Goal: Task Accomplishment & Management: Manage account settings

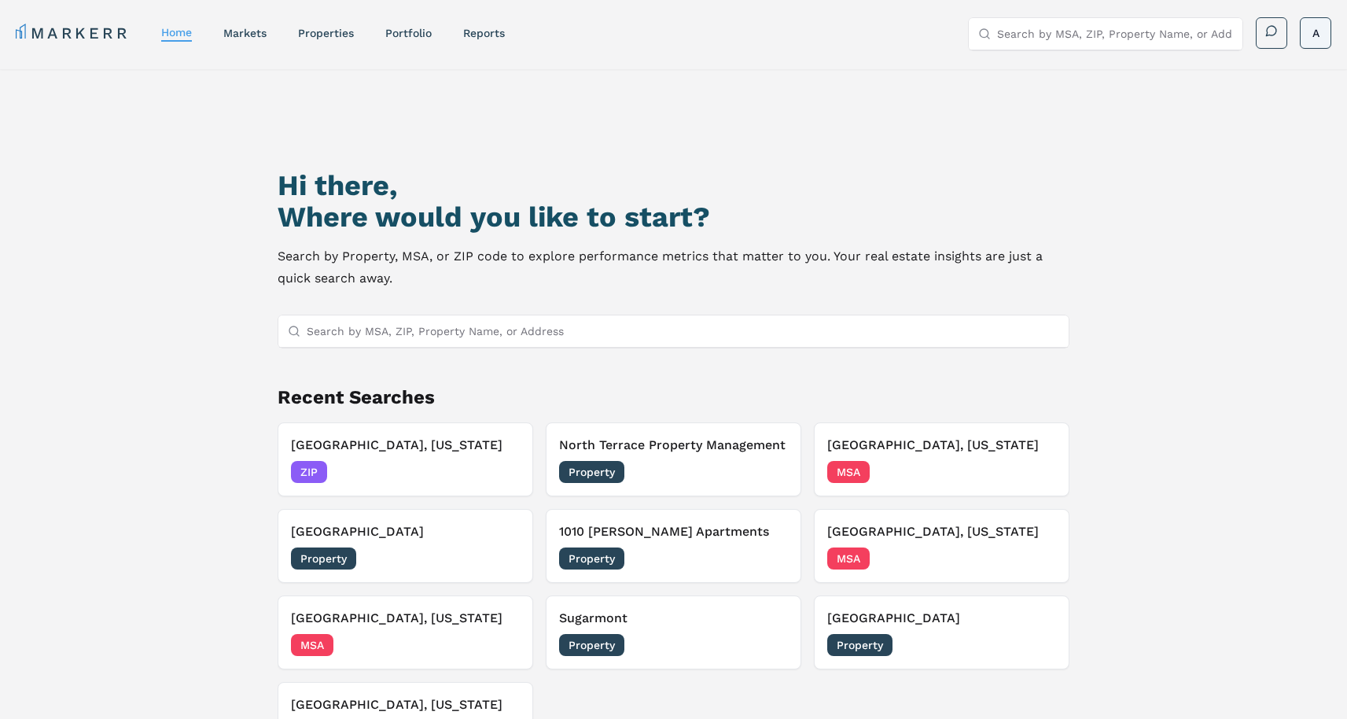
click at [1314, 31] on html "MARKERR home markets properties Portfolio reports Search by MSA, ZIP, Property …" at bounding box center [673, 427] width 1347 height 854
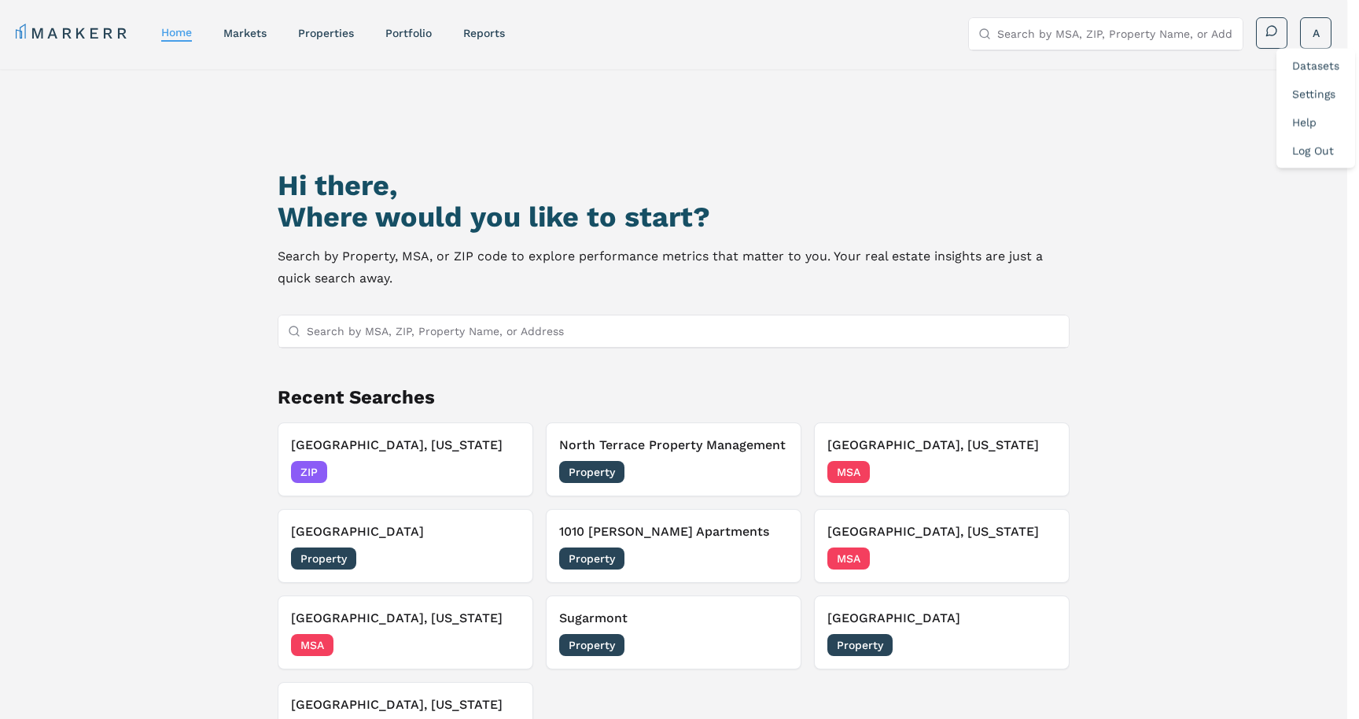
click at [1303, 63] on link "Datasets" at bounding box center [1315, 66] width 47 height 13
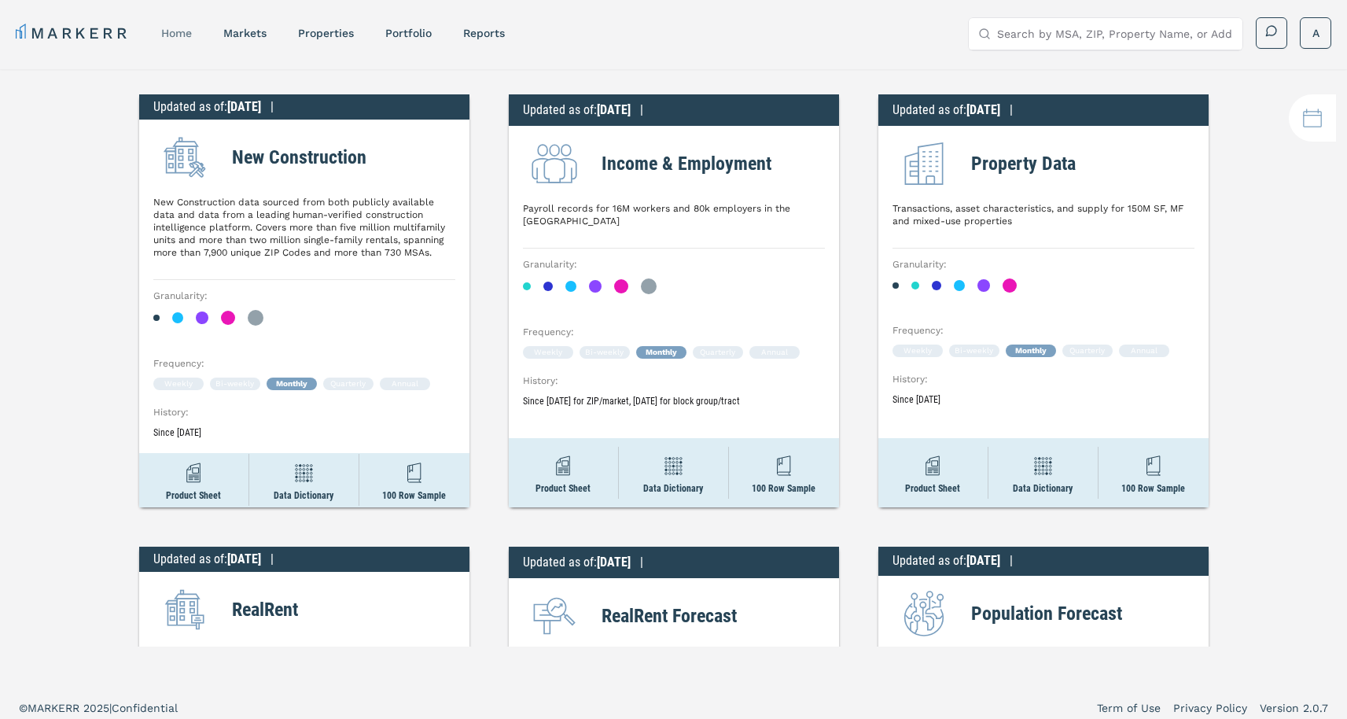
click at [176, 31] on link "home" at bounding box center [176, 33] width 31 height 13
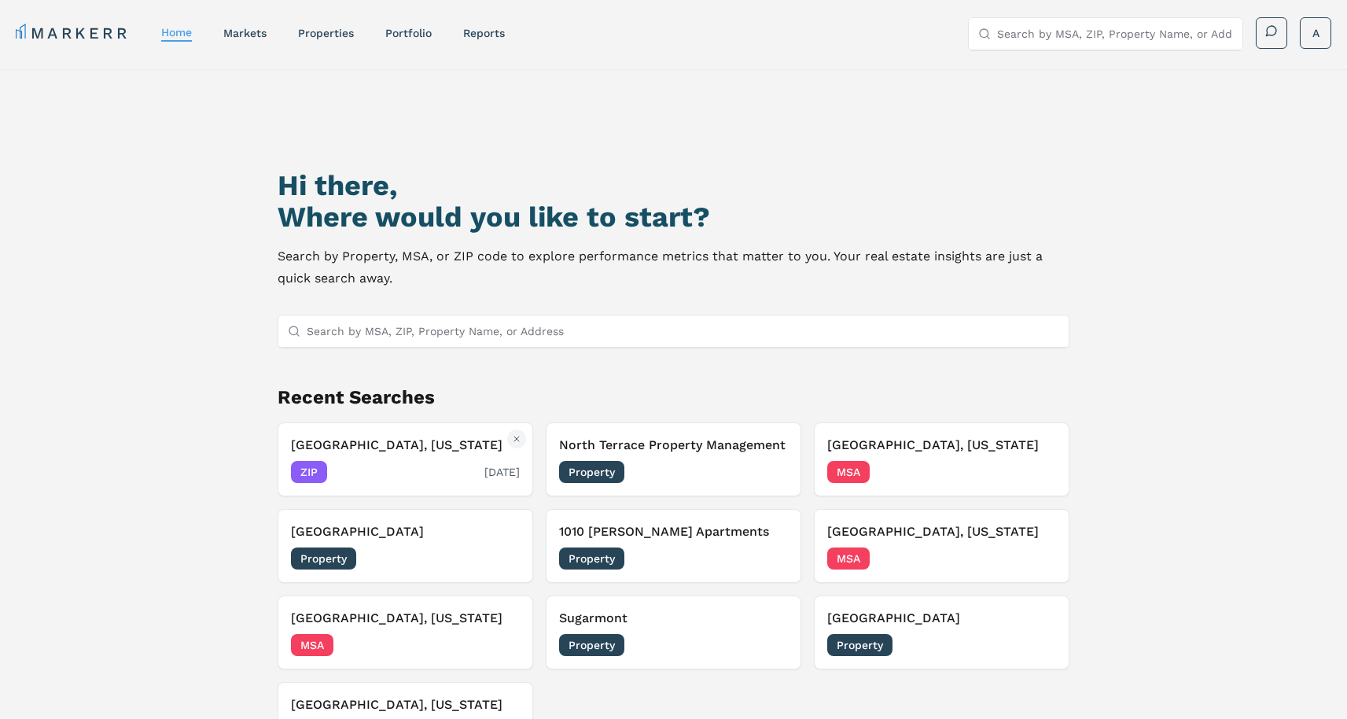
click at [379, 451] on h3 "[GEOGRAPHIC_DATA], [US_STATE]" at bounding box center [405, 445] width 229 height 19
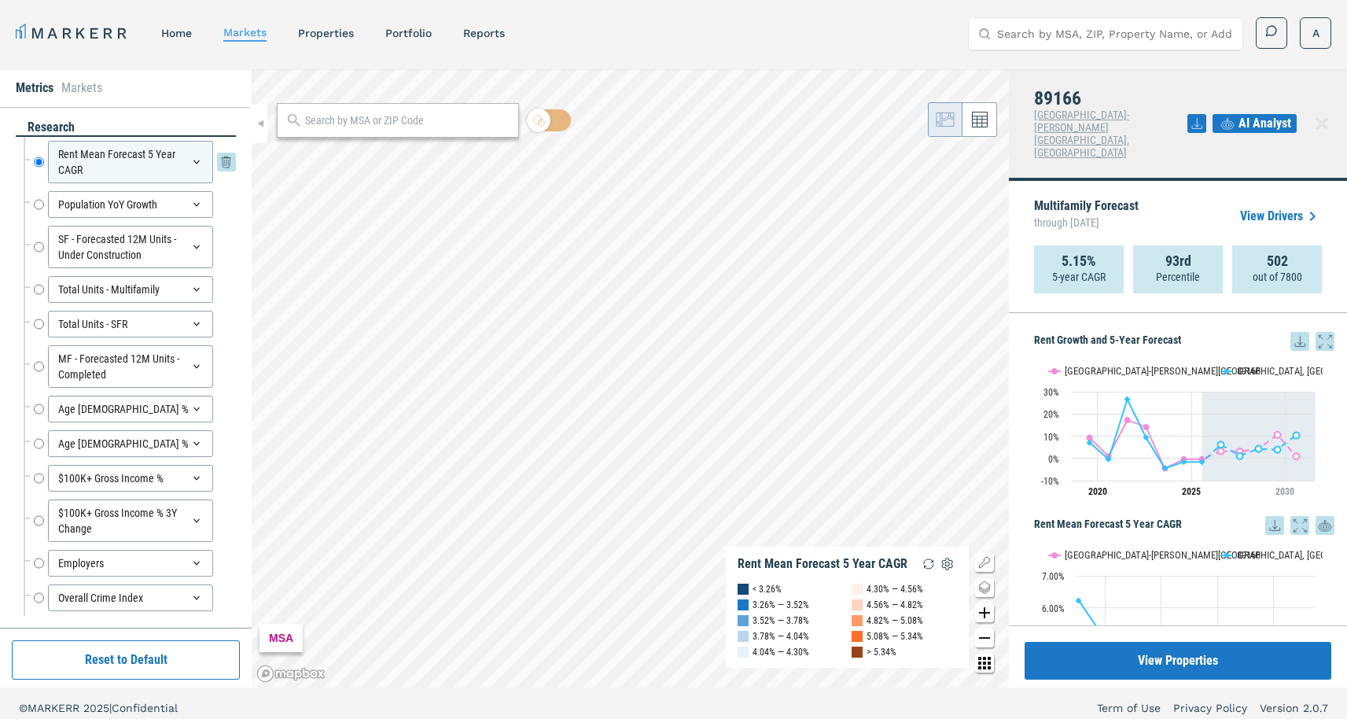
click at [190, 162] on icon at bounding box center [196, 162] width 13 height 13
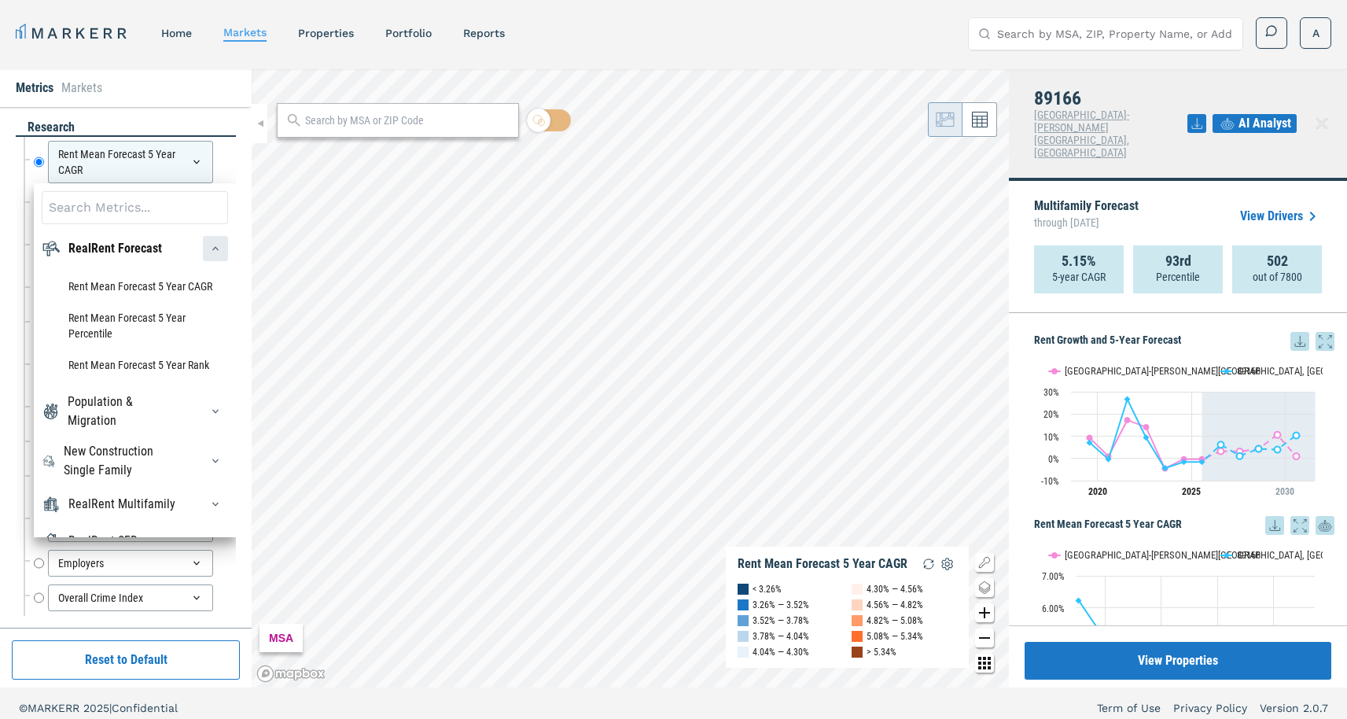
click at [209, 253] on icon "button" at bounding box center [215, 248] width 13 height 13
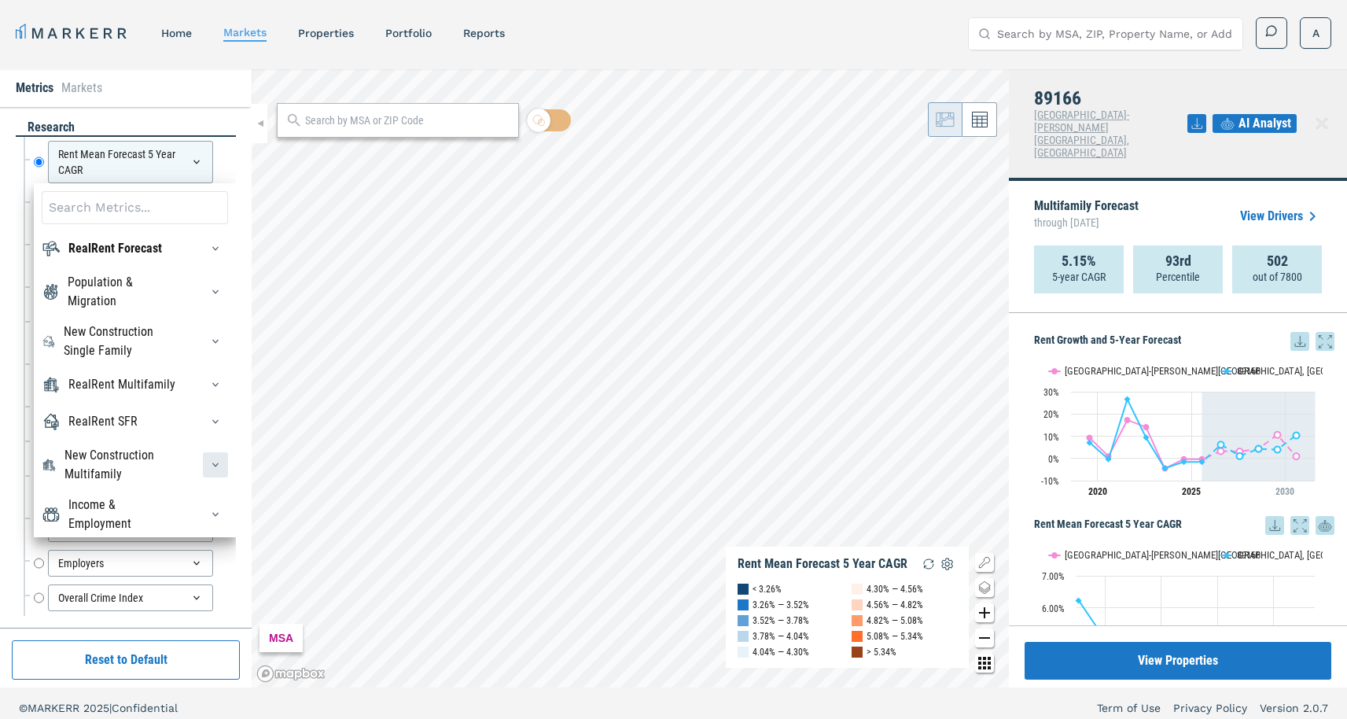
click at [209, 471] on icon "button" at bounding box center [215, 465] width 13 height 13
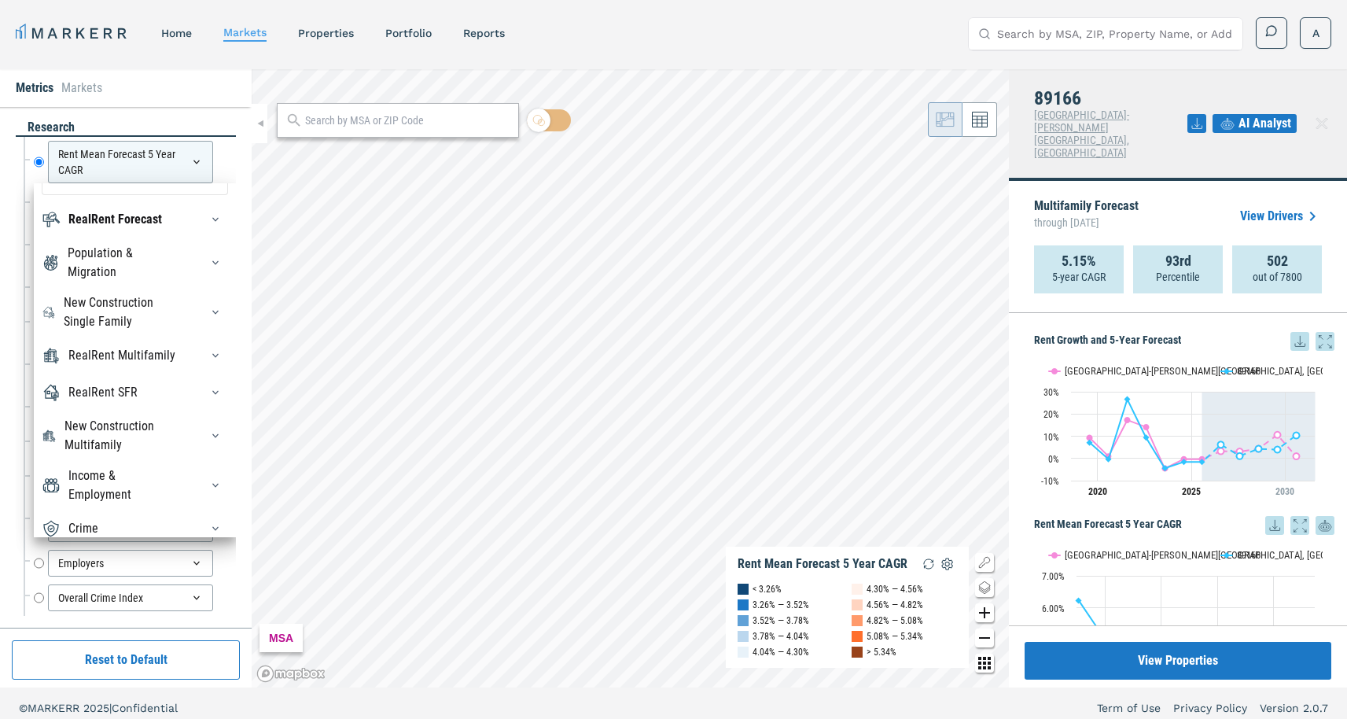
scroll to position [32, 0]
click at [209, 315] on icon "button" at bounding box center [215, 309] width 13 height 13
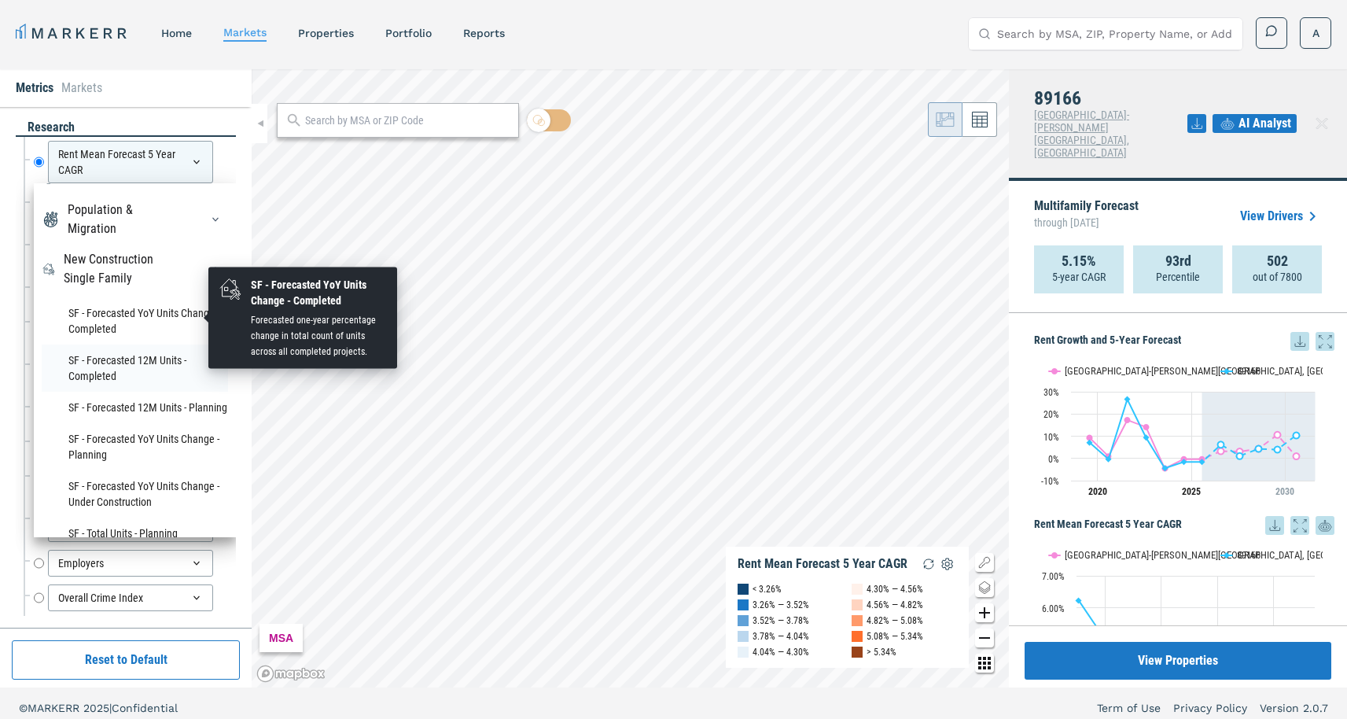
scroll to position [138, 0]
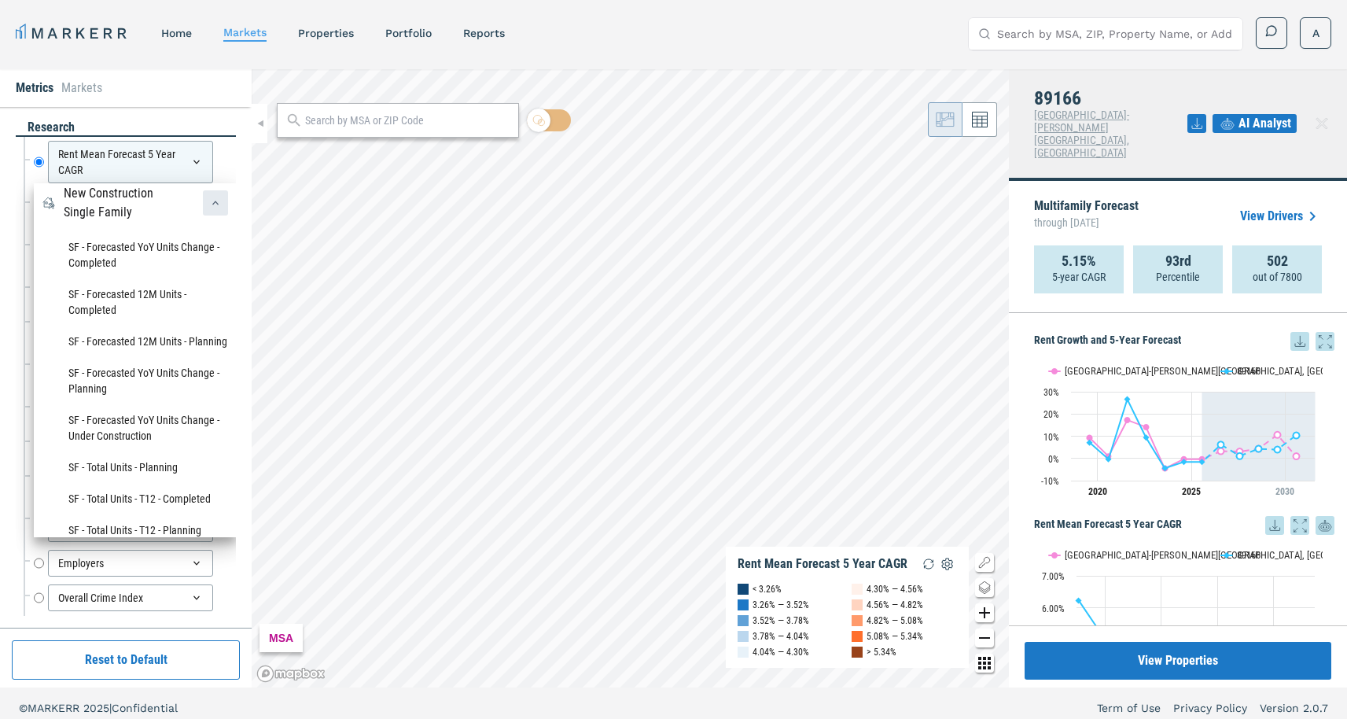
click at [209, 209] on icon "button" at bounding box center [215, 203] width 13 height 13
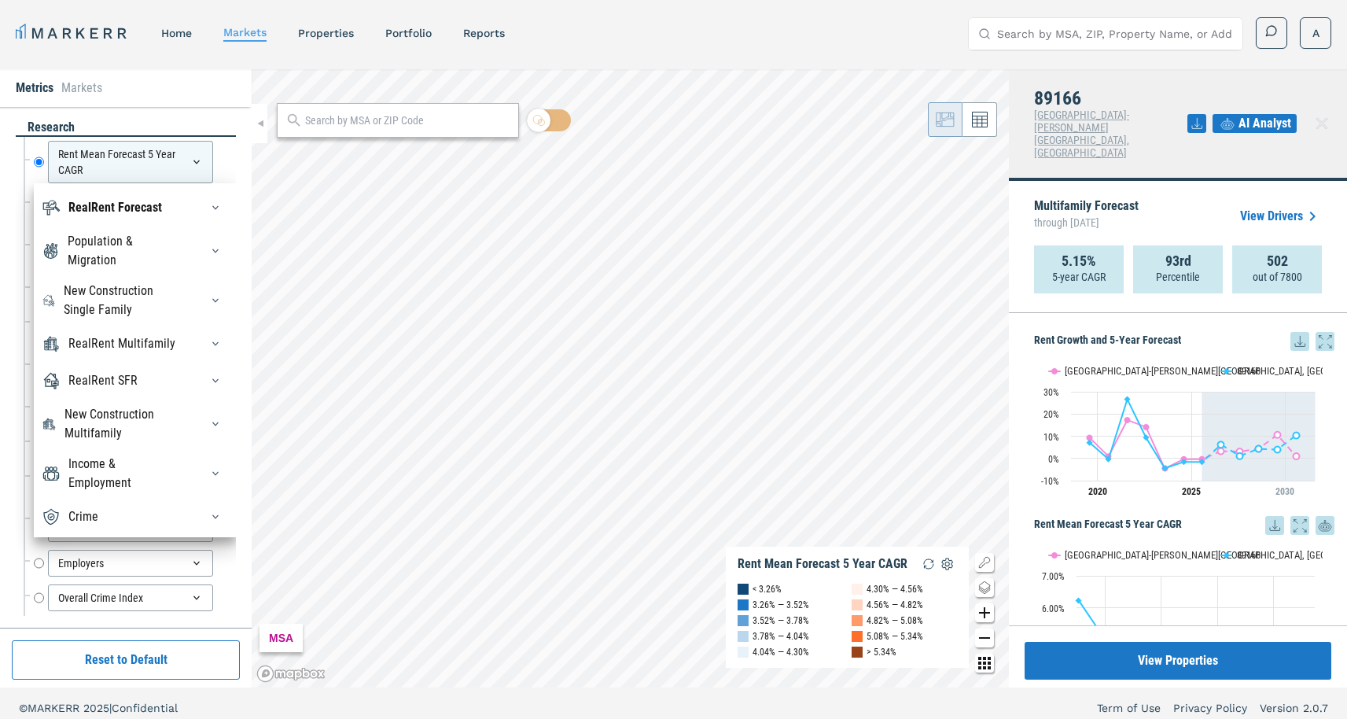
scroll to position [66, 0]
click at [116, 334] on div "RealRent Multifamily" at bounding box center [121, 343] width 107 height 19
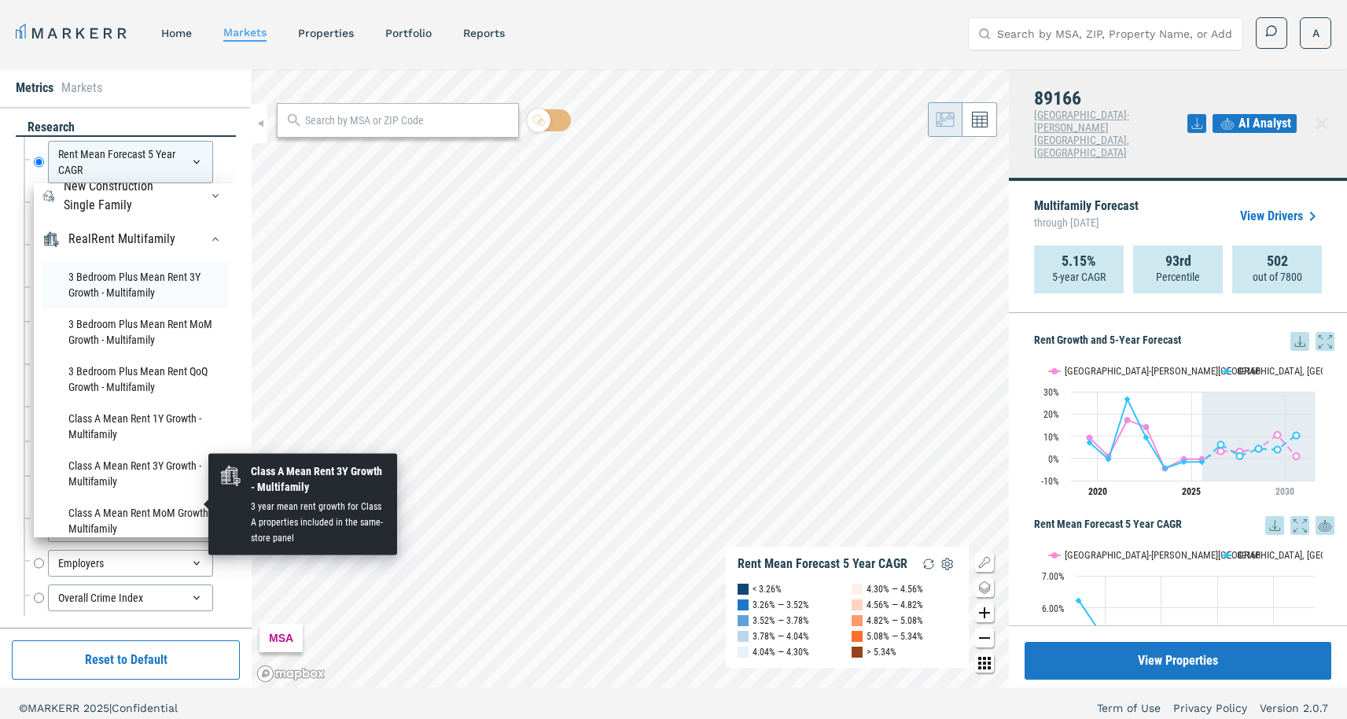
scroll to position [140, 0]
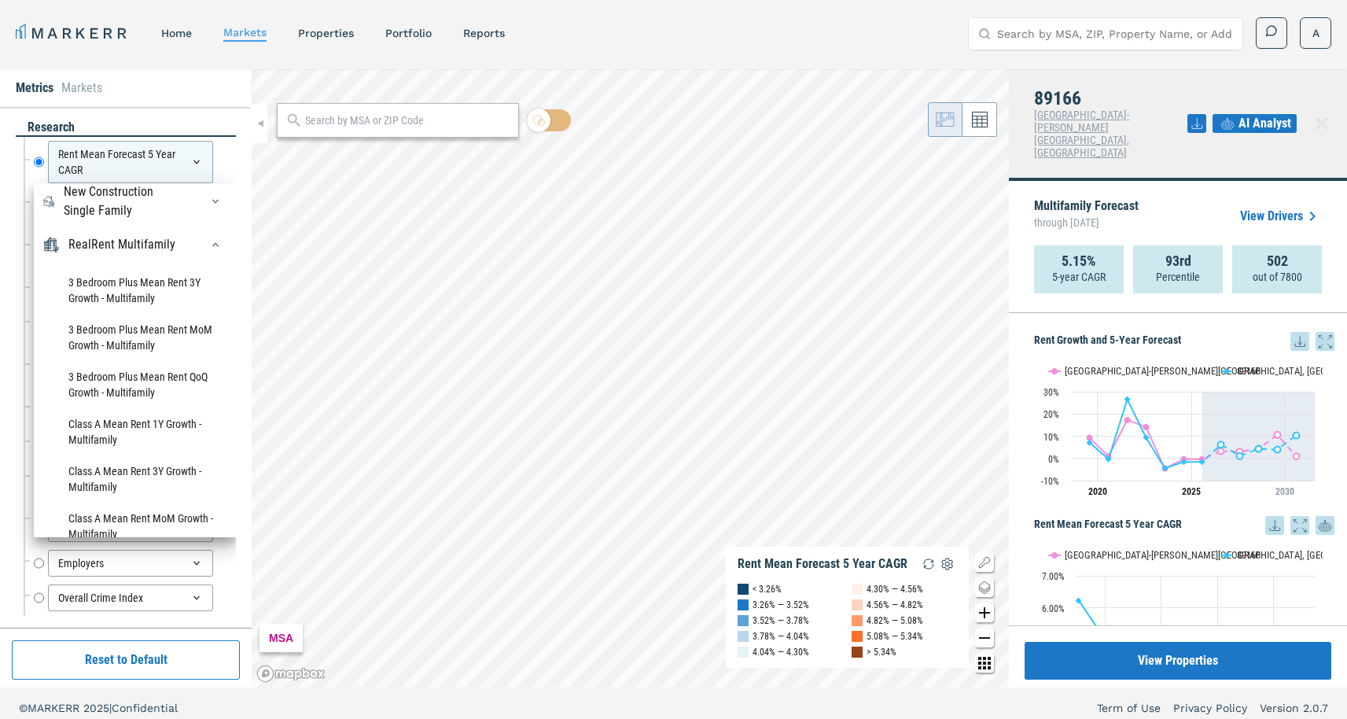
click at [163, 257] on div "RealRent Multifamily" at bounding box center [135, 244] width 186 height 25
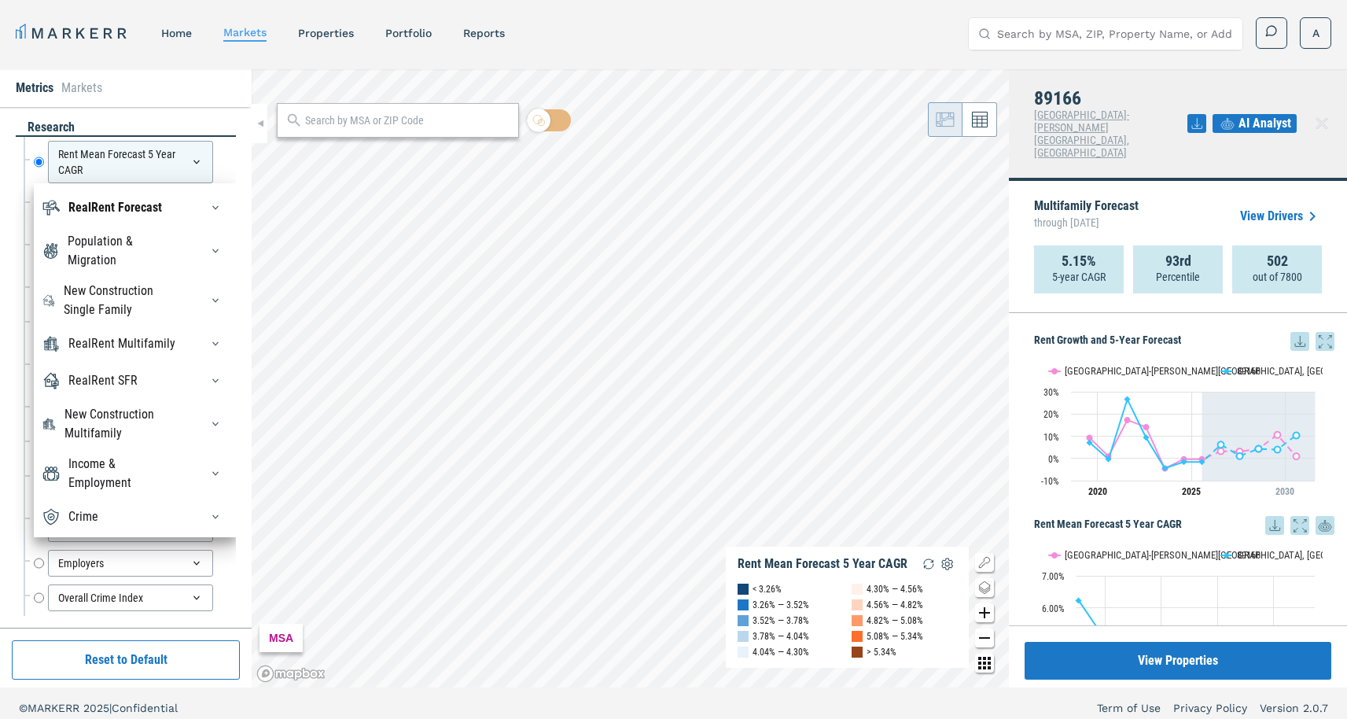
scroll to position [66, 0]
click at [182, 104] on div "Metrics Markets" at bounding box center [126, 88] width 252 height 38
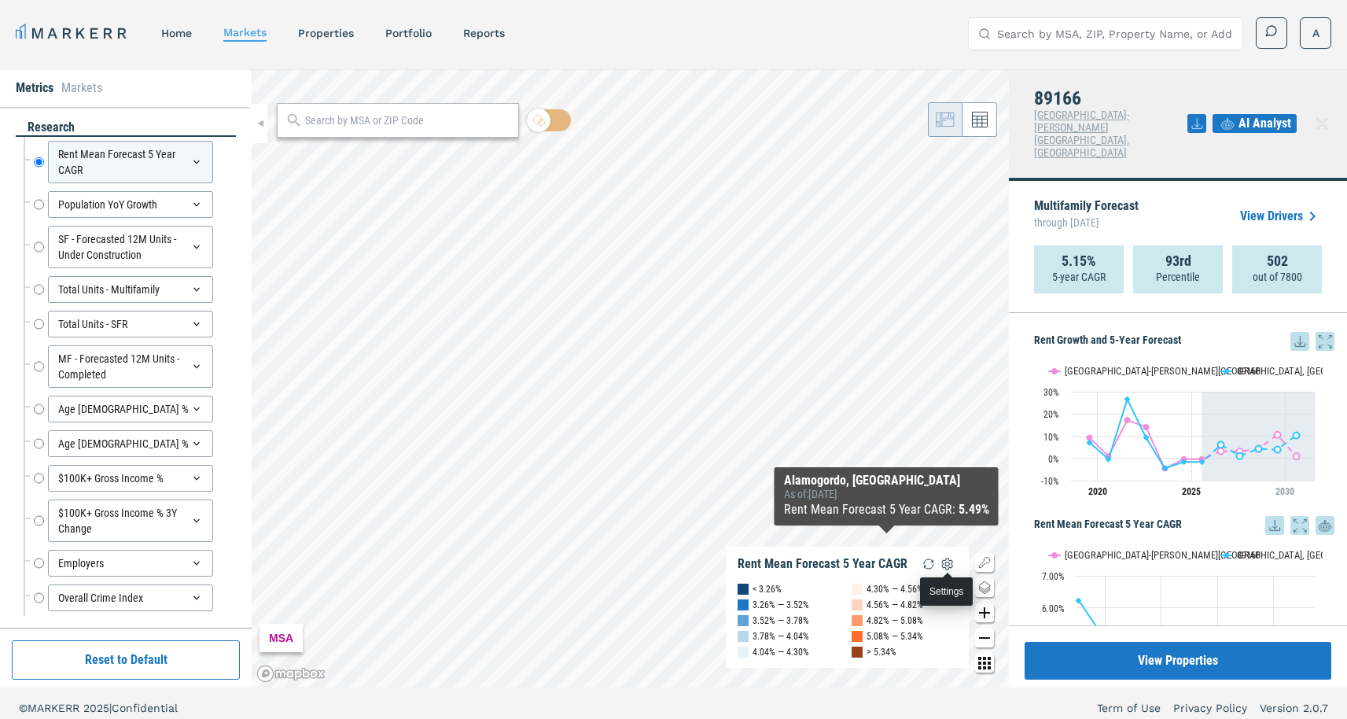
click at [947, 561] on img "button" at bounding box center [947, 564] width 19 height 19
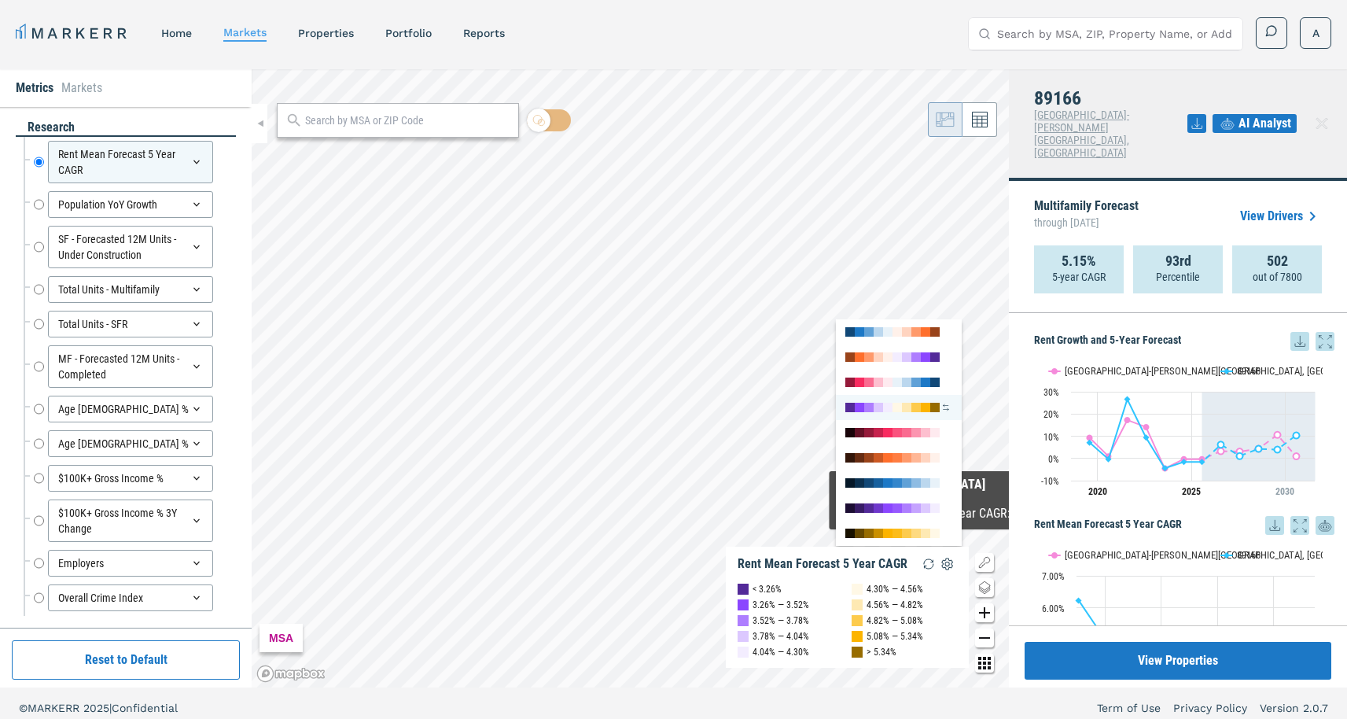
click at [881, 404] on div at bounding box center [878, 407] width 9 height 9
click at [857, 430] on div at bounding box center [859, 432] width 9 height 9
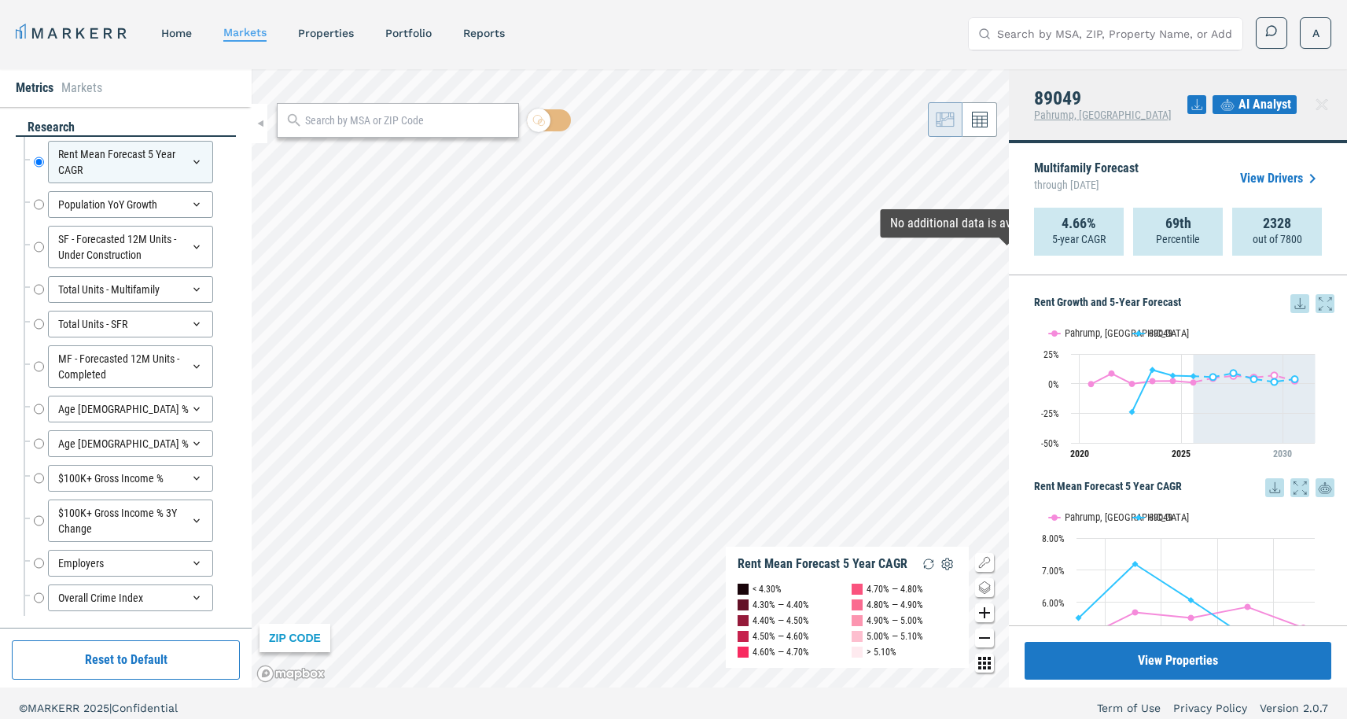
click at [1273, 180] on link "View Drivers" at bounding box center [1281, 178] width 82 height 19
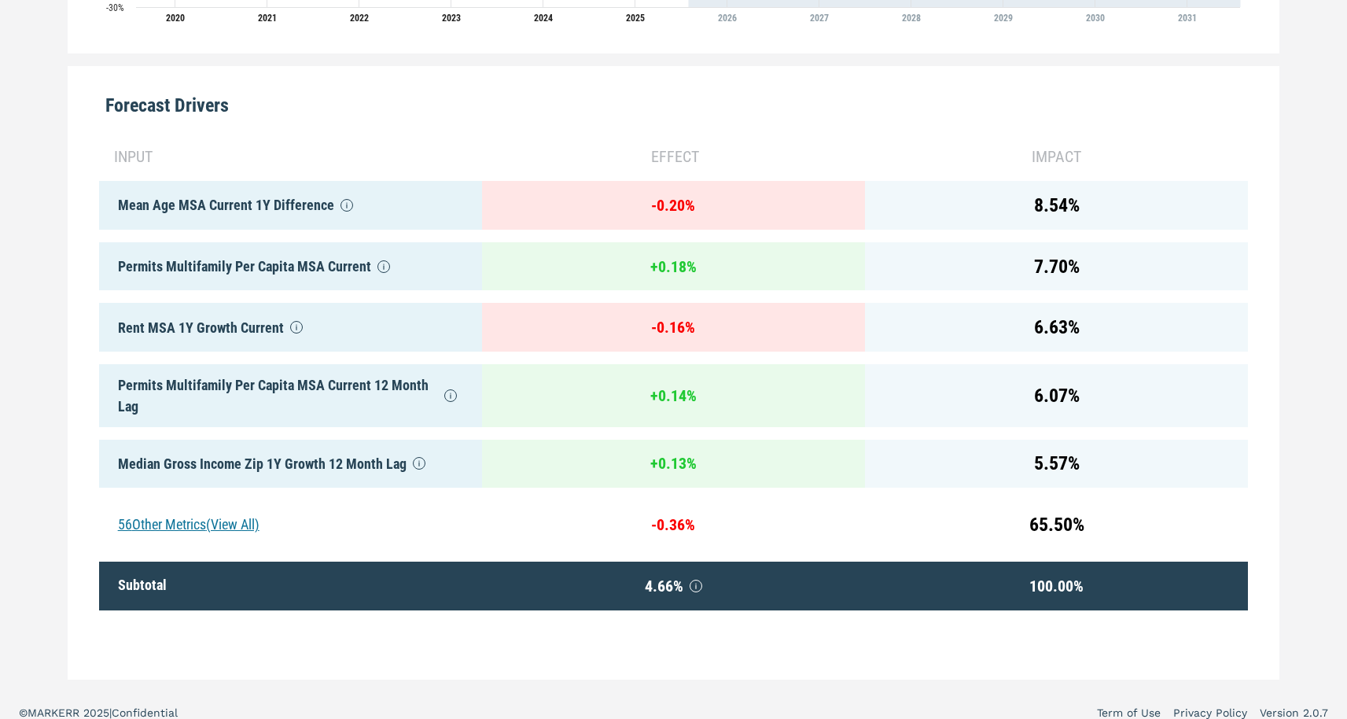
scroll to position [717, 0]
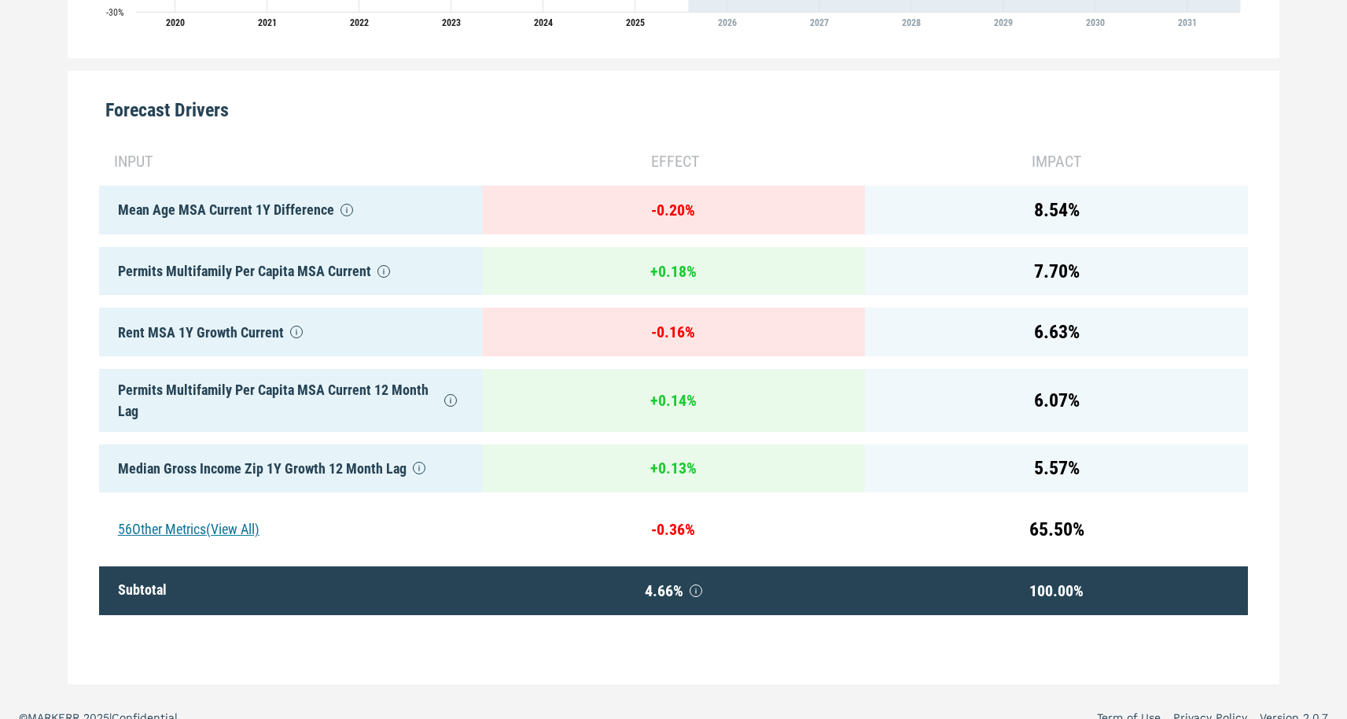
click at [230, 525] on div "56 Other Metrics (View All)" at bounding box center [290, 529] width 383 height 49
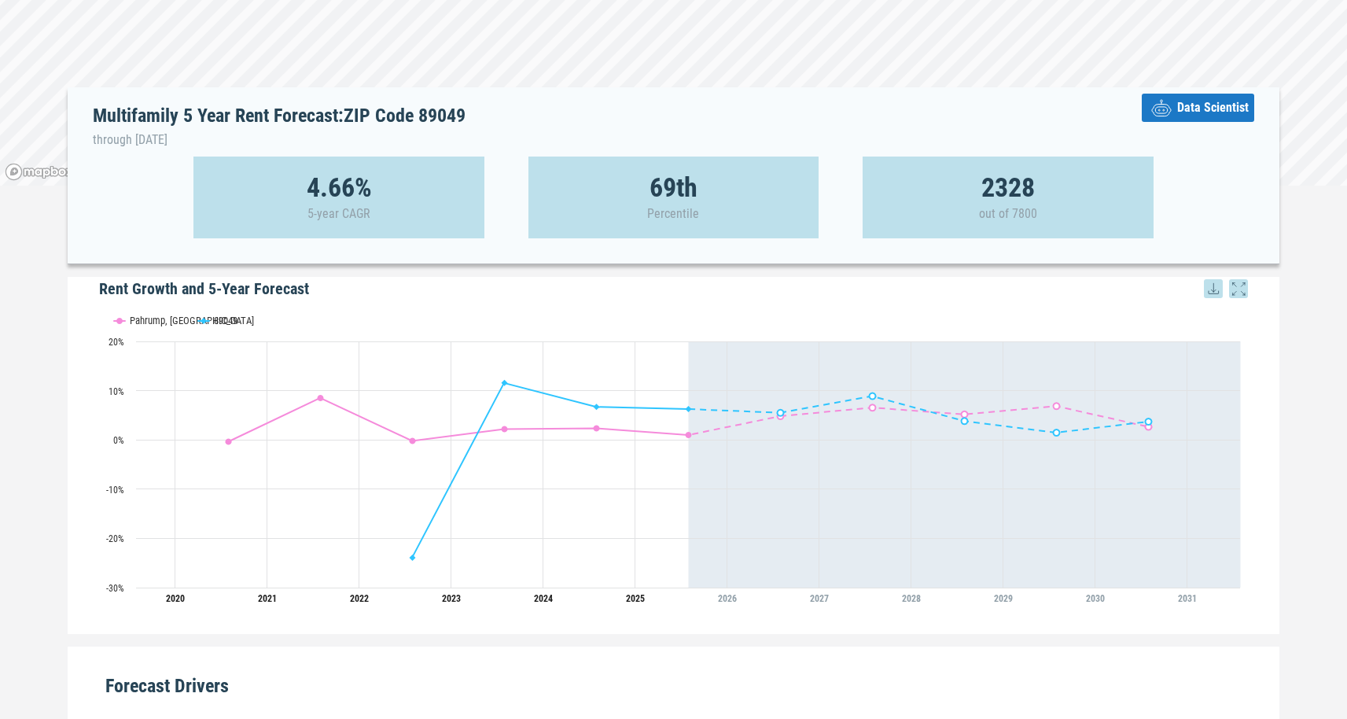
scroll to position [106, 0]
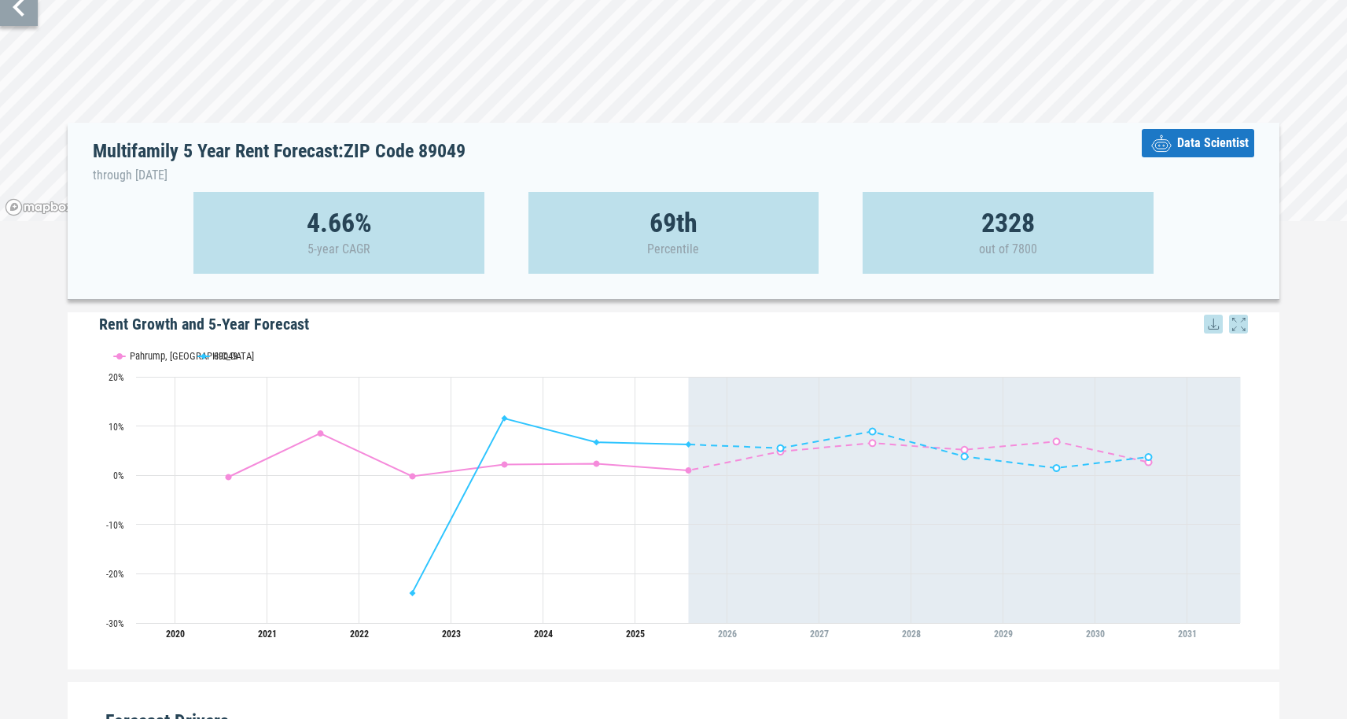
click at [1196, 140] on span "Data Scientist" at bounding box center [1214, 143] width 72 height 19
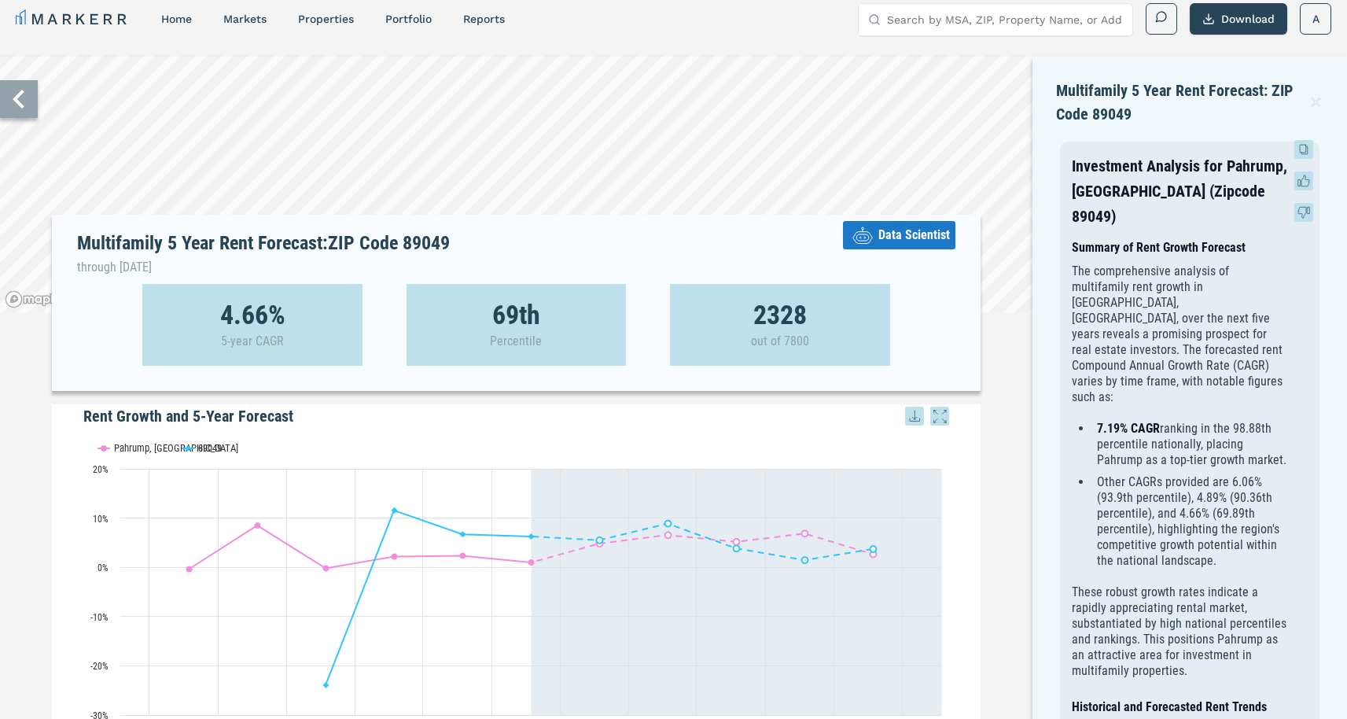
scroll to position [16, 0]
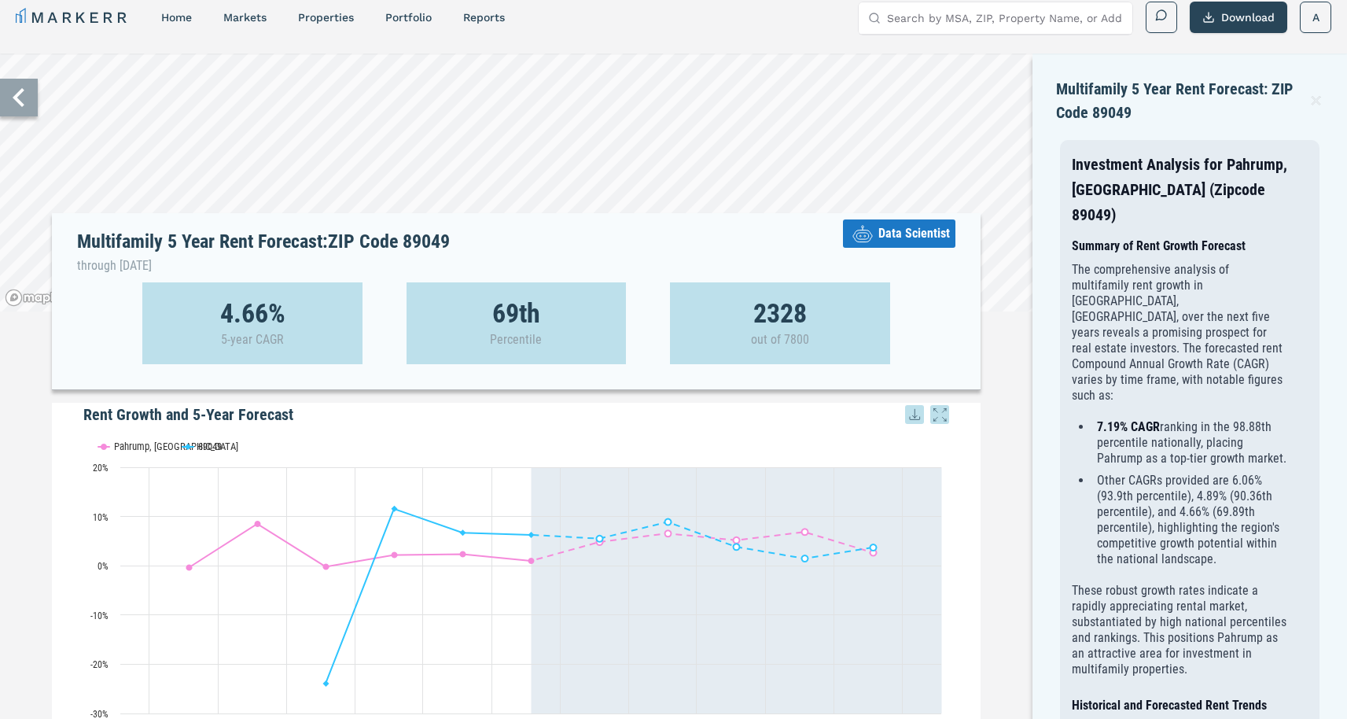
click at [21, 99] on icon at bounding box center [19, 98] width 38 height 38
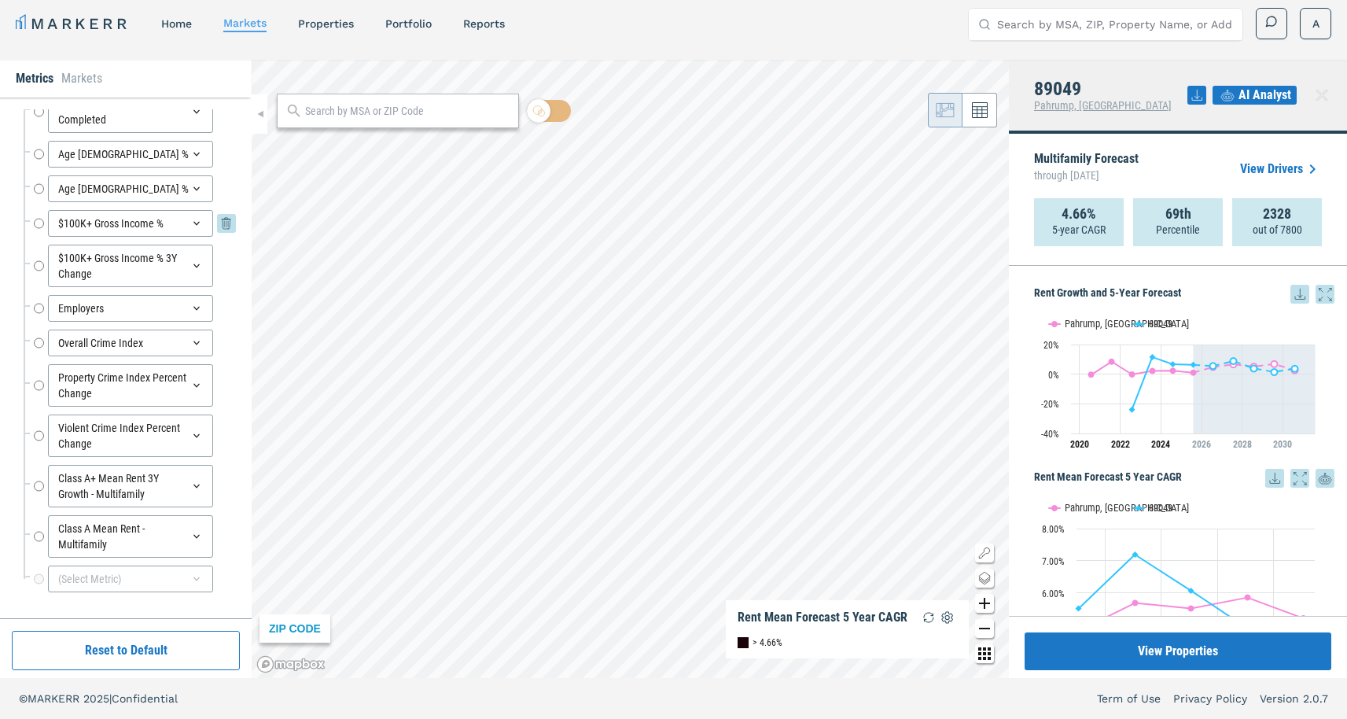
scroll to position [247, 0]
click at [1292, 171] on link "View Drivers" at bounding box center [1281, 169] width 82 height 19
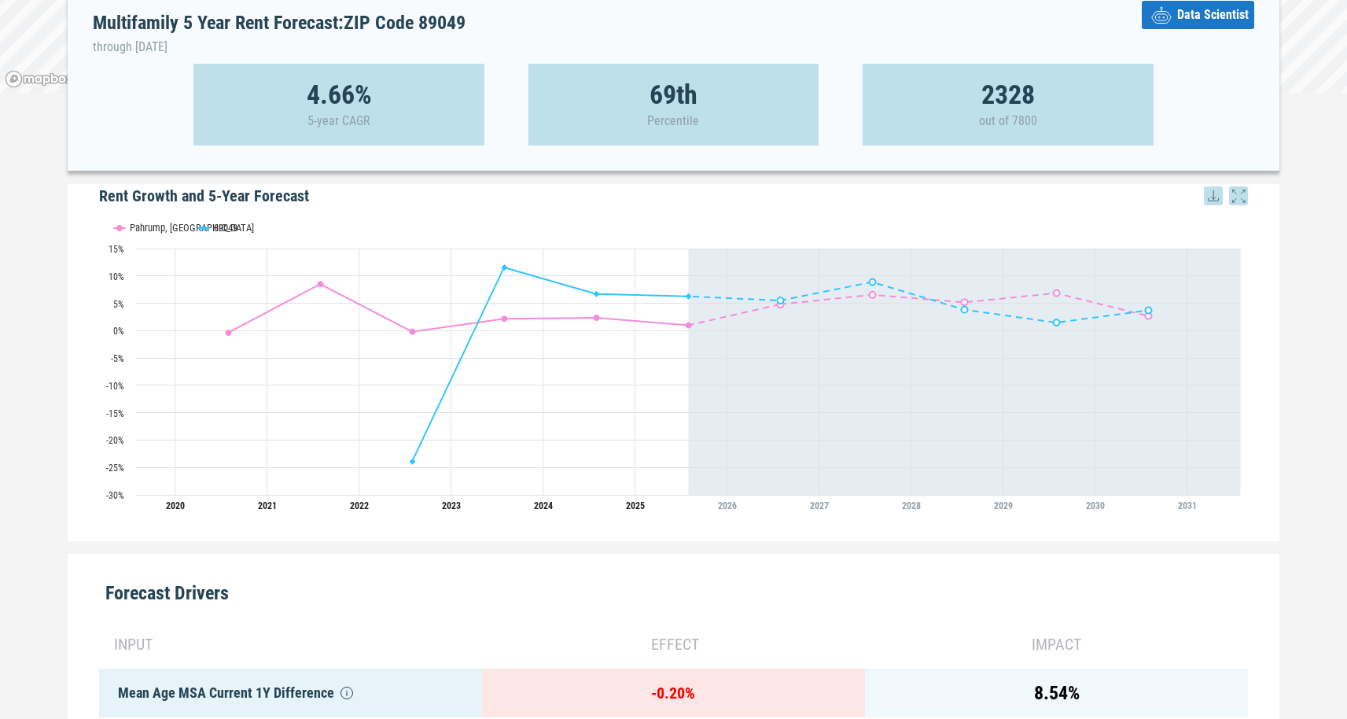
scroll to position [128, 0]
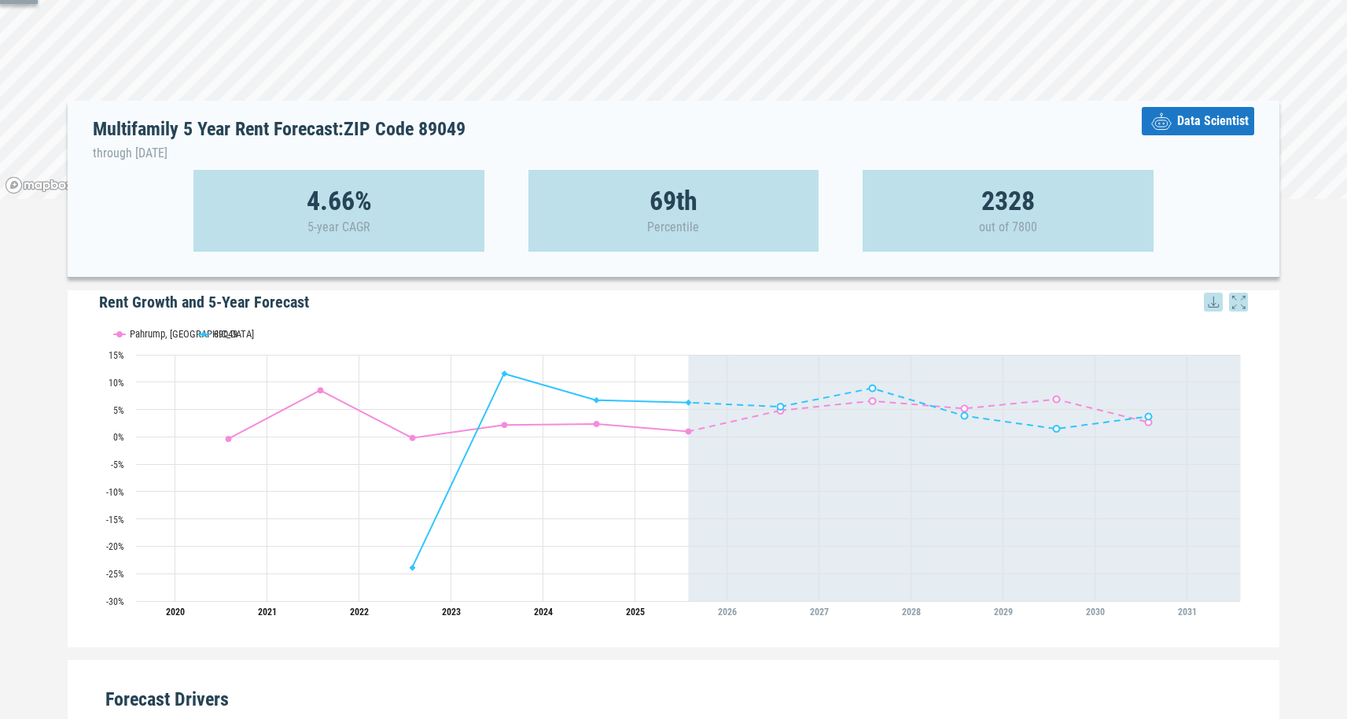
click at [1208, 120] on span "Data Scientist" at bounding box center [1214, 121] width 72 height 19
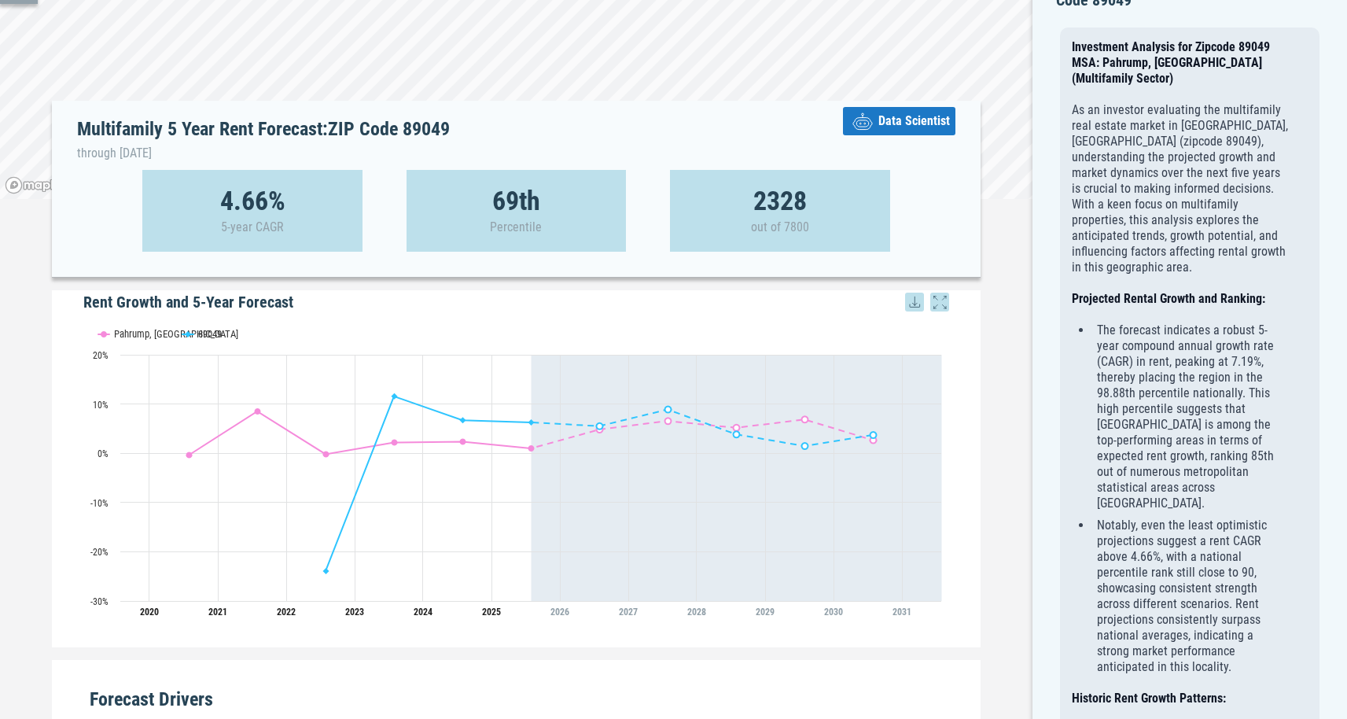
scroll to position [0, 0]
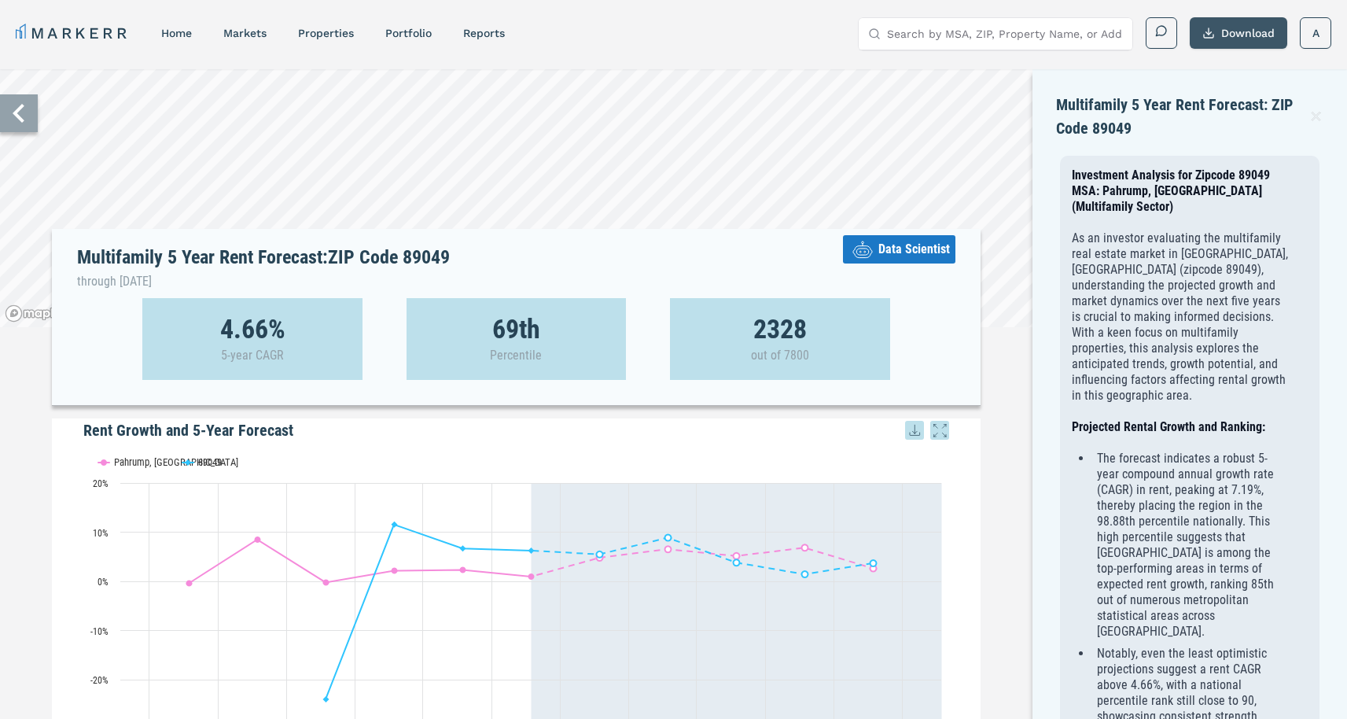
click at [1240, 30] on button "Download" at bounding box center [1239, 32] width 98 height 31
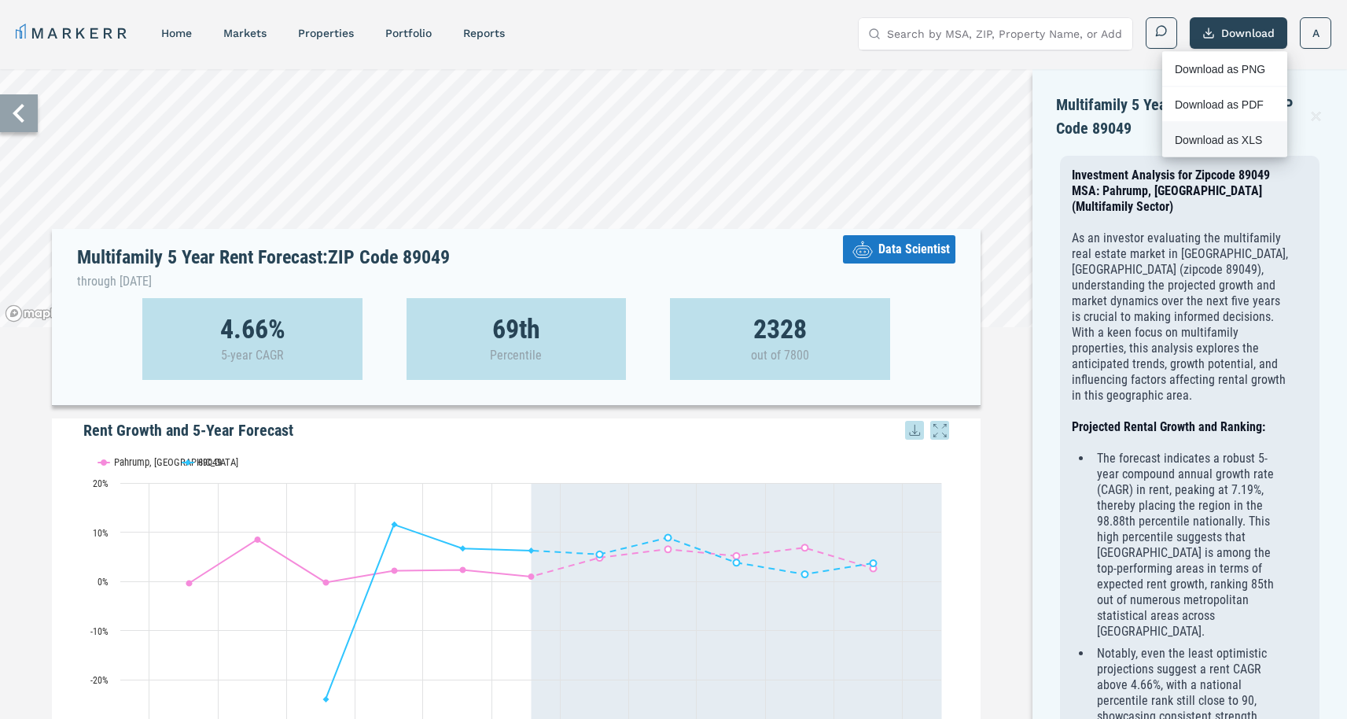
click at [1217, 133] on div "Download as XLS" at bounding box center [1220, 140] width 90 height 16
click at [21, 109] on icon at bounding box center [19, 113] width 38 height 38
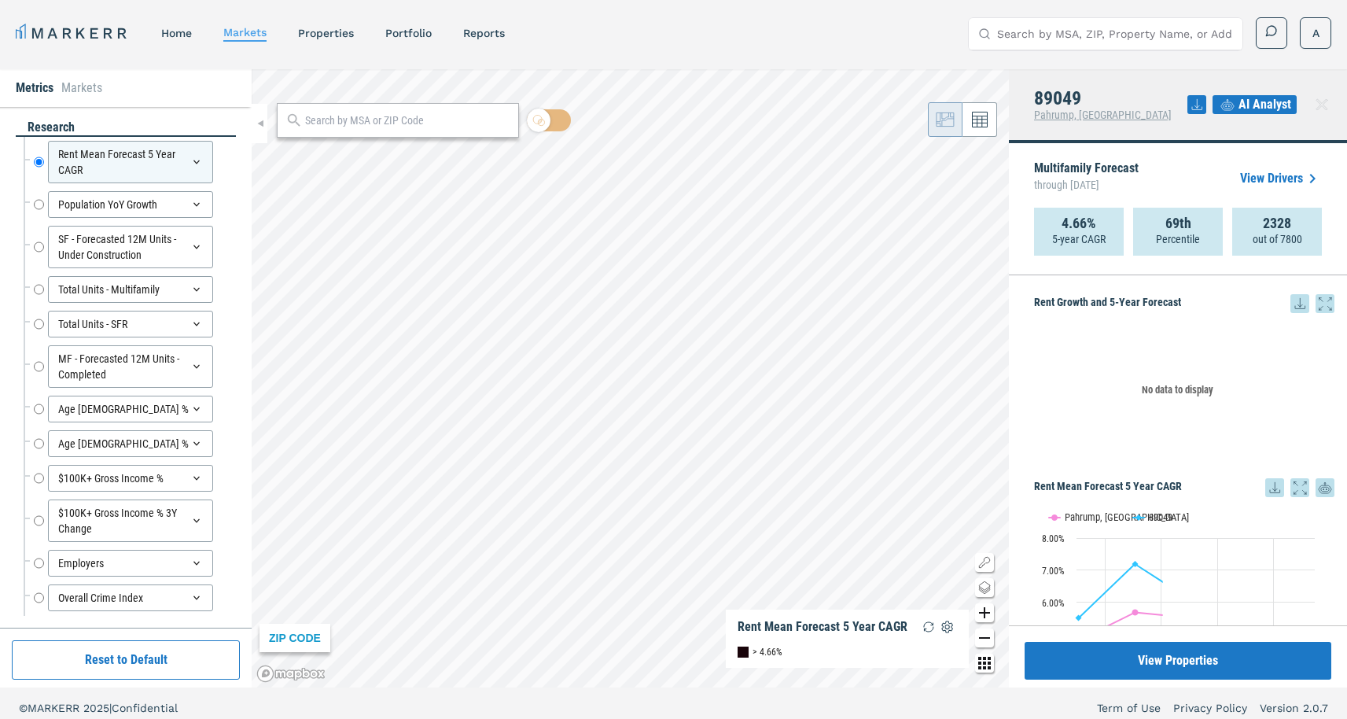
scroll to position [9, 0]
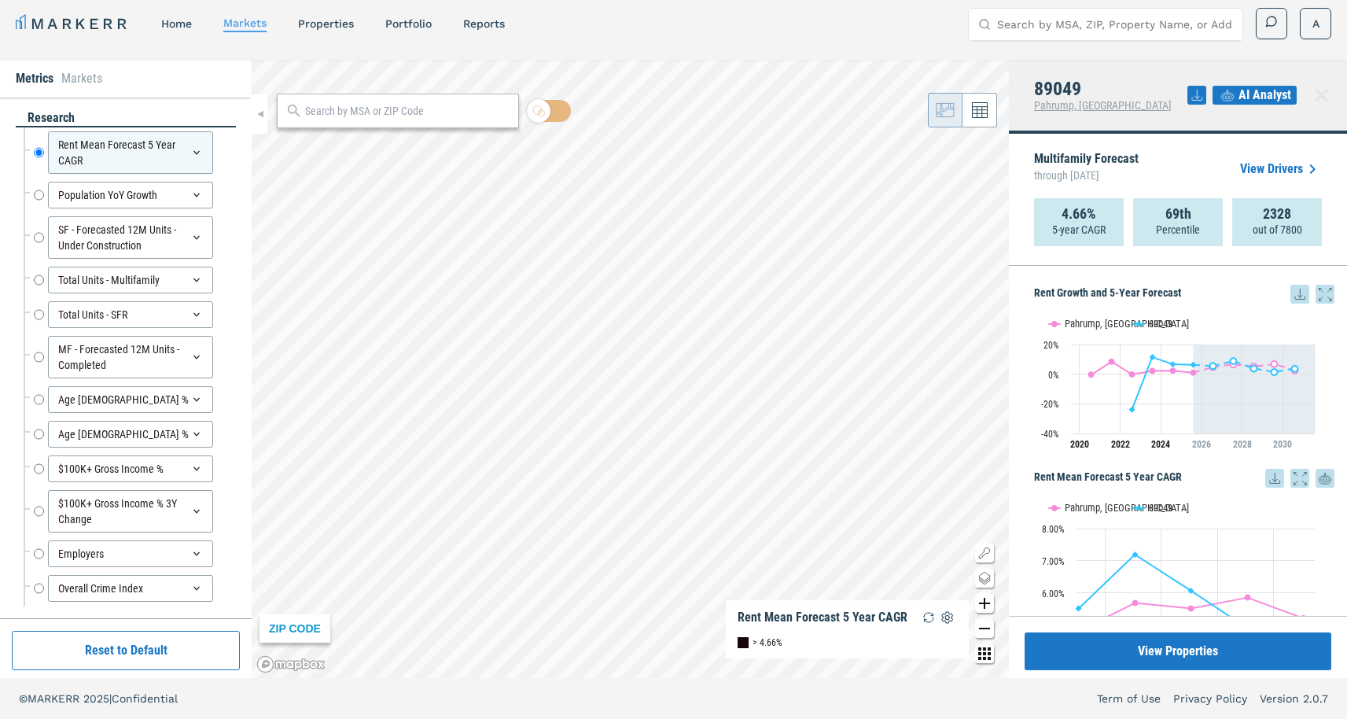
click at [1328, 88] on icon at bounding box center [1322, 95] width 19 height 19
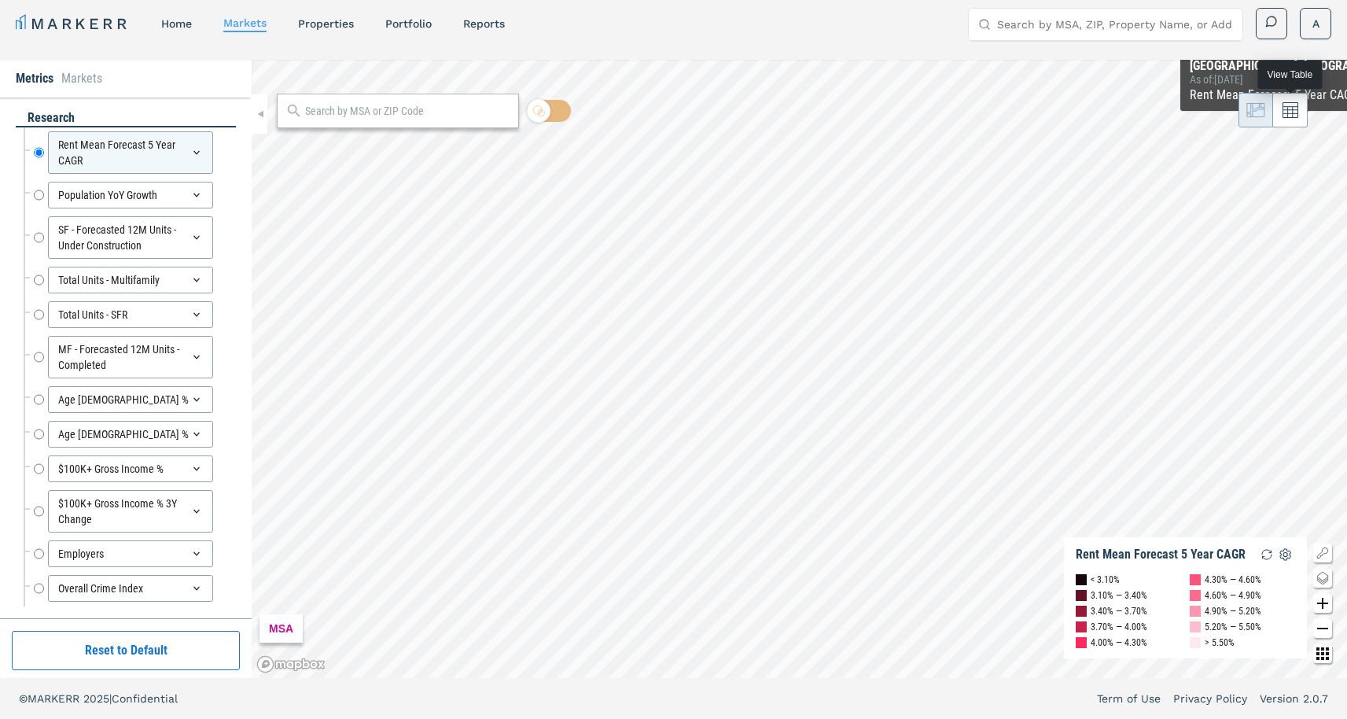
click at [1291, 107] on icon at bounding box center [1291, 110] width 16 height 16
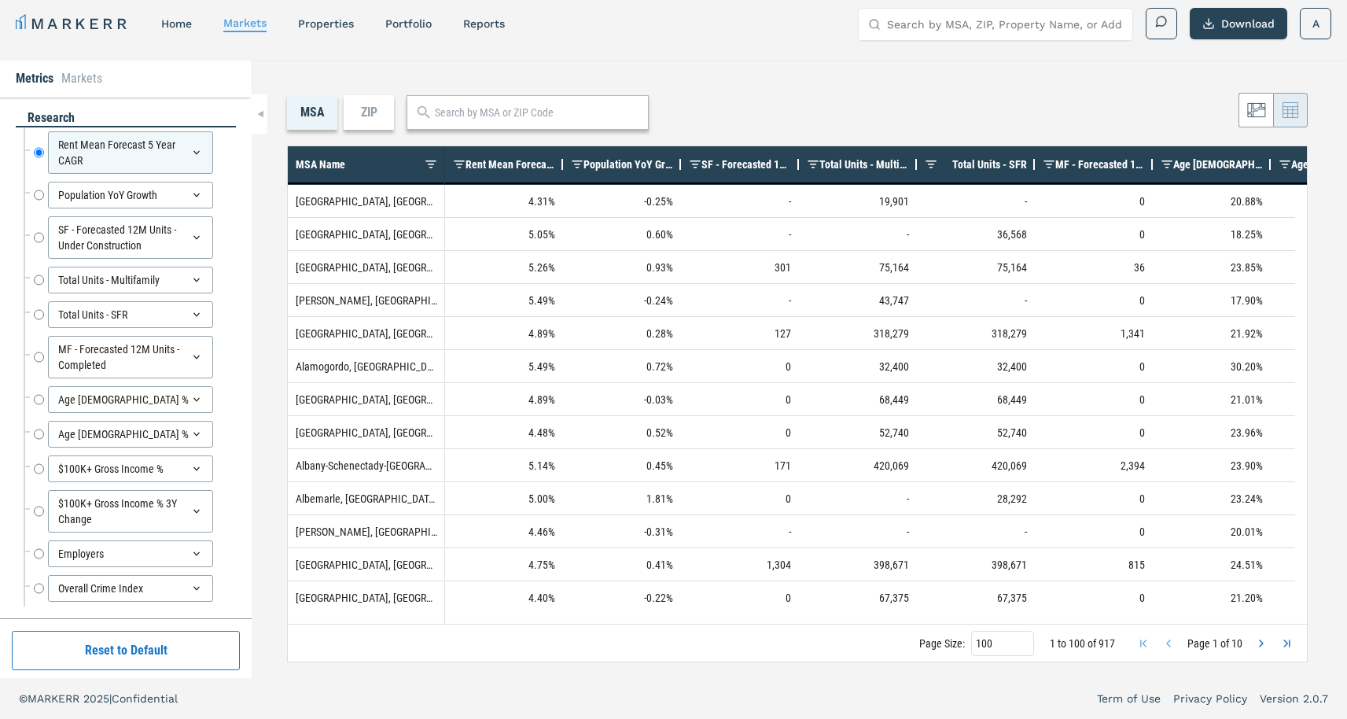
click at [650, 161] on span "Population YoY Growth" at bounding box center [629, 164] width 90 height 13
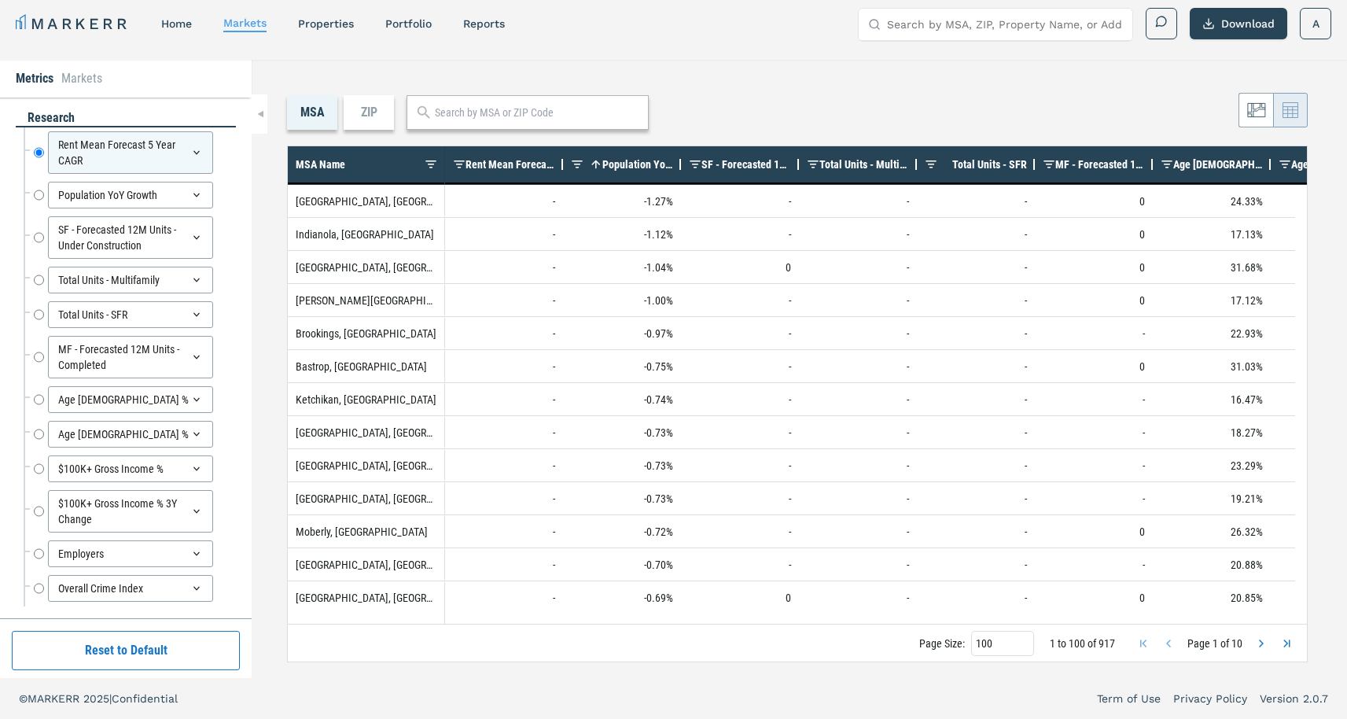
click at [647, 161] on span "Population YoY Growth" at bounding box center [638, 164] width 71 height 13
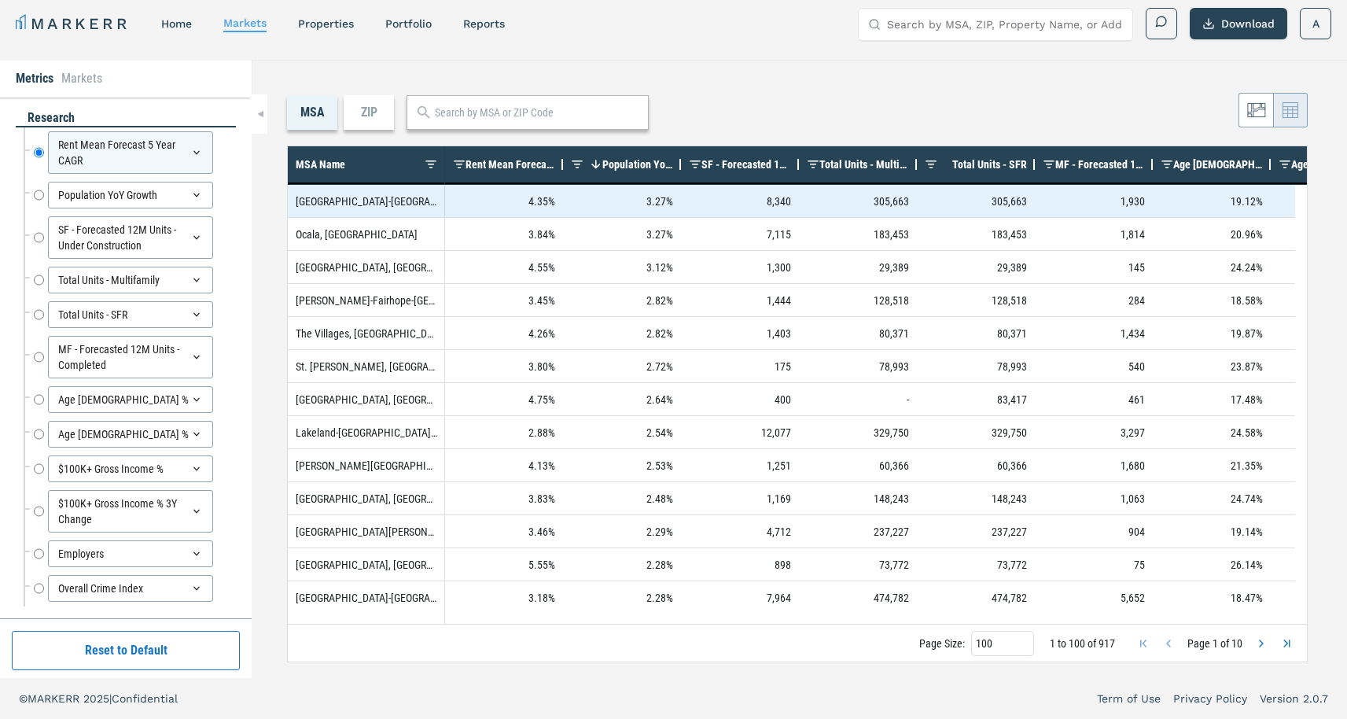
click at [337, 201] on div "[GEOGRAPHIC_DATA]-[GEOGRAPHIC_DATA]-[GEOGRAPHIC_DATA], [GEOGRAPHIC_DATA]-[GEOGR…" at bounding box center [366, 201] width 157 height 32
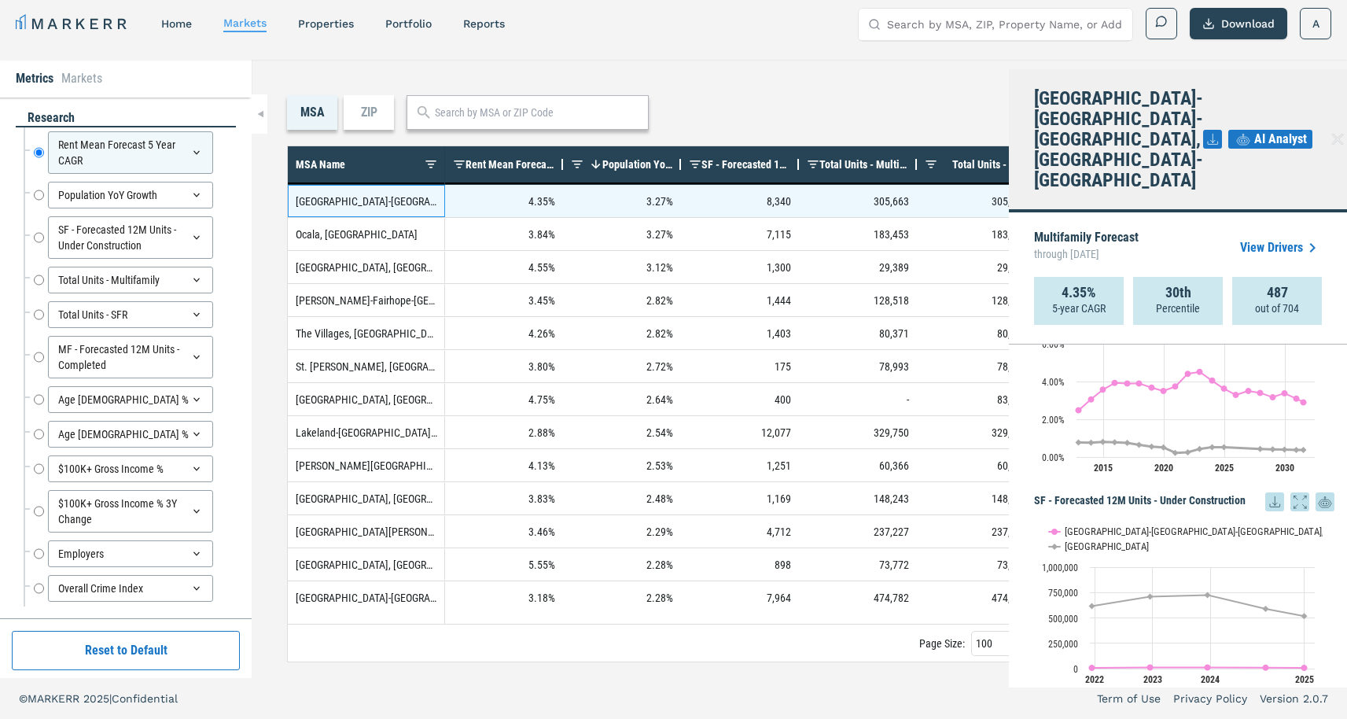
scroll to position [507, 0]
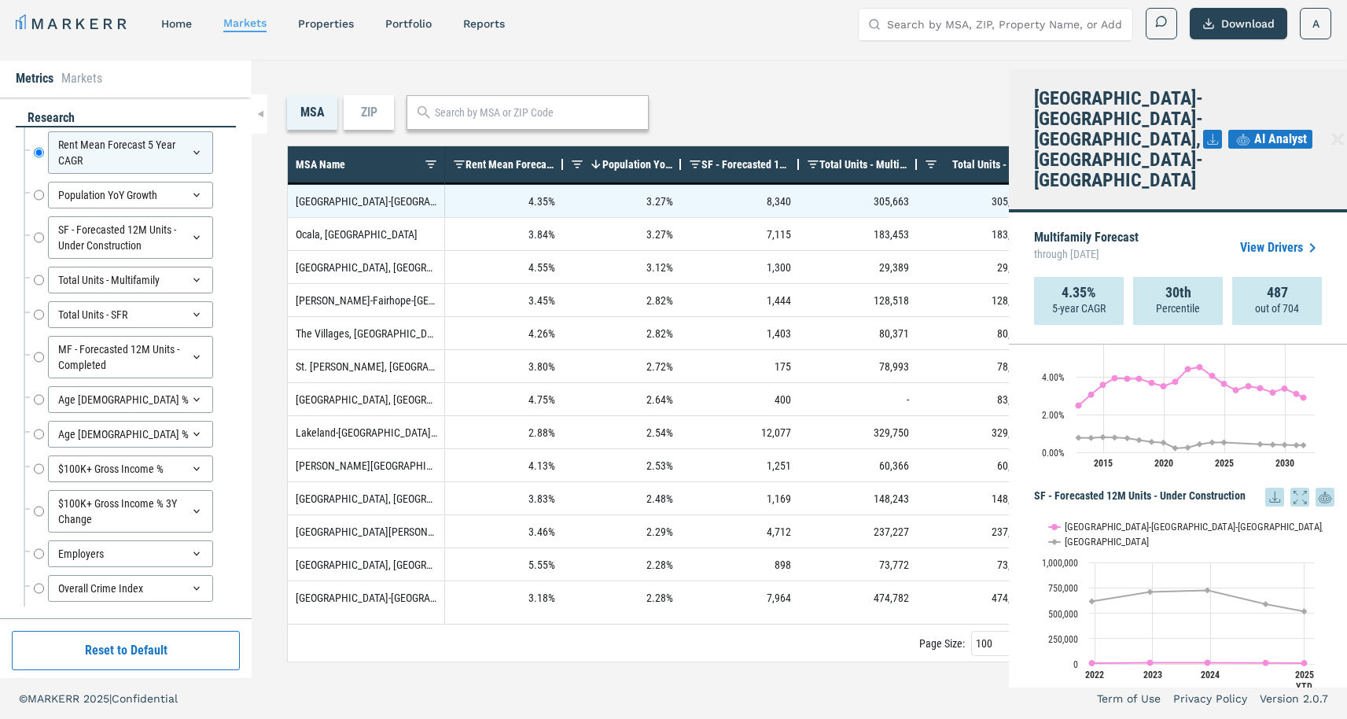
click at [1329, 131] on icon at bounding box center [1338, 139] width 19 height 19
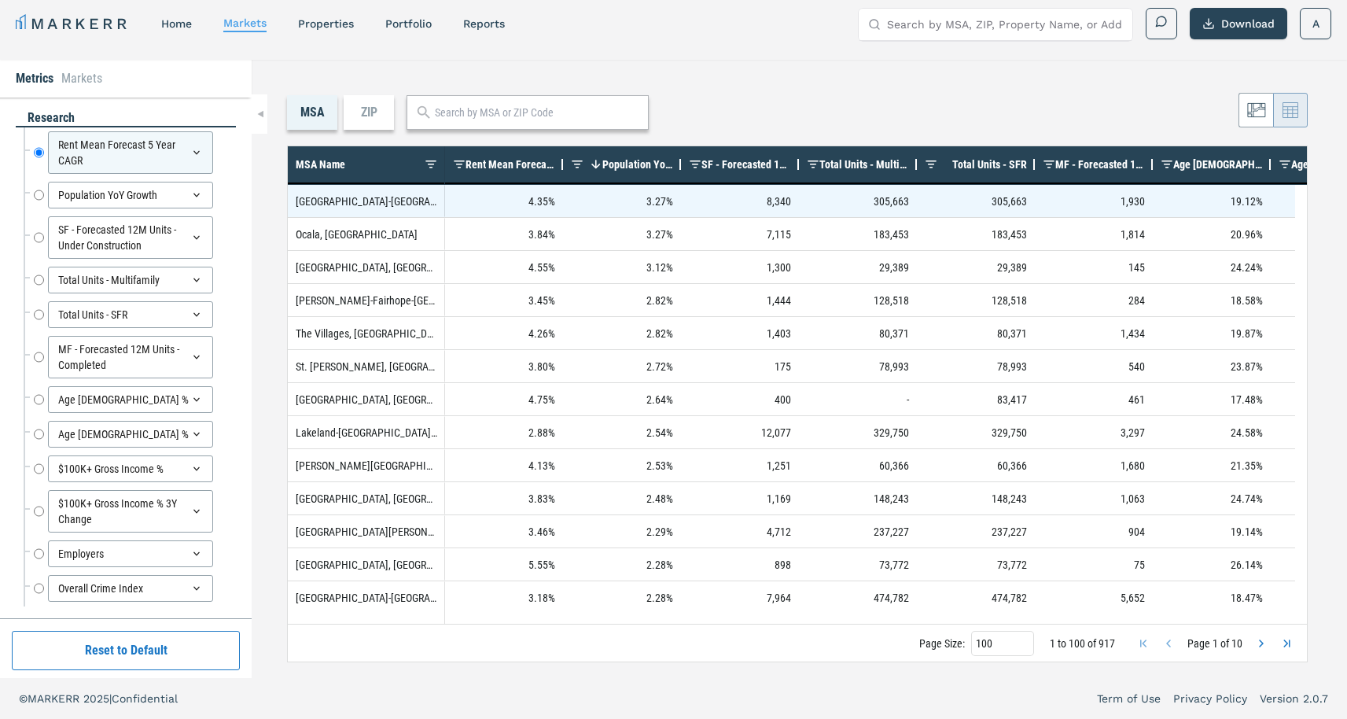
click at [374, 102] on div "ZIP" at bounding box center [369, 112] width 50 height 35
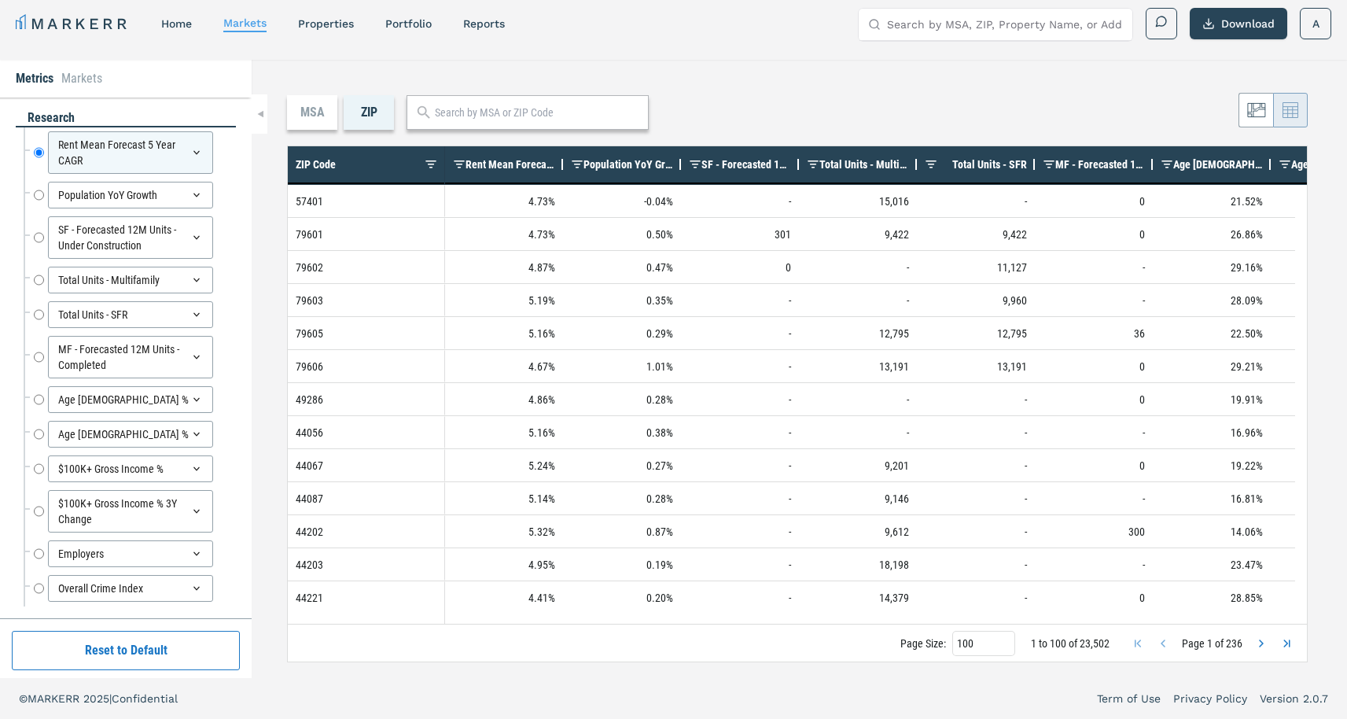
click at [599, 163] on span "Population YoY Growth" at bounding box center [629, 164] width 90 height 13
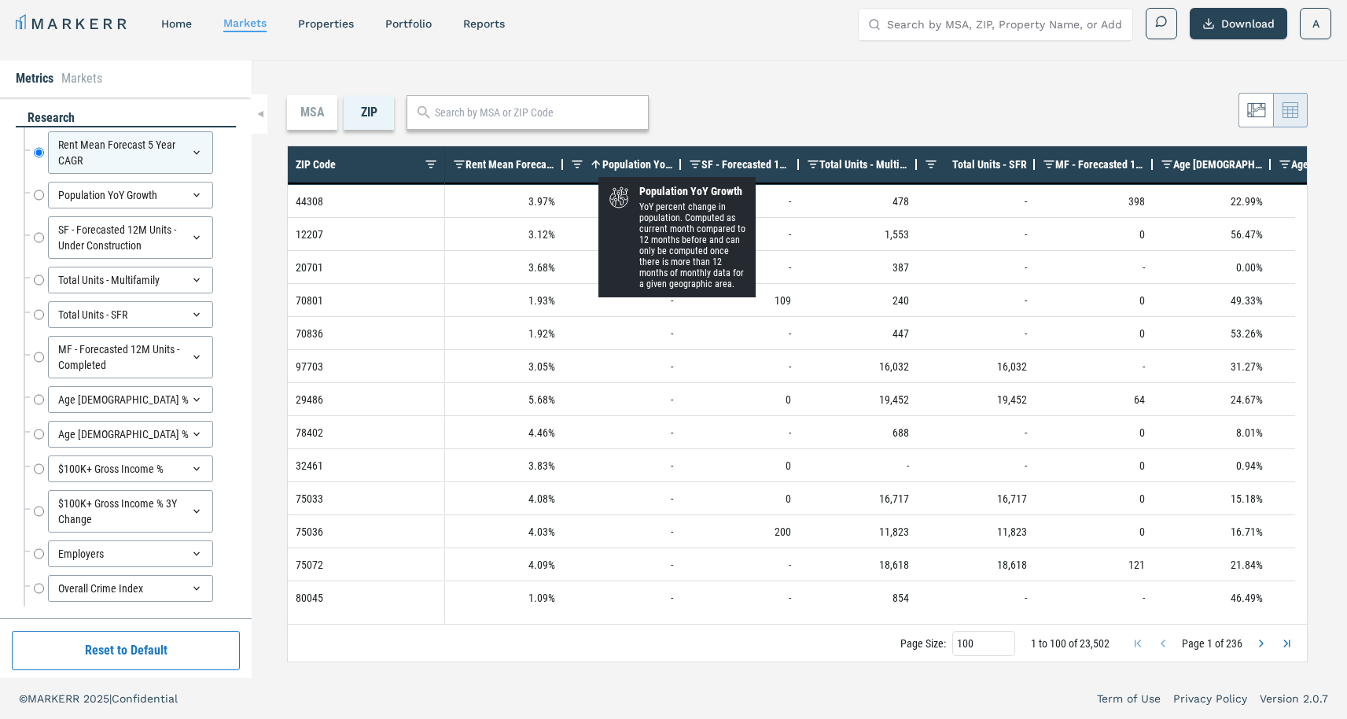
click at [610, 164] on span "Population YoY Growth" at bounding box center [638, 164] width 71 height 13
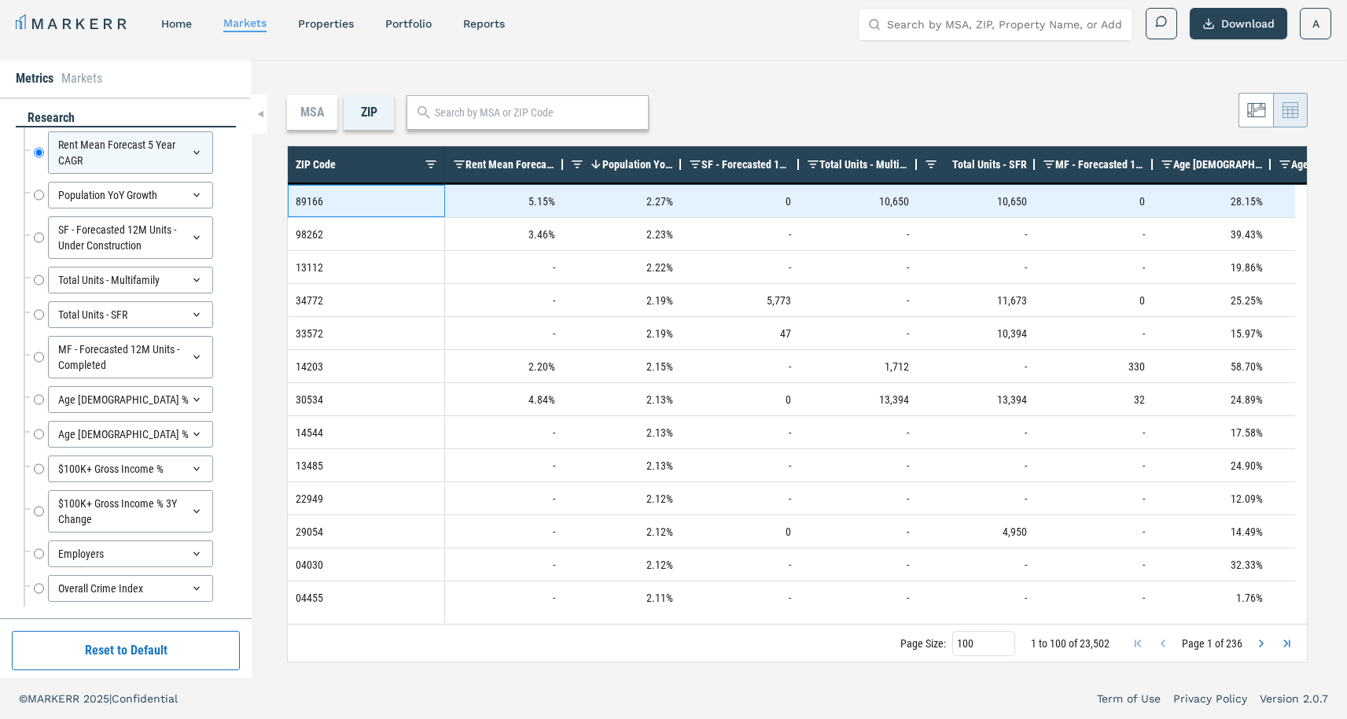
click at [298, 197] on div "89166" at bounding box center [366, 201] width 157 height 32
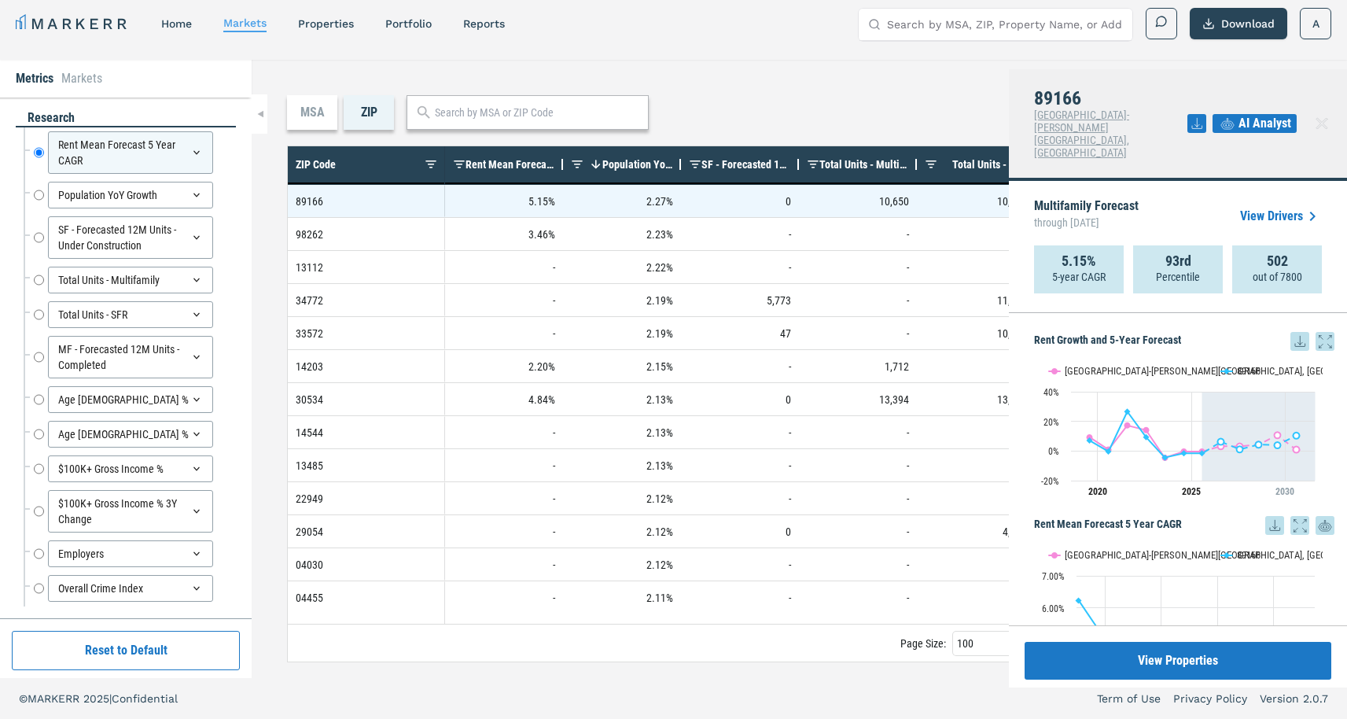
click at [1333, 111] on div at bounding box center [1322, 123] width 25 height 25
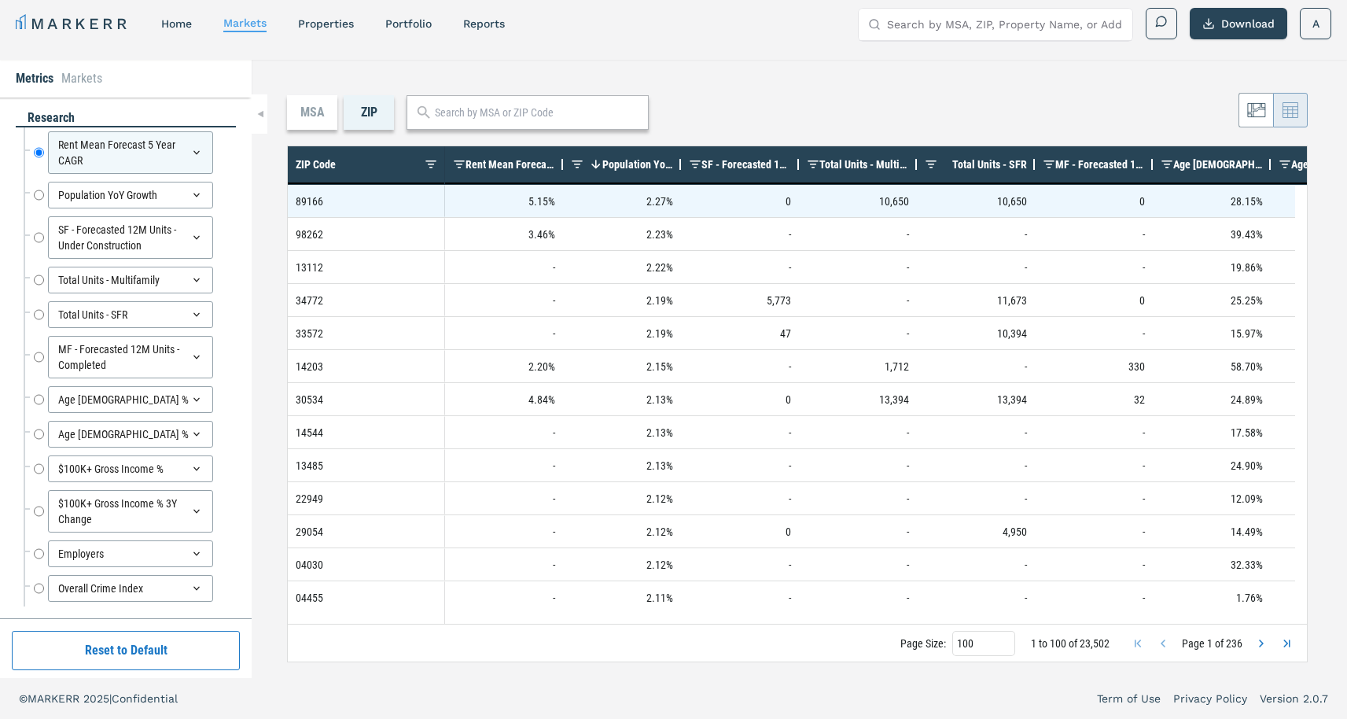
click at [1036, 23] on input "Search by MSA, ZIP, Property Name, or Address" at bounding box center [1005, 24] width 236 height 31
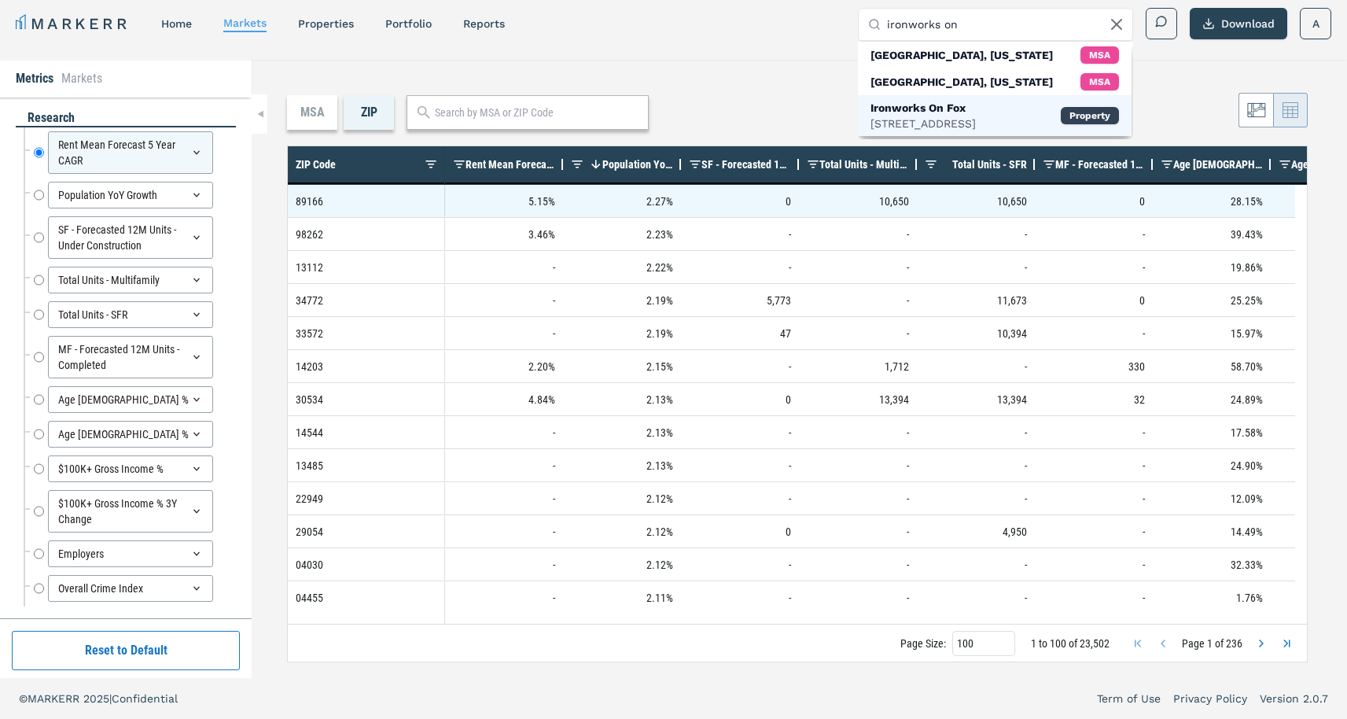
type input "ironworks on"
click at [972, 110] on div "Ironworks On Fox" at bounding box center [923, 108] width 105 height 16
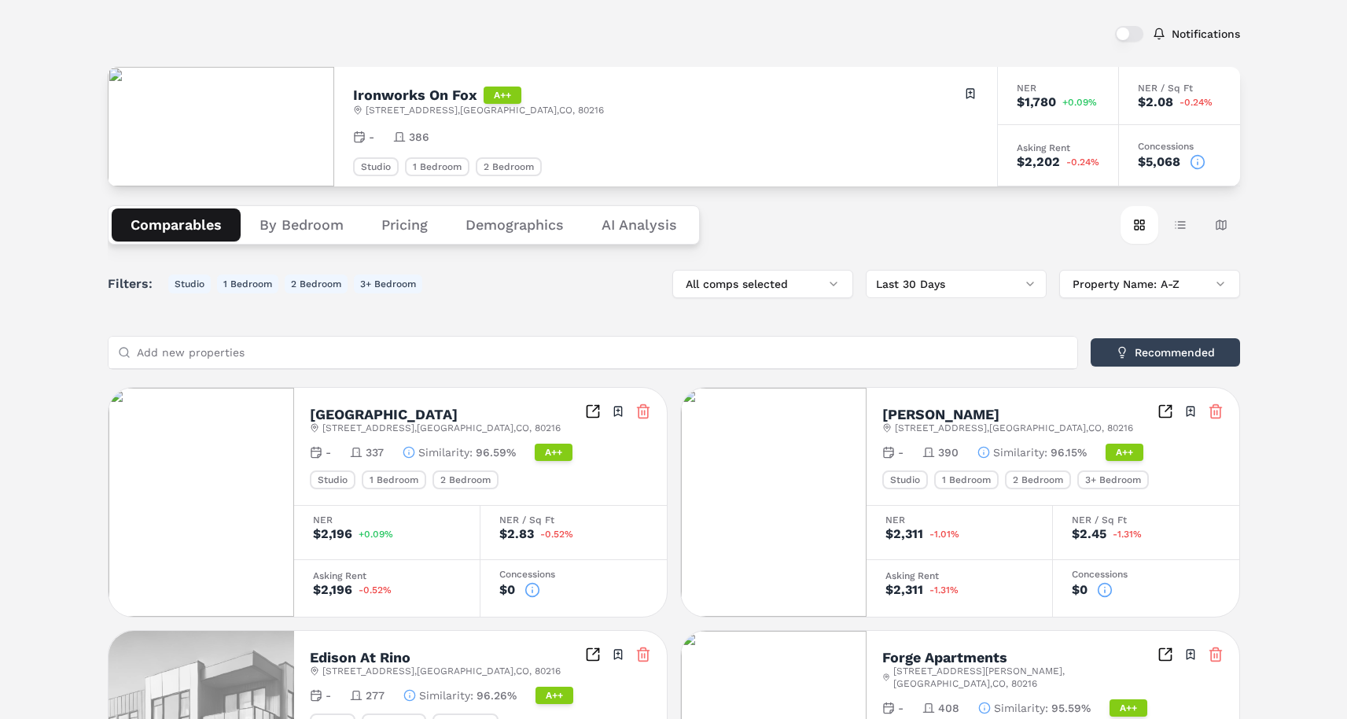
scroll to position [77, 0]
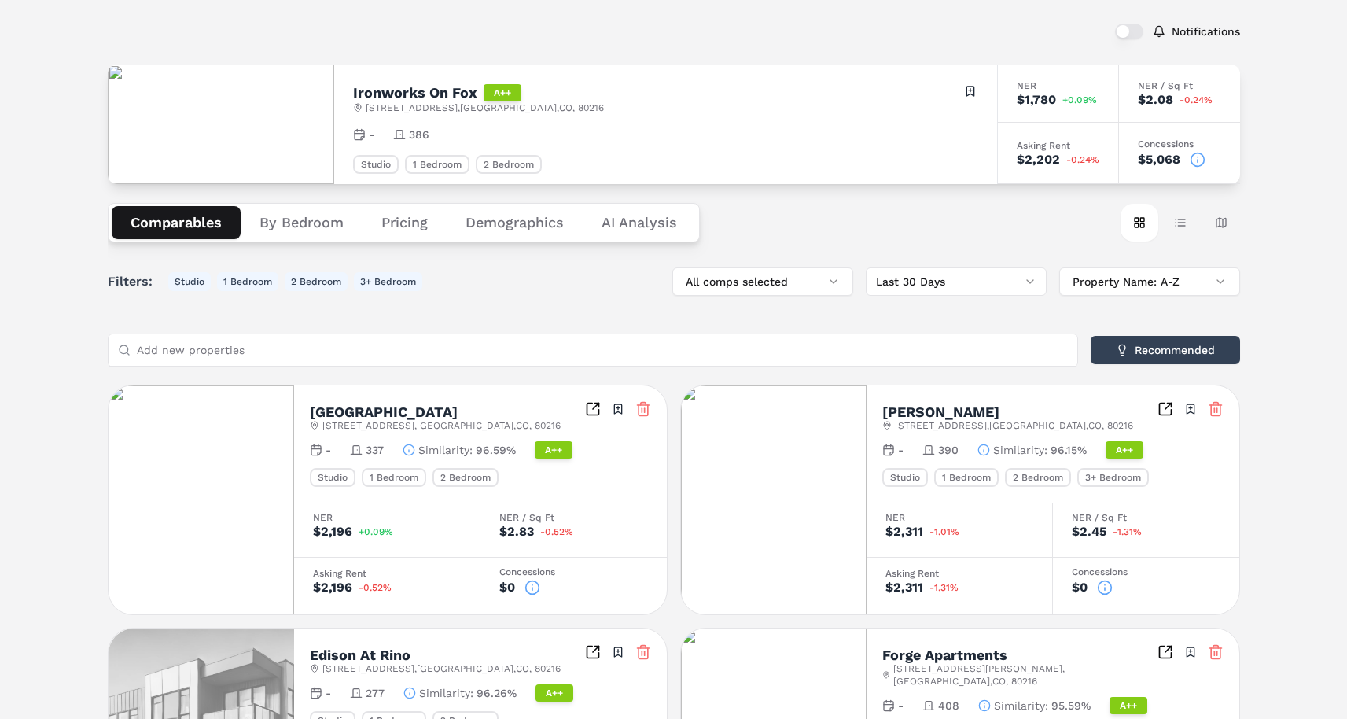
click at [984, 448] on icon "button" at bounding box center [984, 450] width 13 height 13
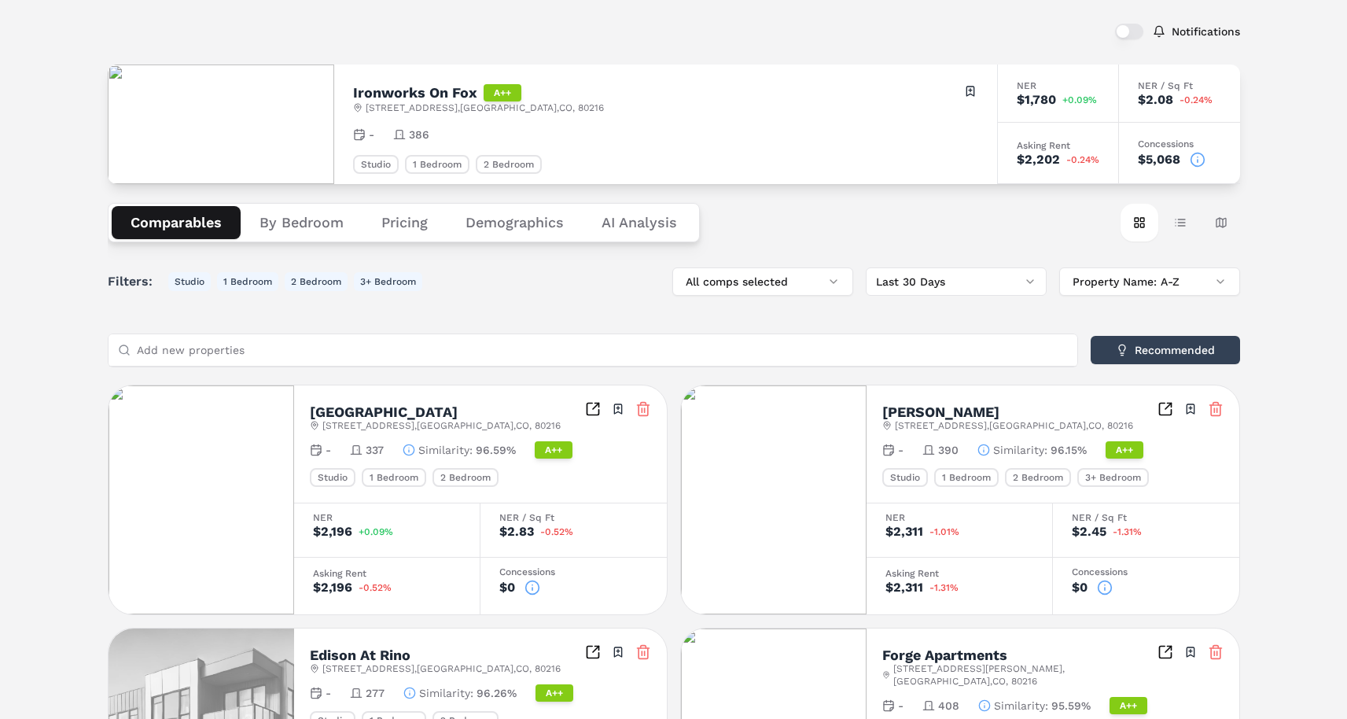
scroll to position [83, 0]
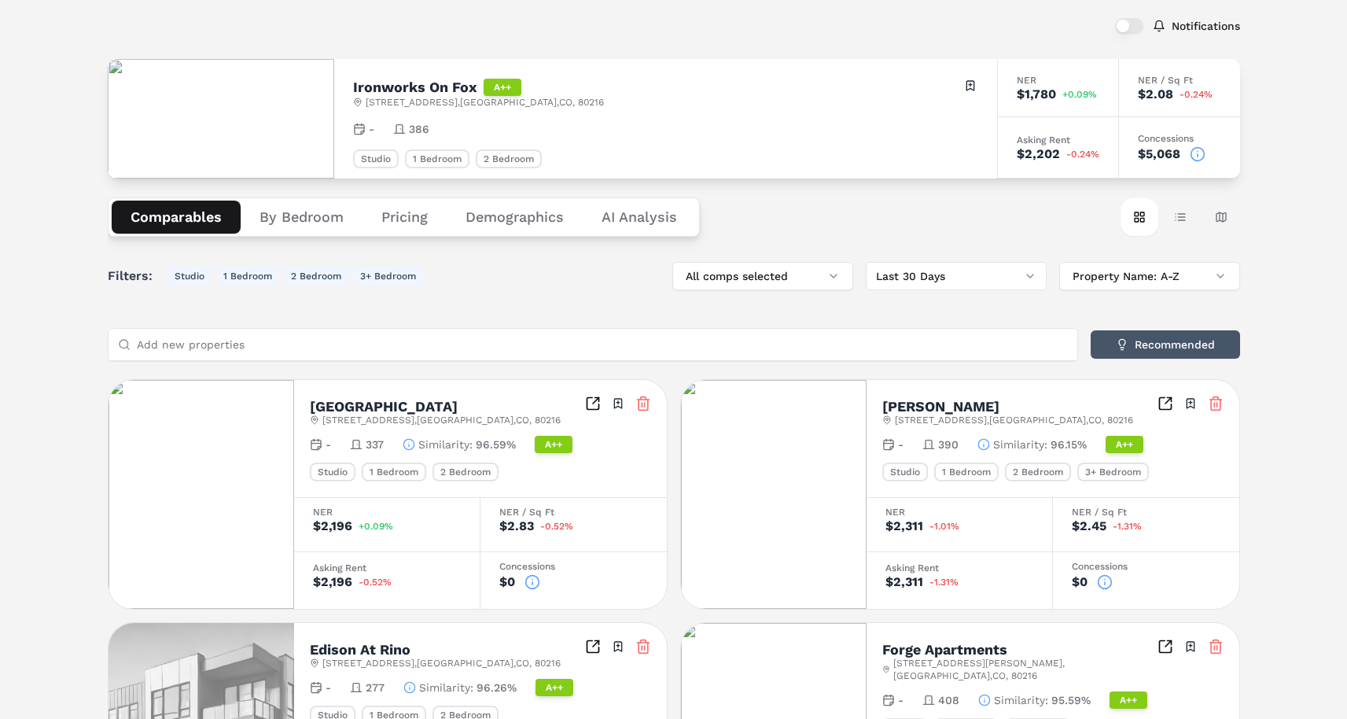
click at [1163, 342] on button "Recommended" at bounding box center [1165, 344] width 149 height 28
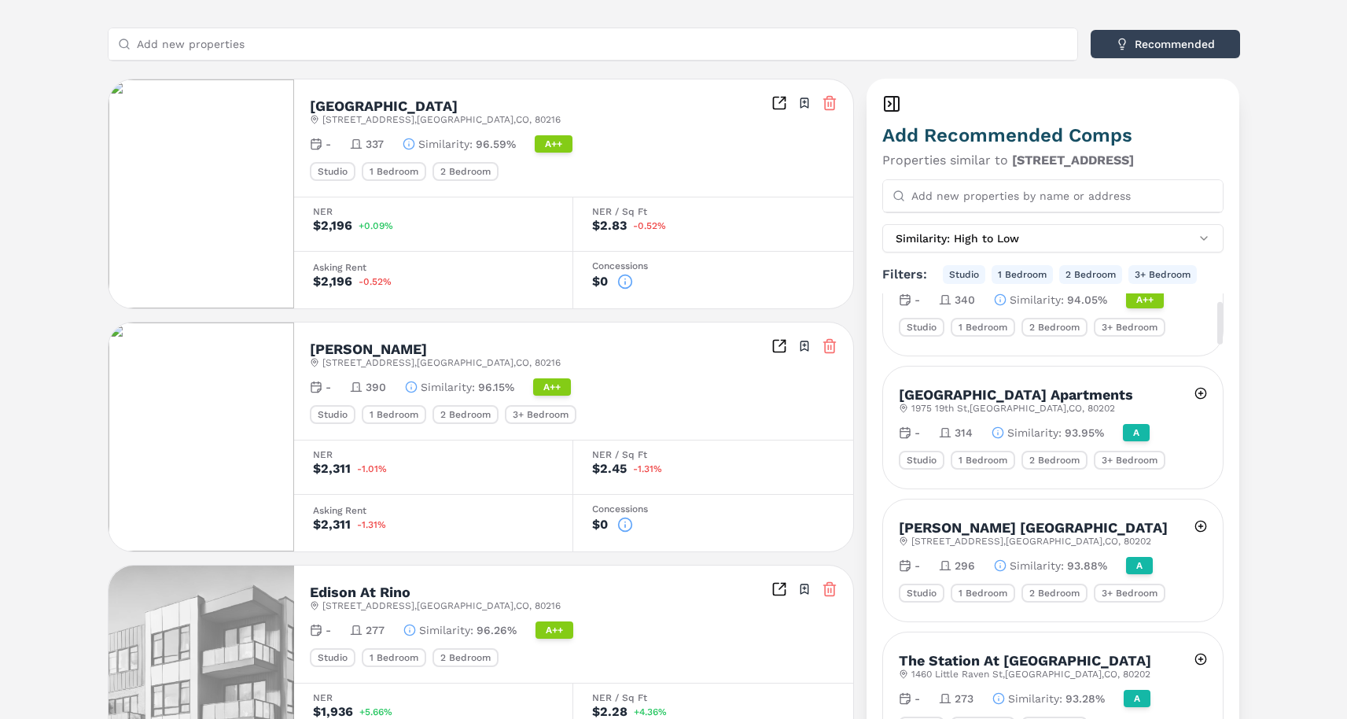
scroll to position [122, 0]
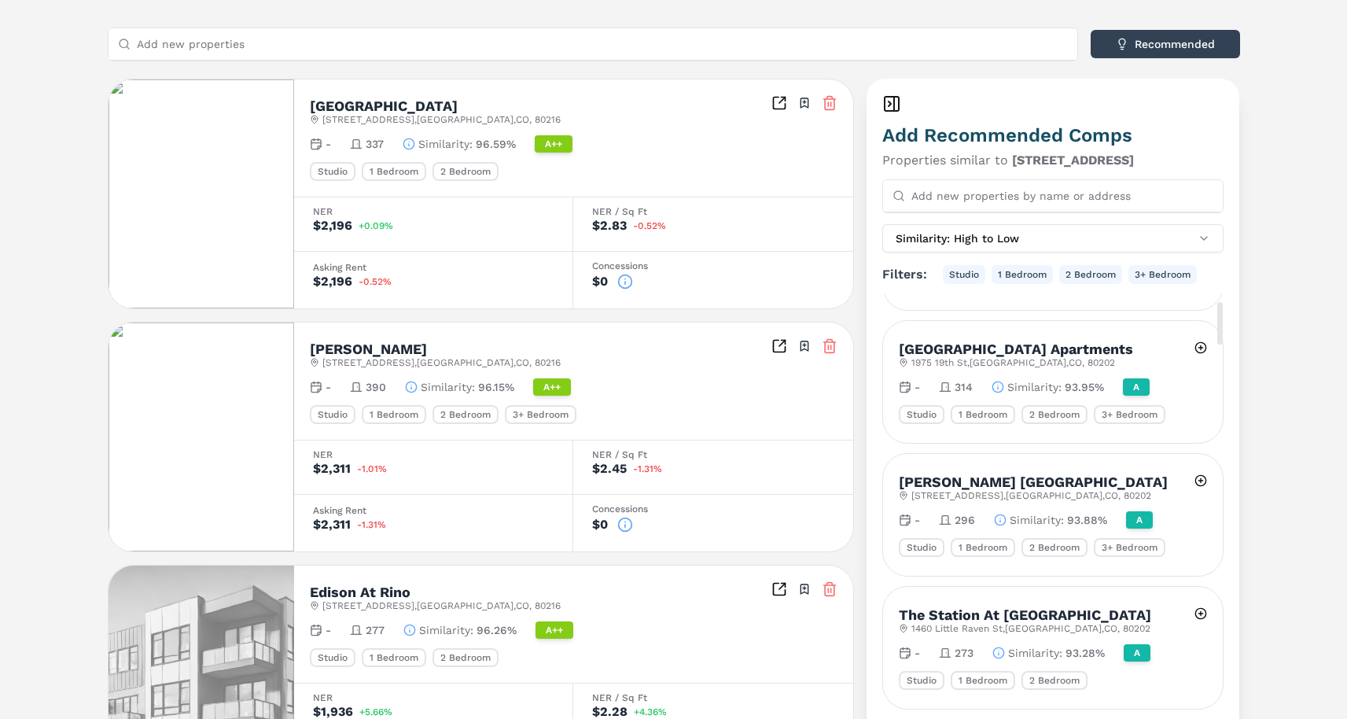
click at [828, 348] on line at bounding box center [828, 347] width 0 height 4
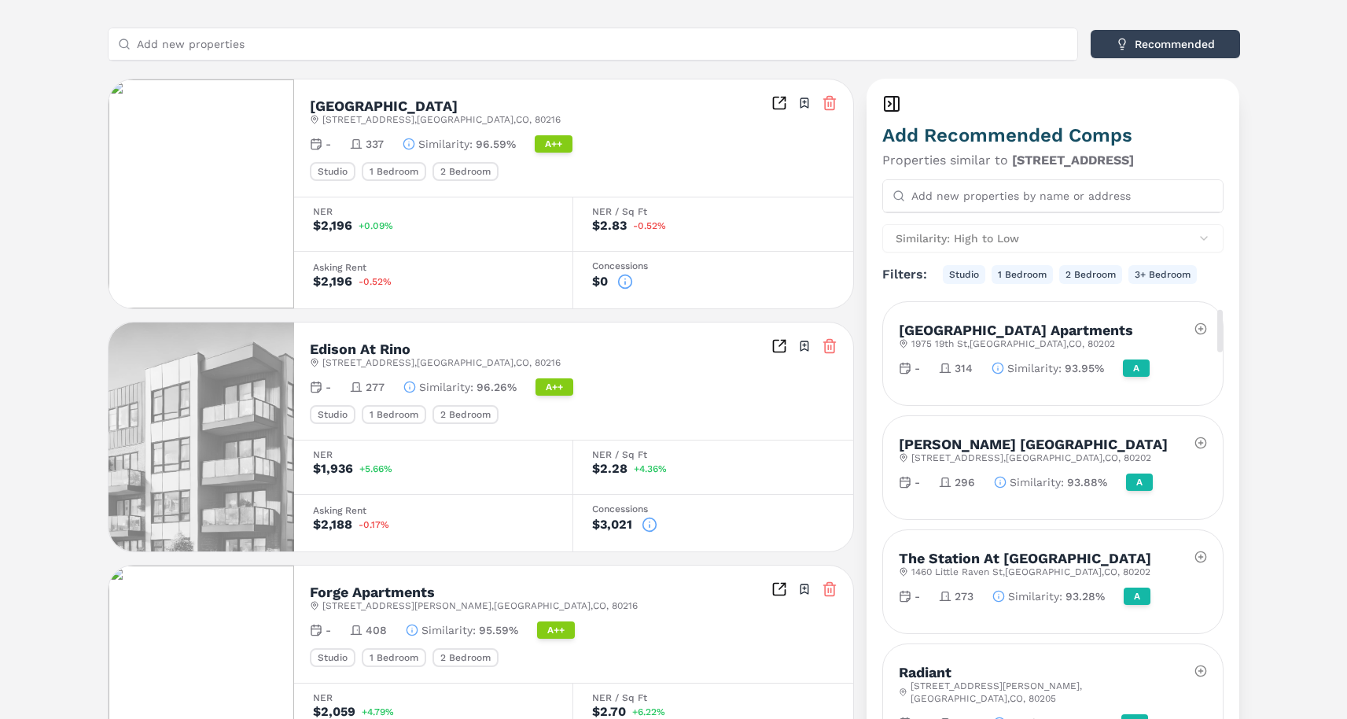
scroll to position [255, 0]
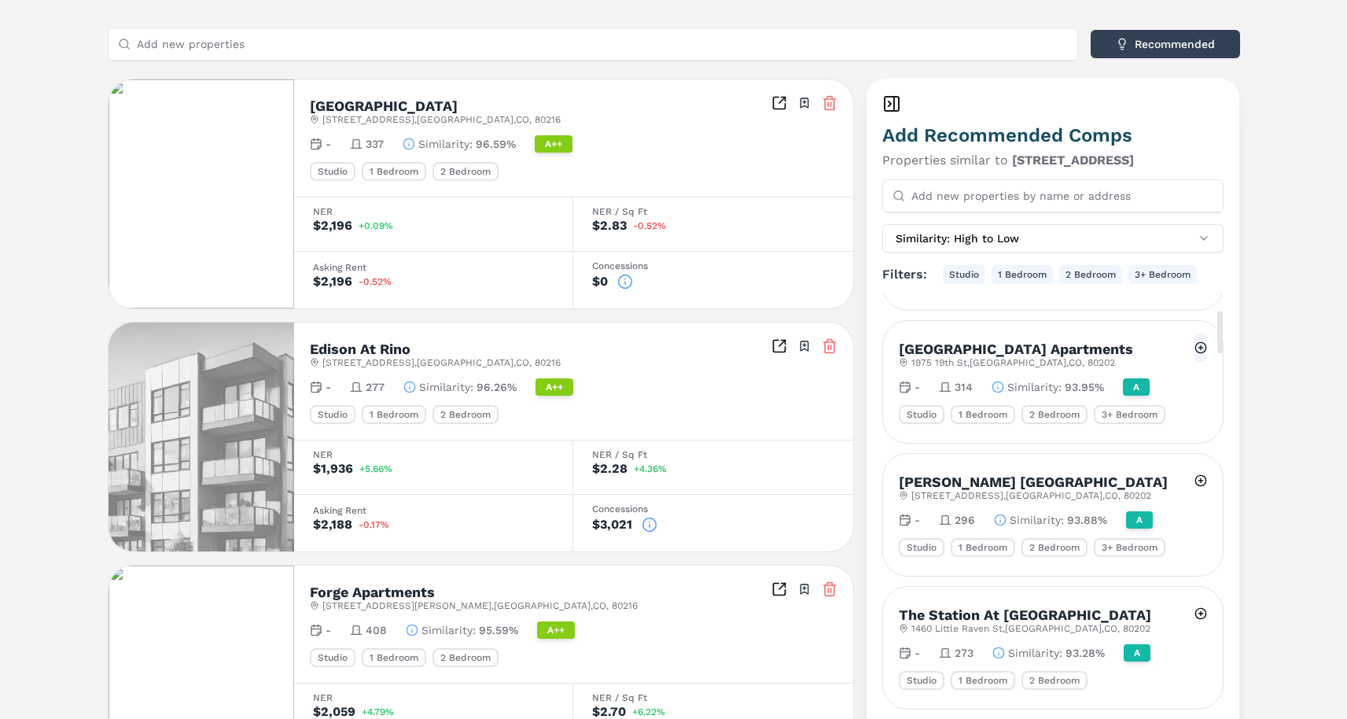
click at [1200, 342] on button at bounding box center [1201, 348] width 13 height 28
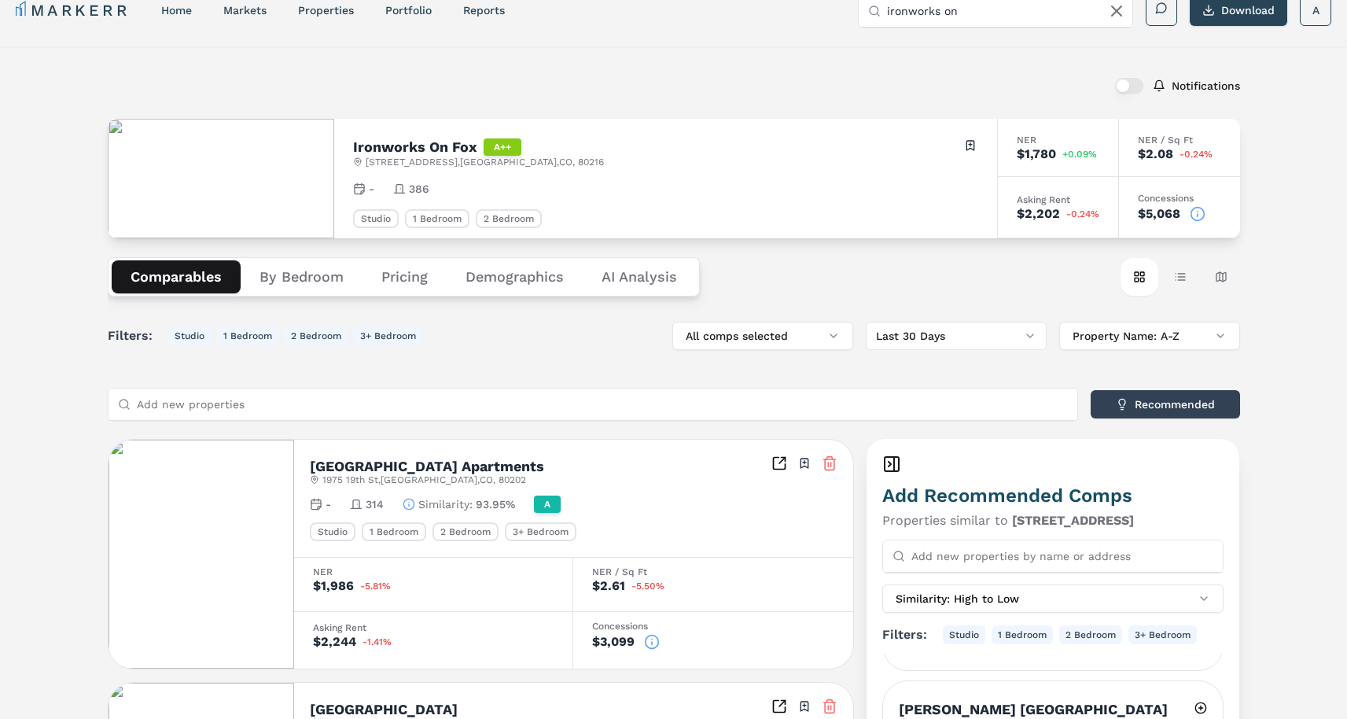
click at [321, 286] on button "By Bedroom" at bounding box center [302, 276] width 122 height 33
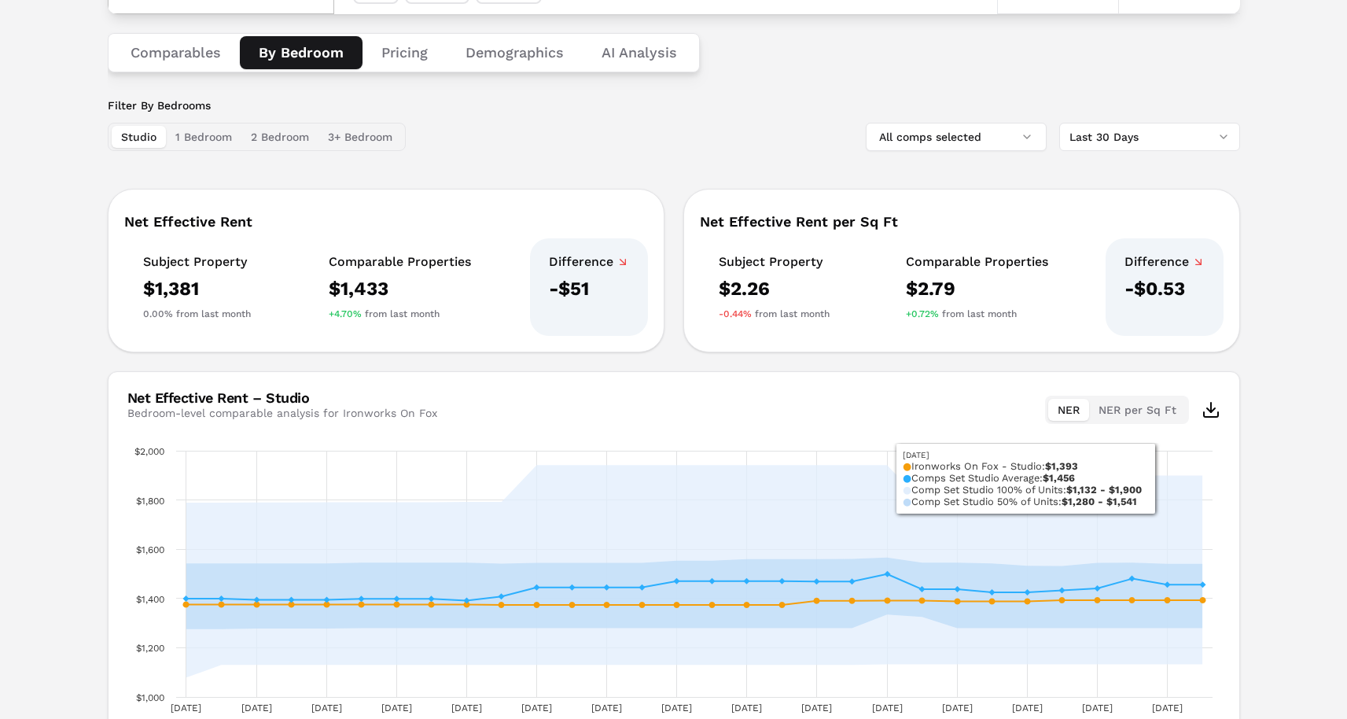
scroll to position [238, 0]
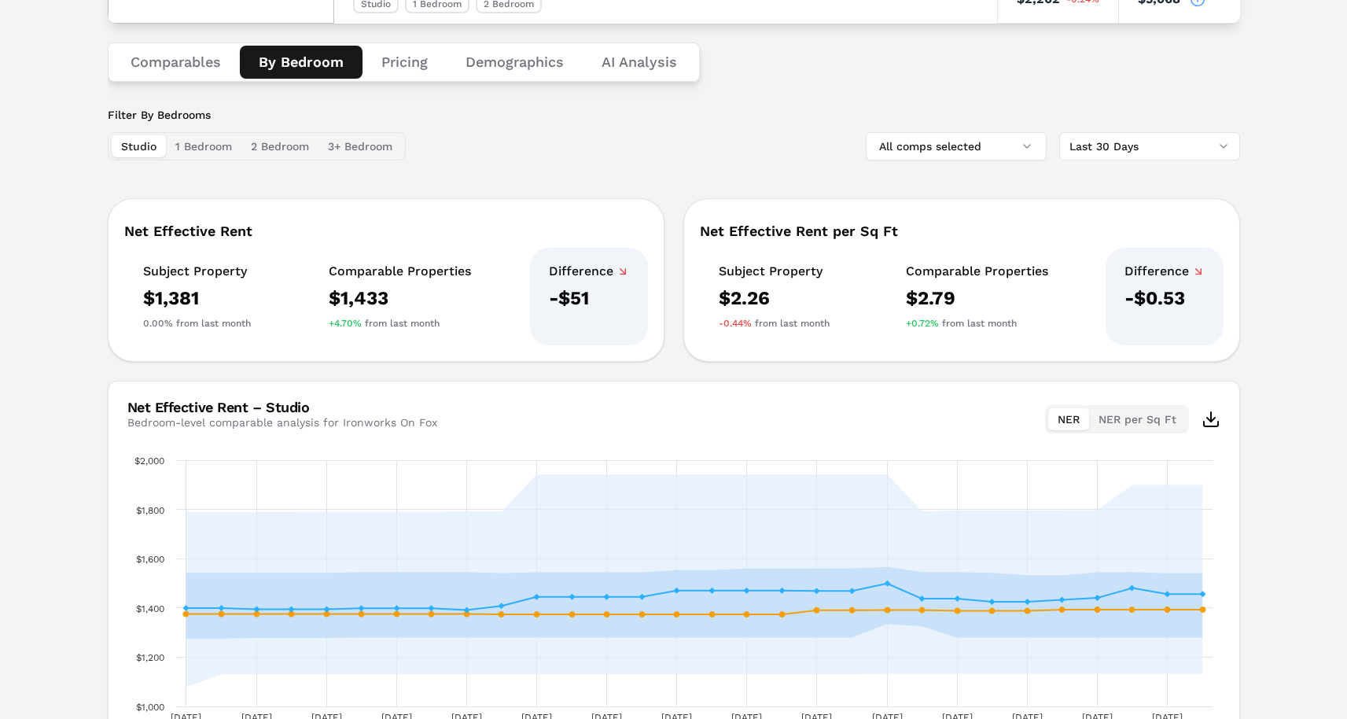
click at [1102, 145] on html "MARKERR home markets properties Portfolio reports Search by MSA, ZIP, Property …" at bounding box center [673, 304] width 1347 height 1084
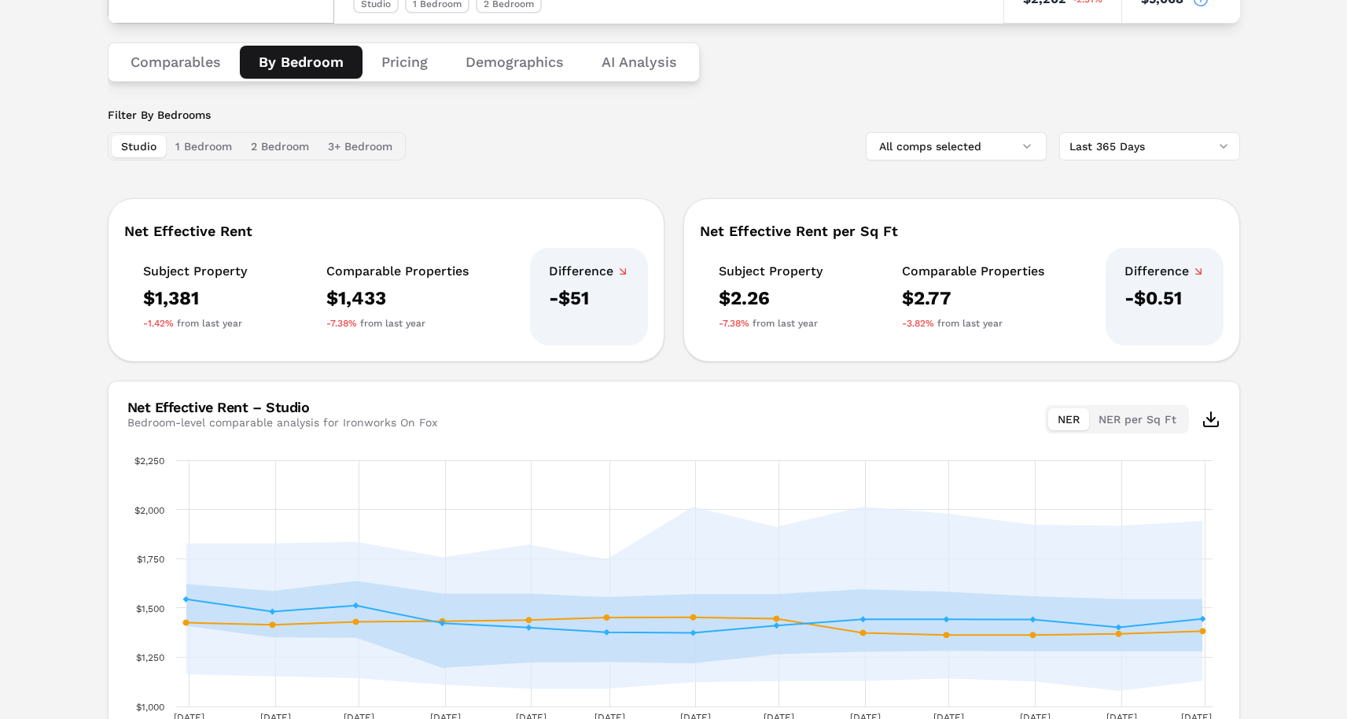
click at [1112, 142] on html "MARKERR home markets properties Portfolio reports Search by MSA, ZIP, Property …" at bounding box center [673, 304] width 1347 height 1084
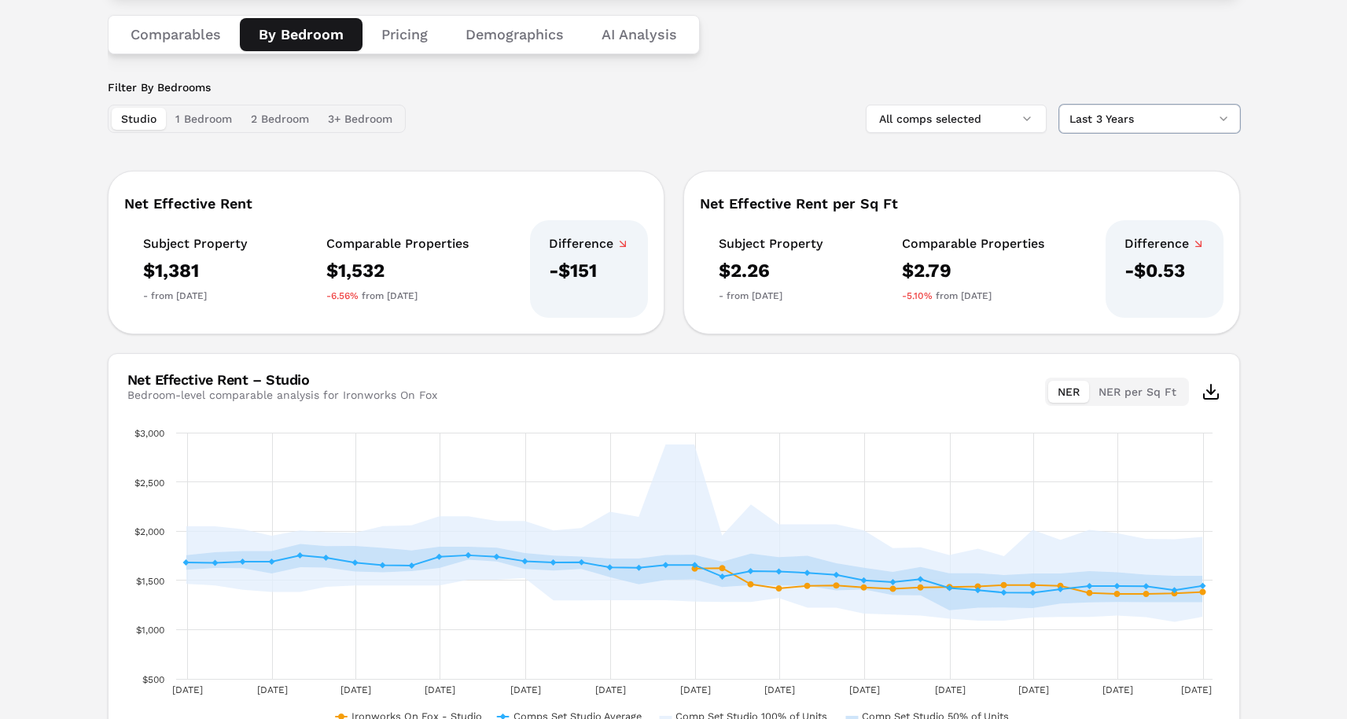
scroll to position [267, 0]
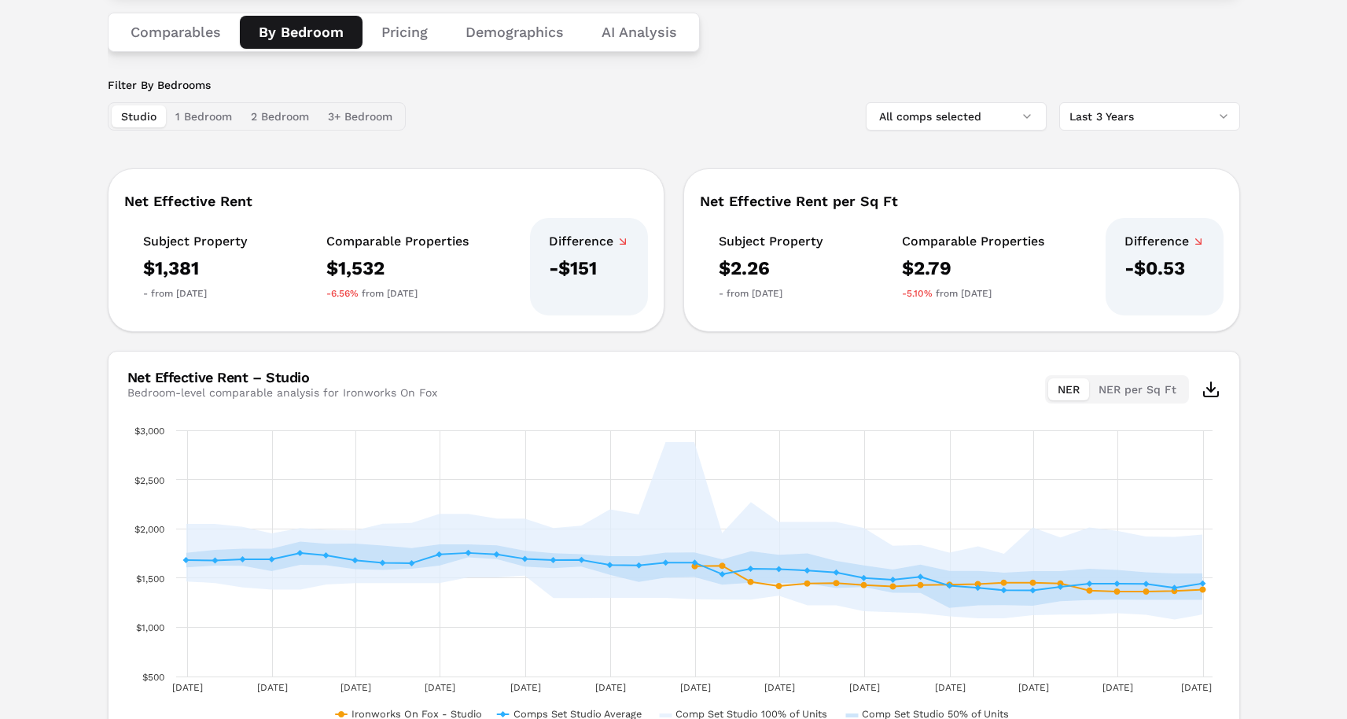
click at [411, 32] on button "Pricing" at bounding box center [405, 32] width 84 height 33
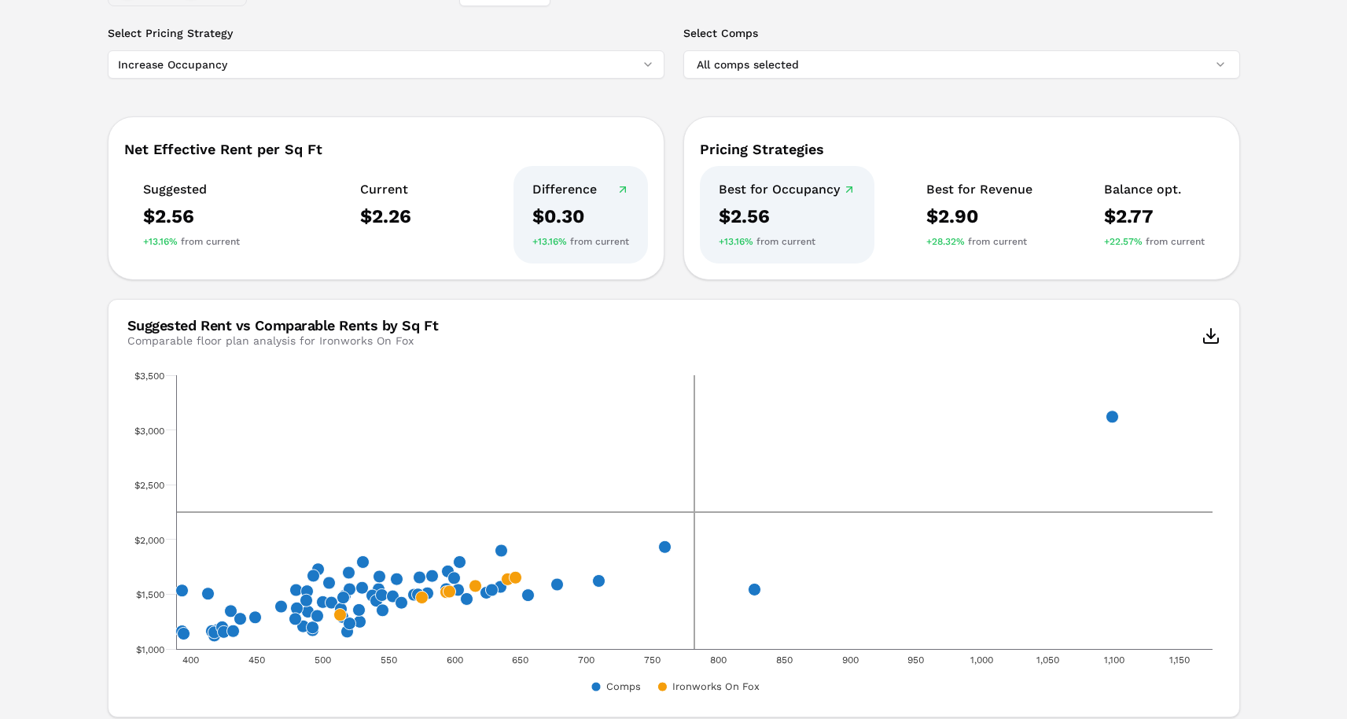
scroll to position [408, 0]
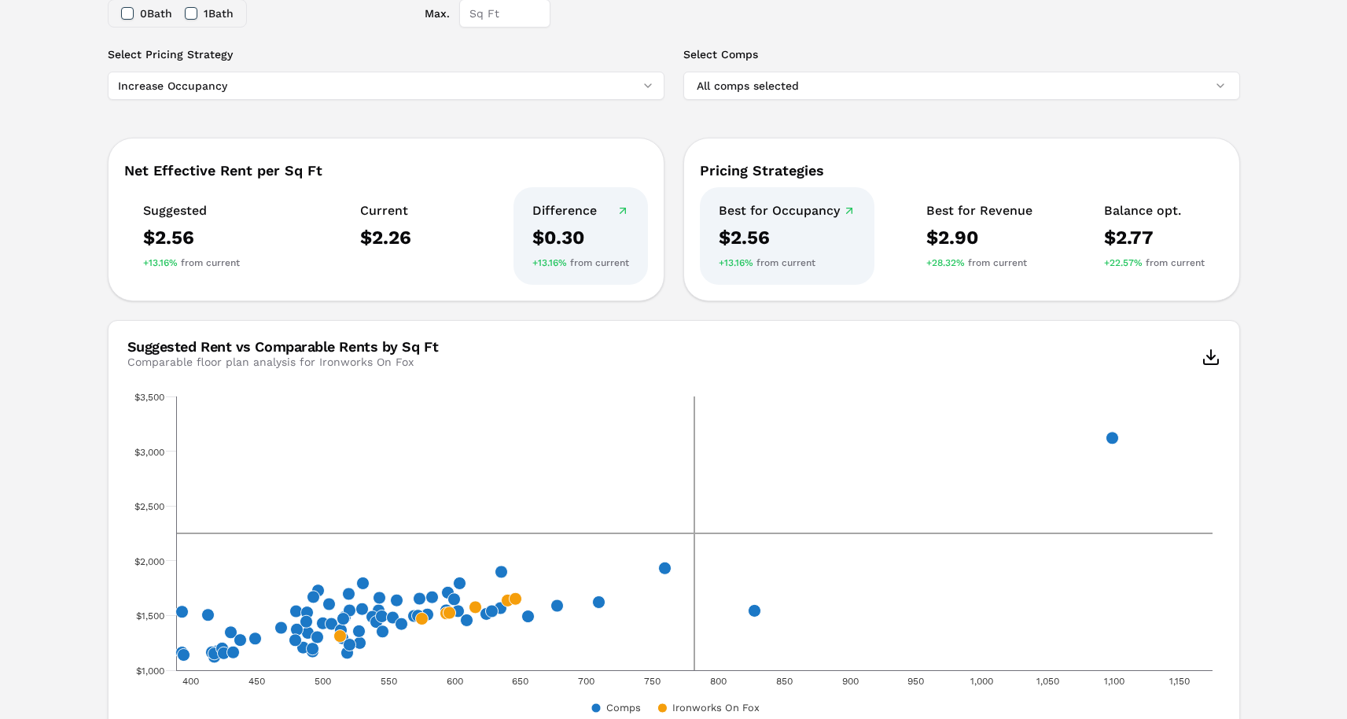
click at [211, 87] on html "MARKERR home markets properties Portfolio reports Search by MSA, ZIP, Property …" at bounding box center [673, 450] width 1347 height 1716
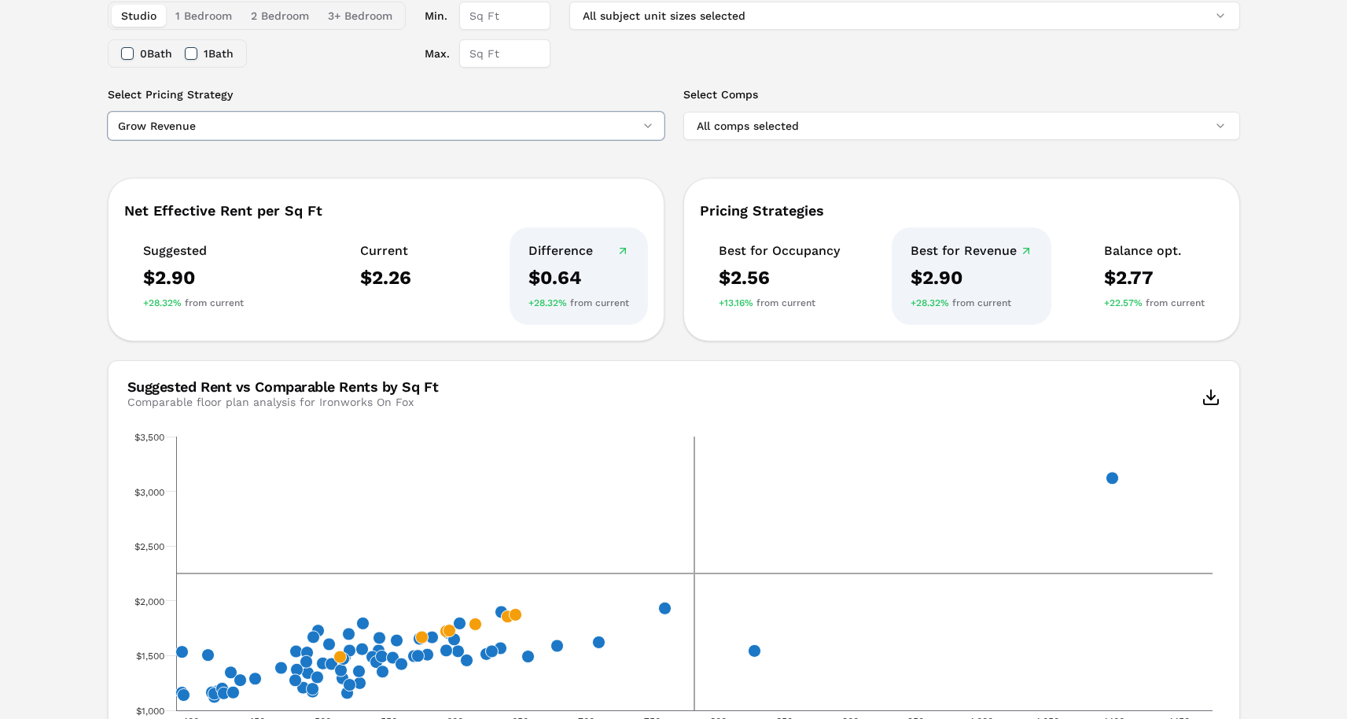
scroll to position [367, 0]
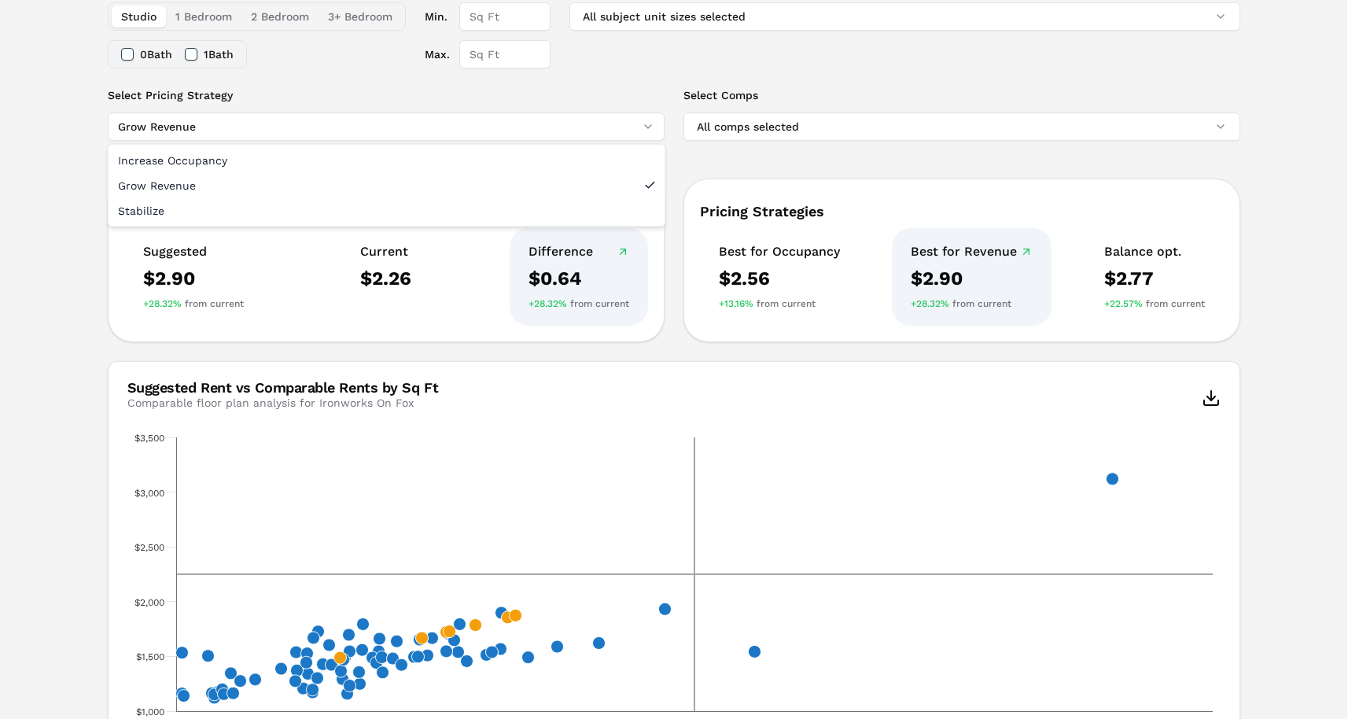
click at [539, 119] on html "MARKERR home markets properties Portfolio reports Search by MSA, ZIP, Property …" at bounding box center [679, 491] width 1359 height 1716
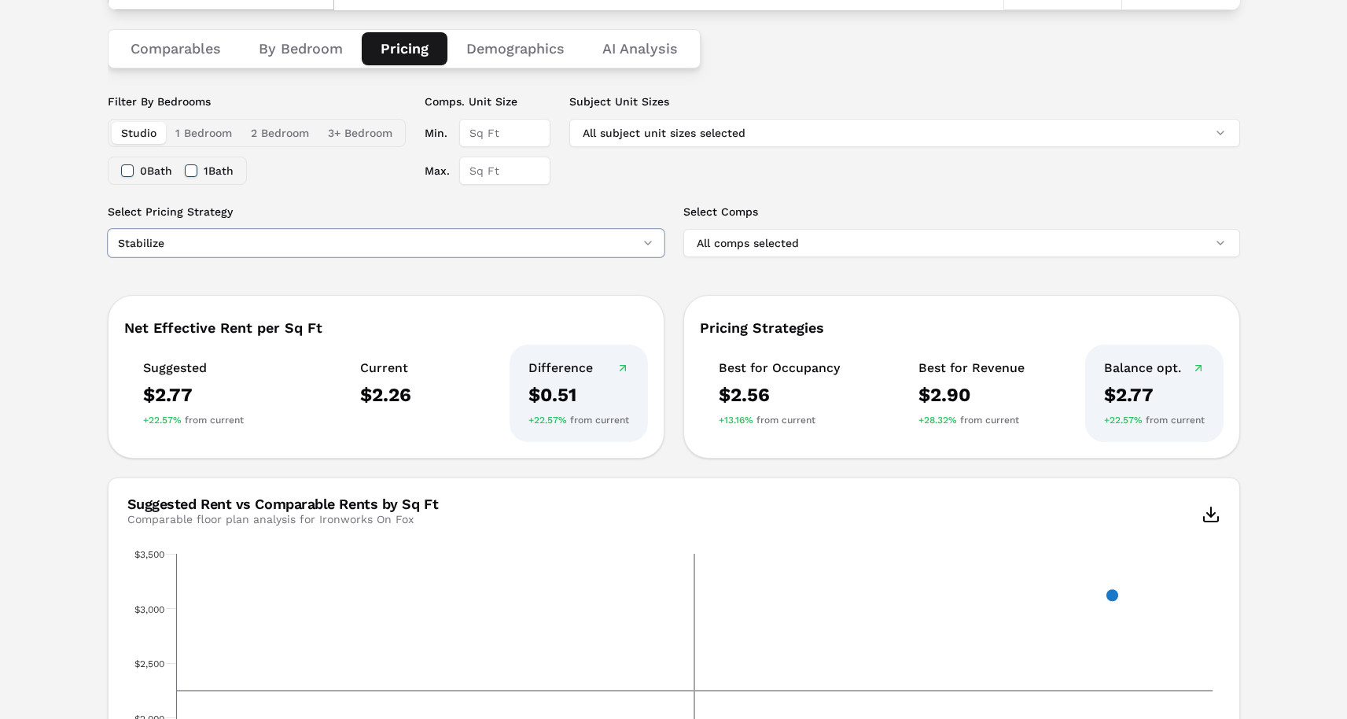
scroll to position [257, 0]
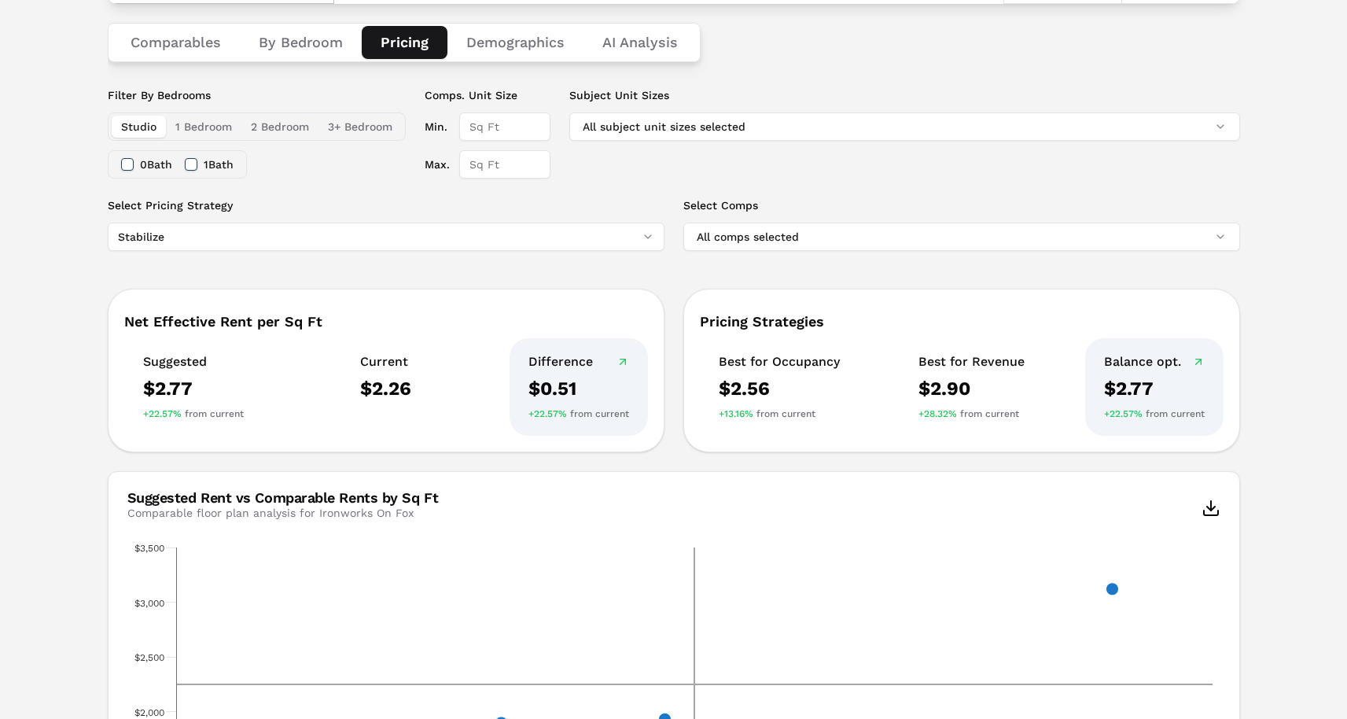
click at [203, 124] on button "1 Bedroom" at bounding box center [204, 127] width 76 height 22
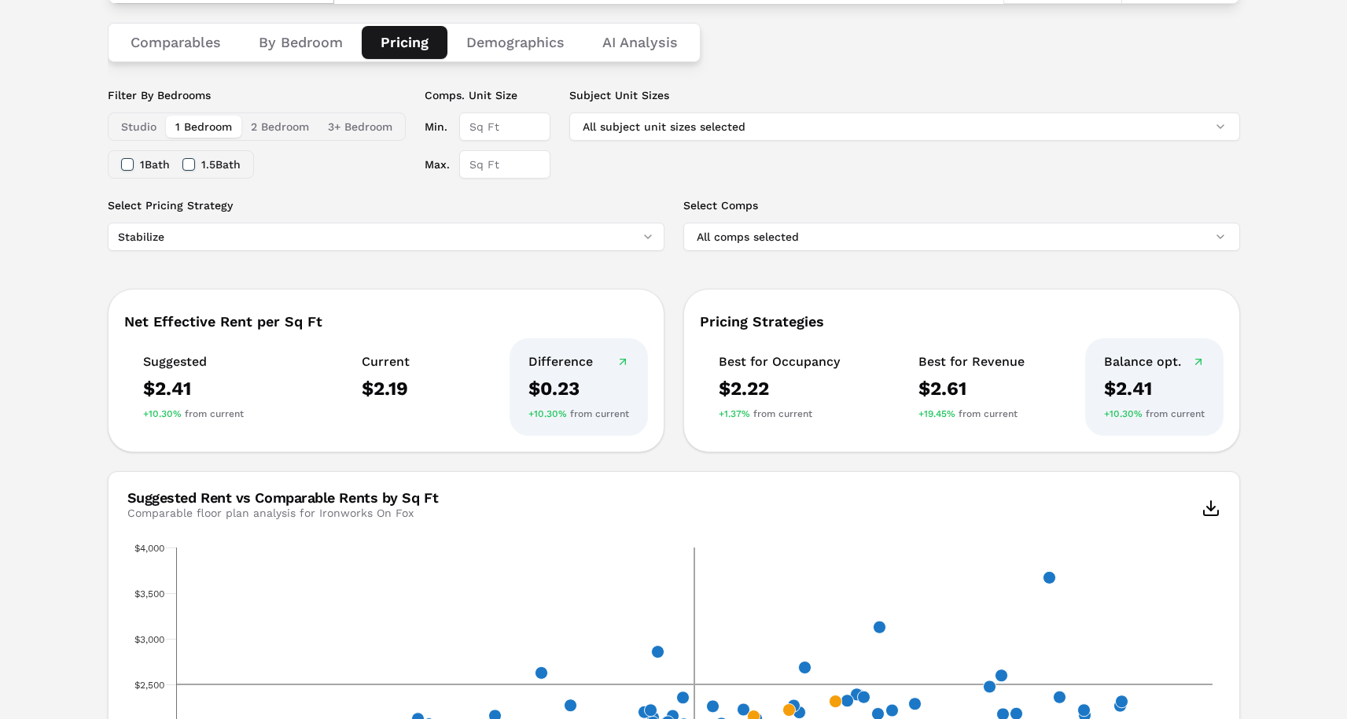
click at [271, 242] on html "MARKERR home markets properties Portfolio reports Search by MSA, ZIP, Property …" at bounding box center [673, 711] width 1347 height 1937
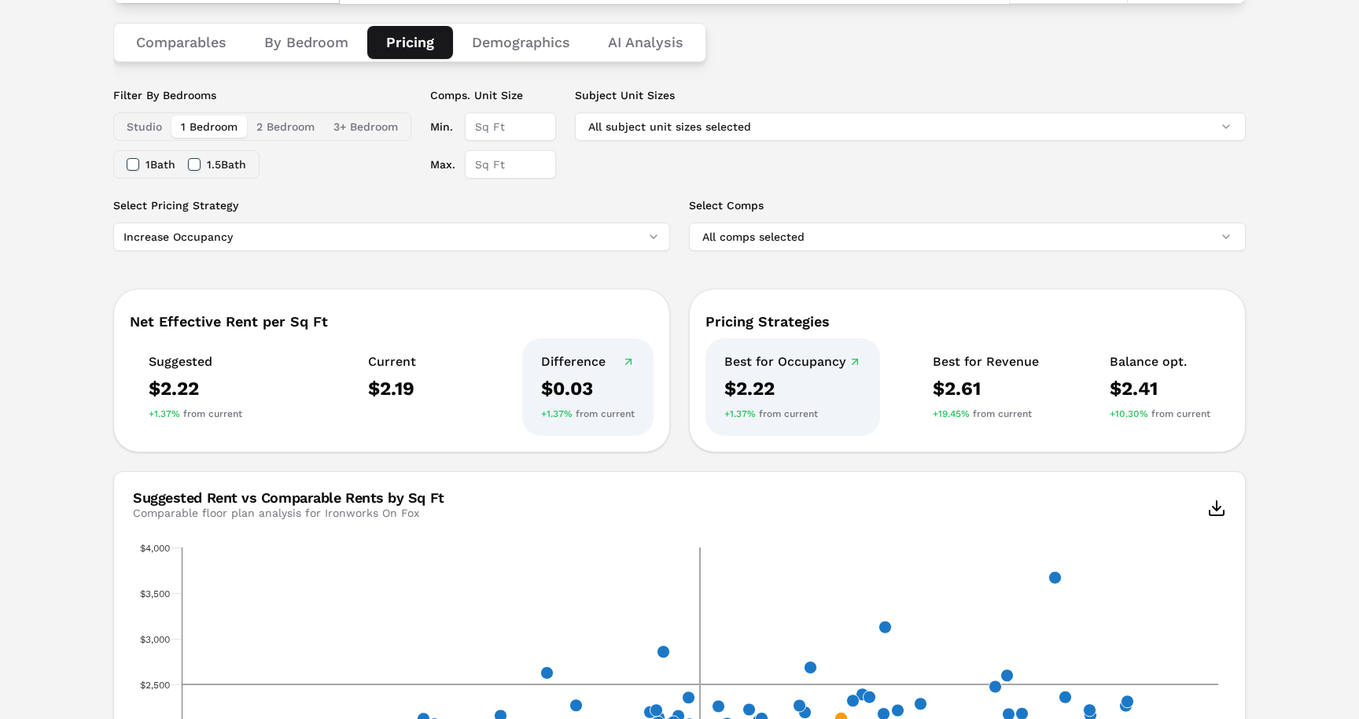
click at [262, 233] on html "MARKERR home markets properties Portfolio reports Search by MSA, ZIP, Property …" at bounding box center [679, 711] width 1359 height 1937
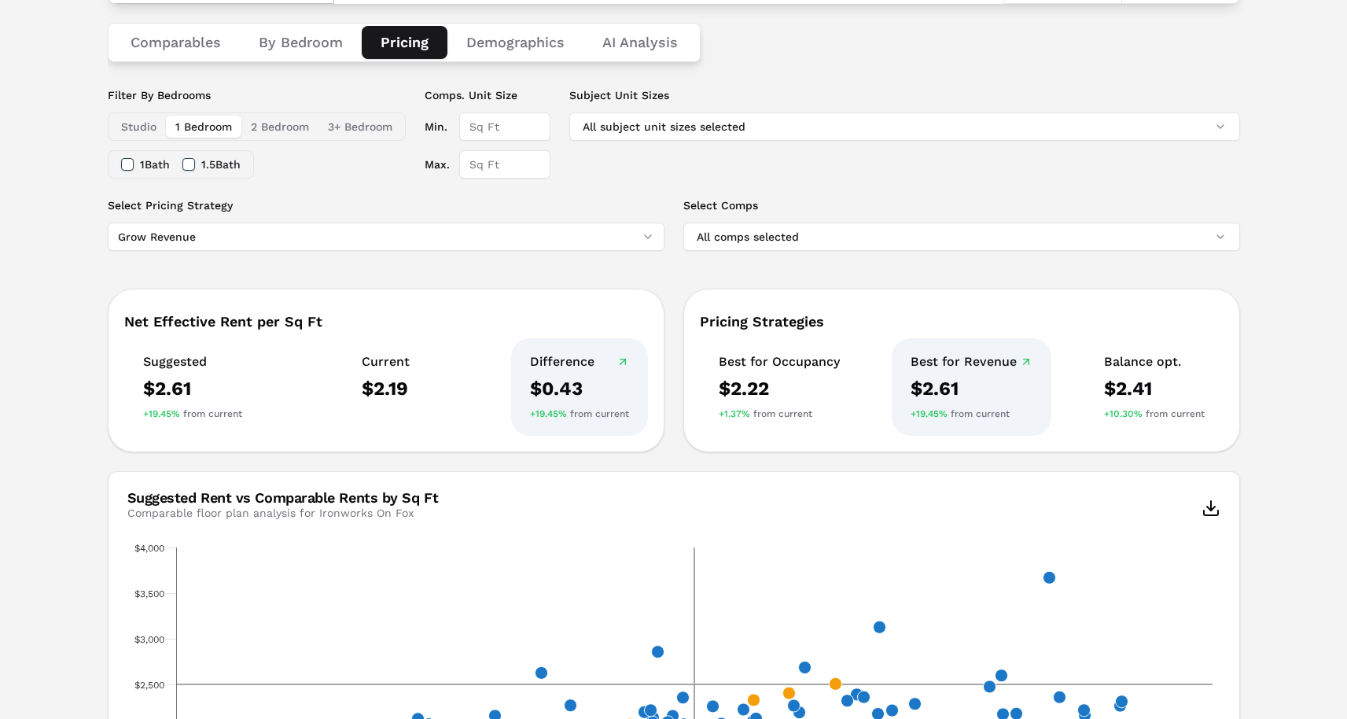
click at [300, 119] on button "2 Bedroom" at bounding box center [279, 127] width 77 height 22
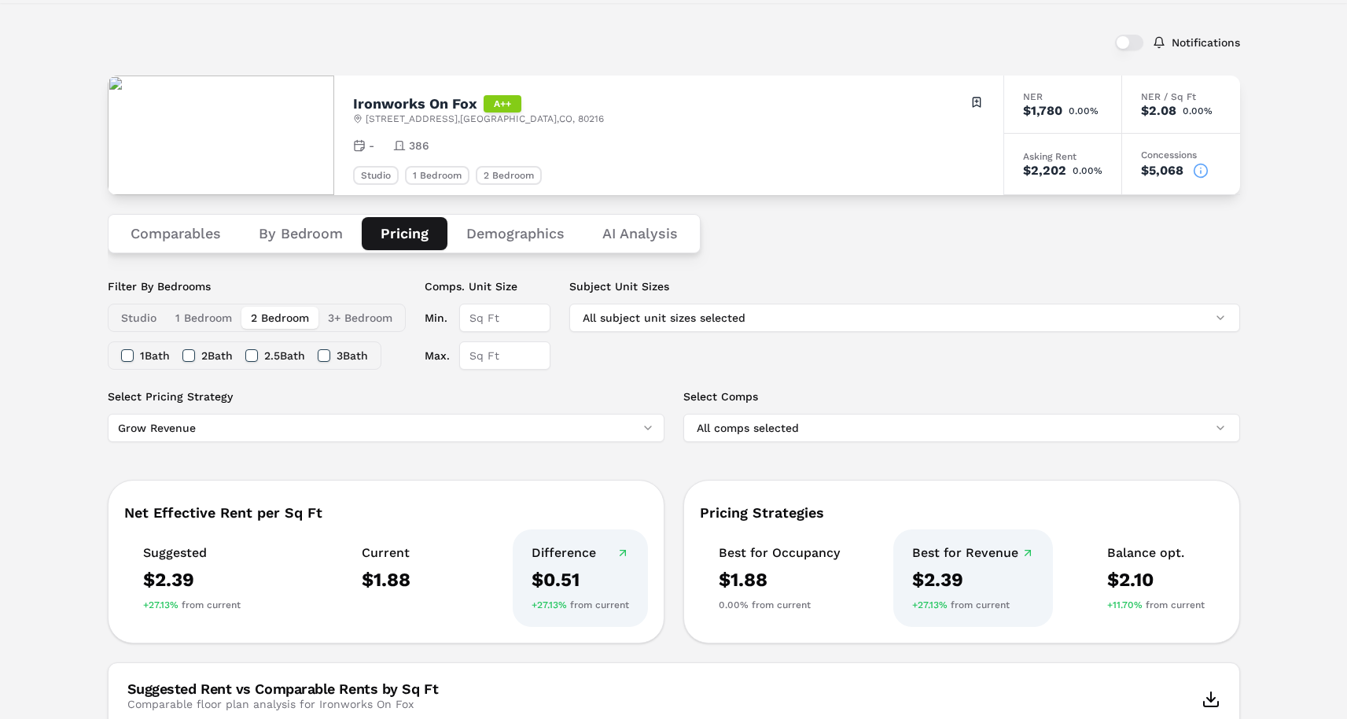
scroll to position [67, 0]
click at [510, 230] on button "Demographics" at bounding box center [516, 232] width 136 height 33
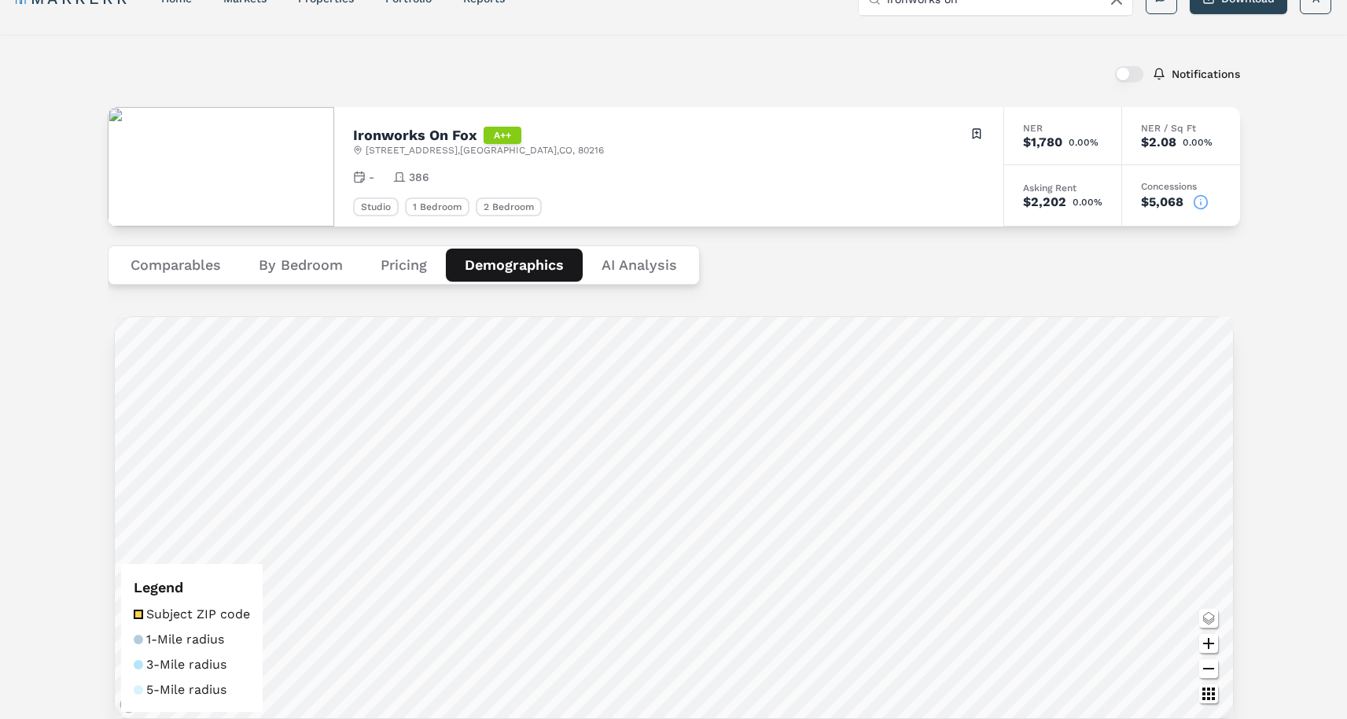
scroll to position [0, 0]
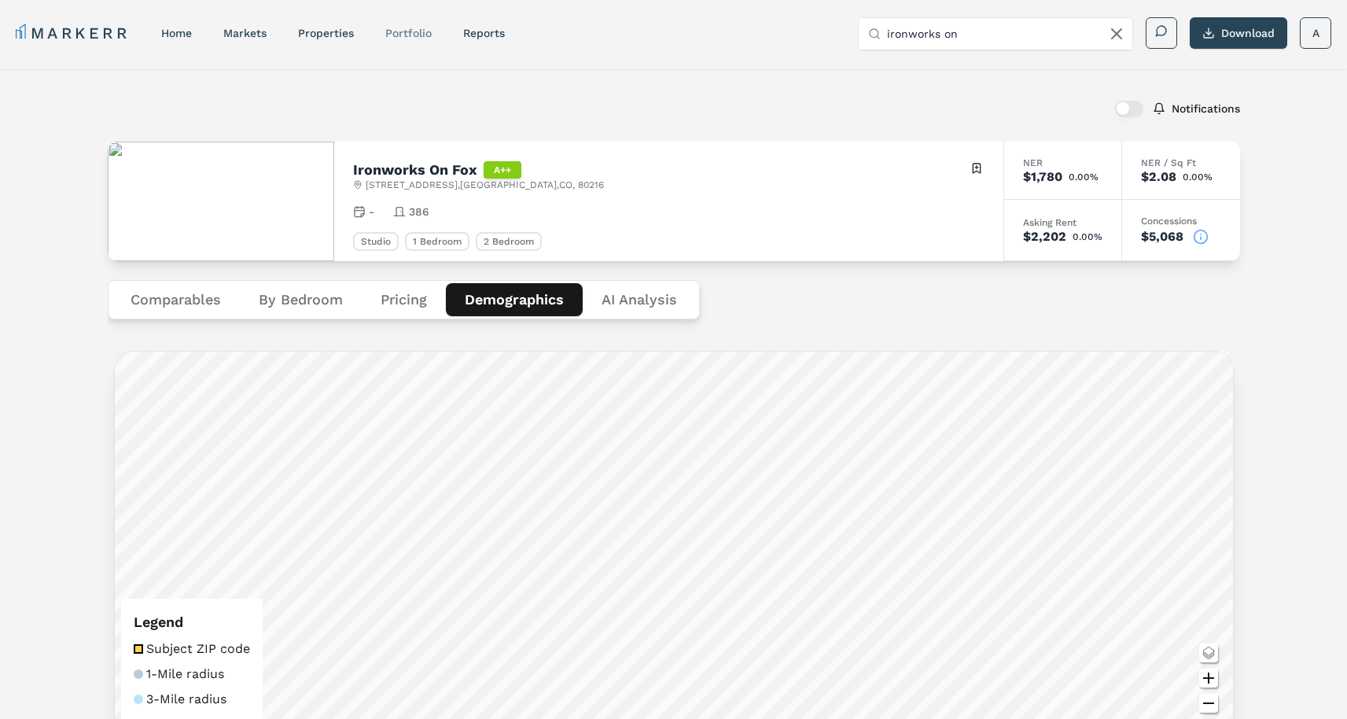
click at [409, 28] on link "Portfolio" at bounding box center [408, 33] width 46 height 13
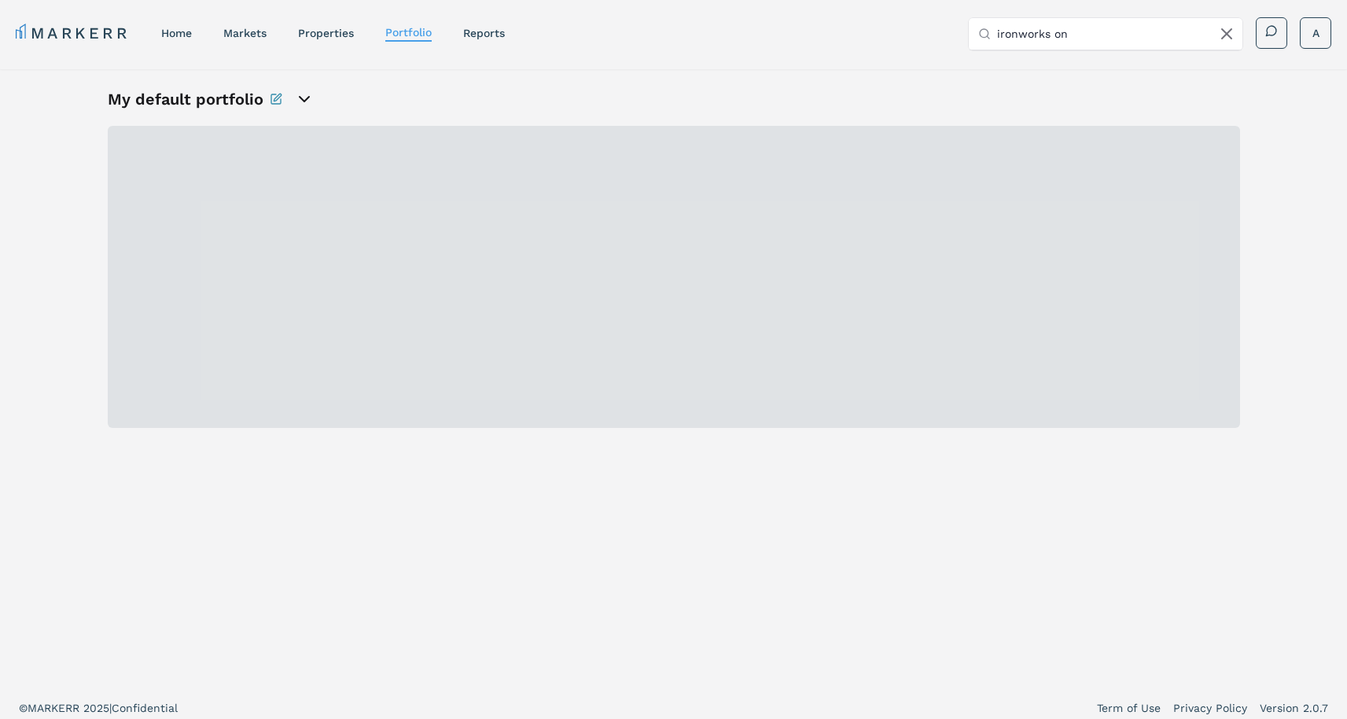
click at [303, 100] on icon "open portfolio options" at bounding box center [304, 99] width 9 height 5
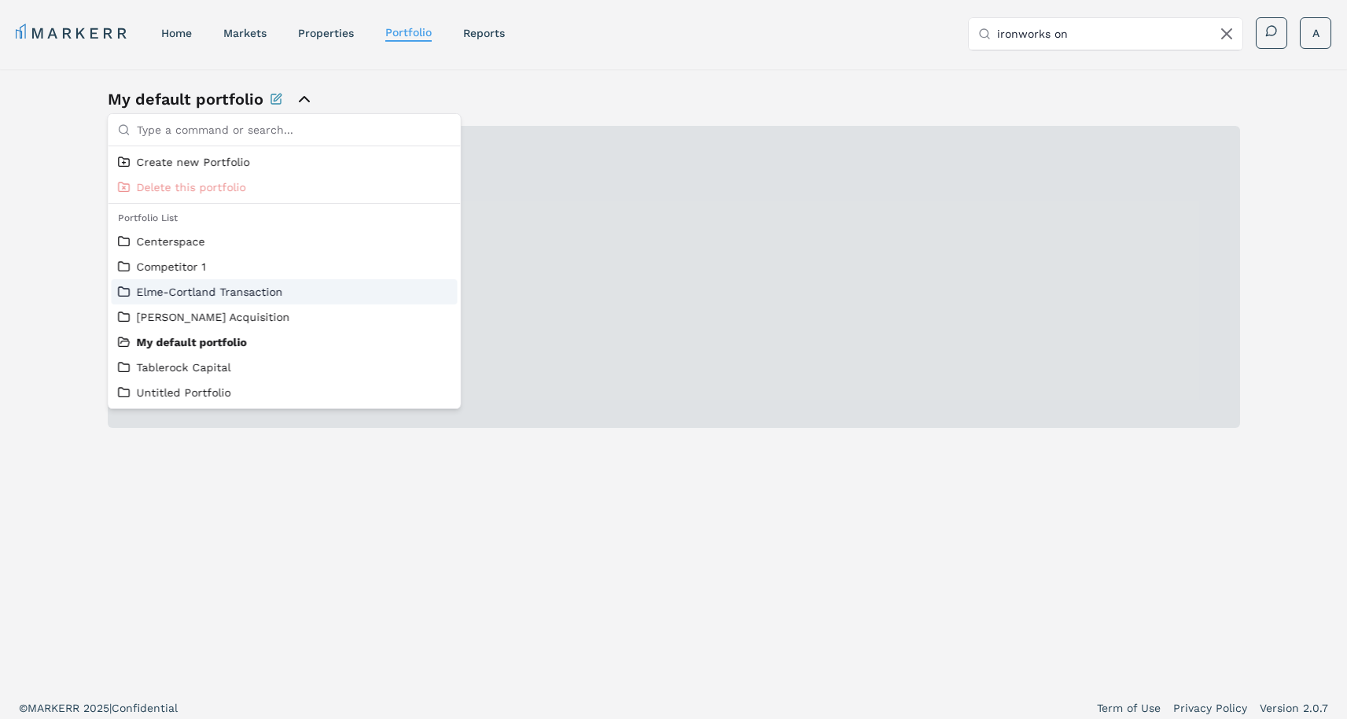
click at [213, 296] on link "Elme-Cortland Transaction" at bounding box center [285, 292] width 334 height 16
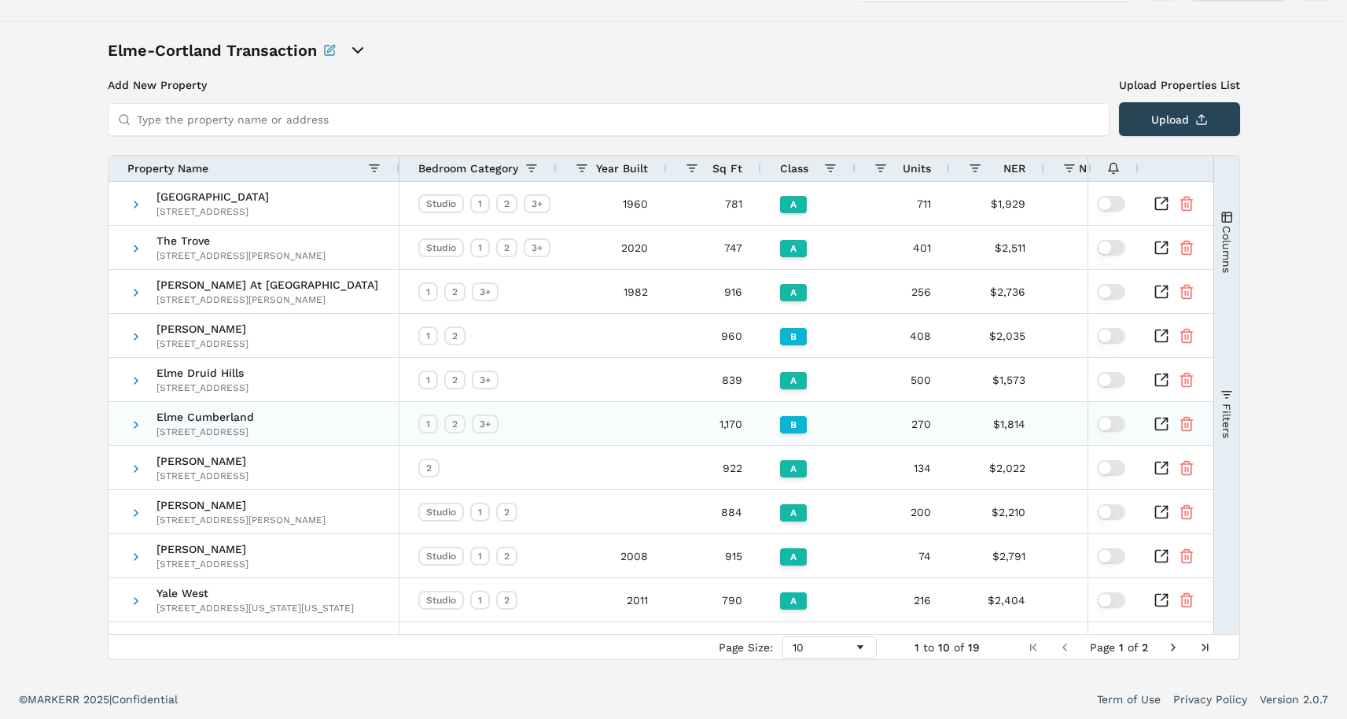
scroll to position [50, 0]
click at [142, 209] on span "[GEOGRAPHIC_DATA] [STREET_ADDRESS]" at bounding box center [255, 203] width 251 height 43
click at [135, 203] on span at bounding box center [136, 203] width 13 height 13
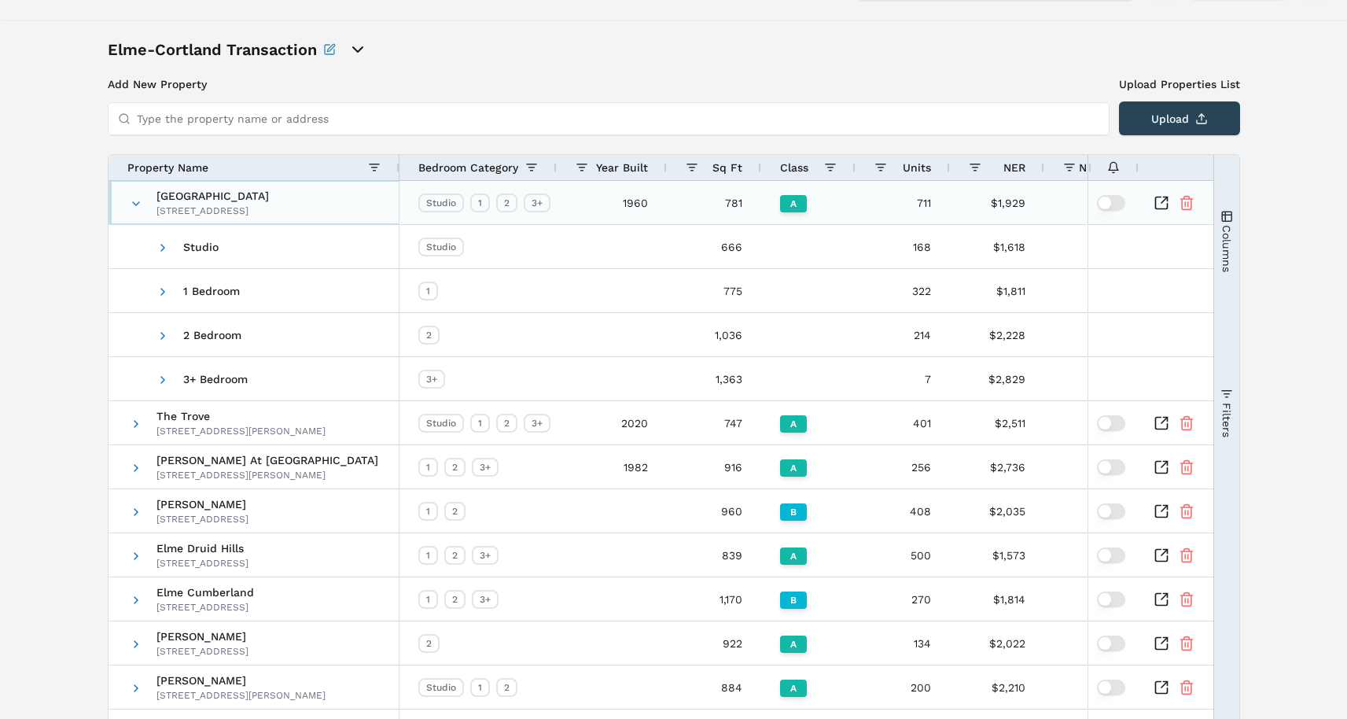
click at [135, 203] on span at bounding box center [136, 203] width 13 height 13
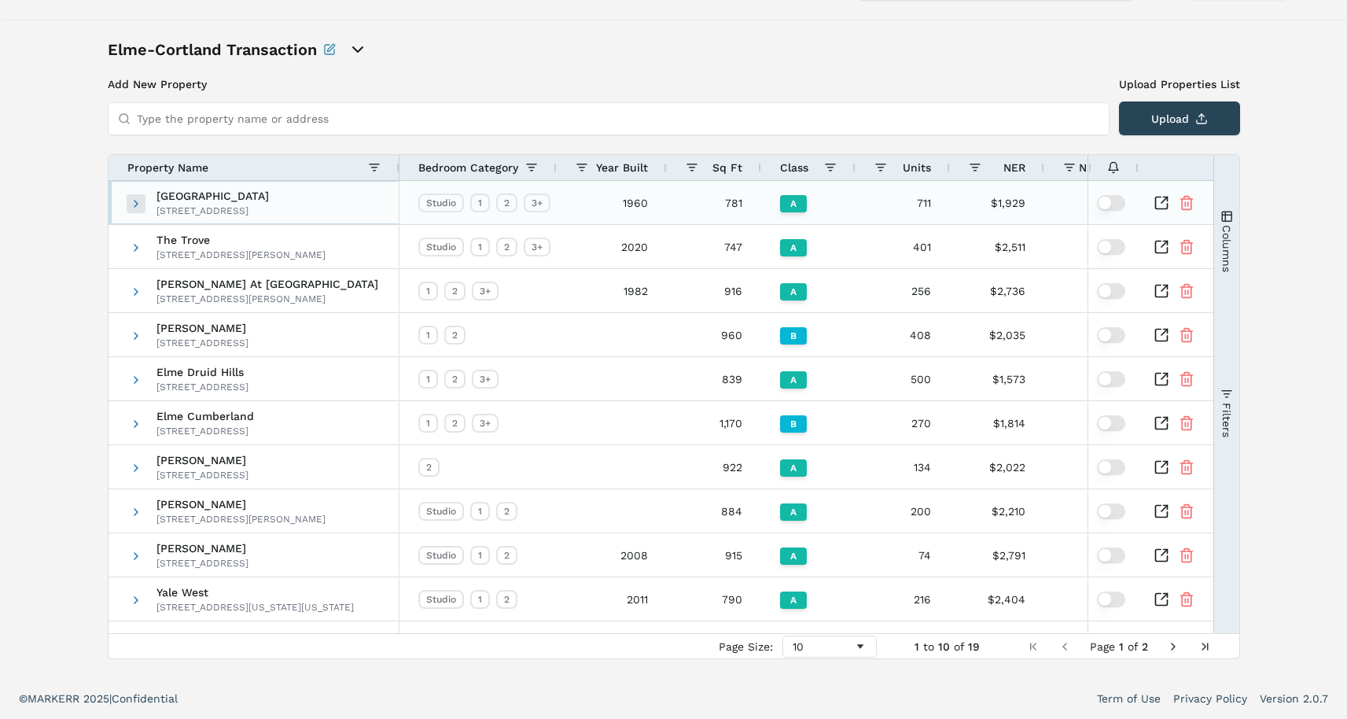
click at [135, 203] on span at bounding box center [136, 203] width 13 height 13
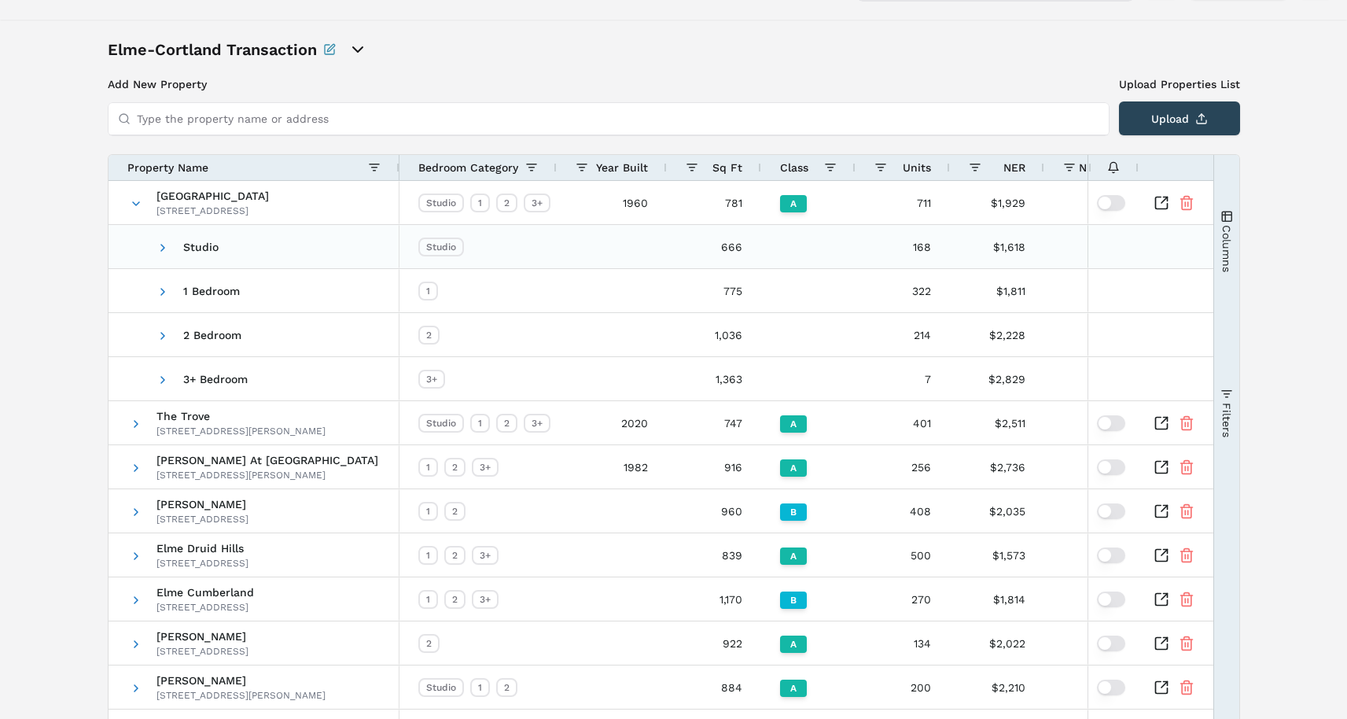
click at [180, 247] on span "Studio" at bounding box center [255, 247] width 251 height 43
click at [157, 243] on span at bounding box center [163, 247] width 13 height 13
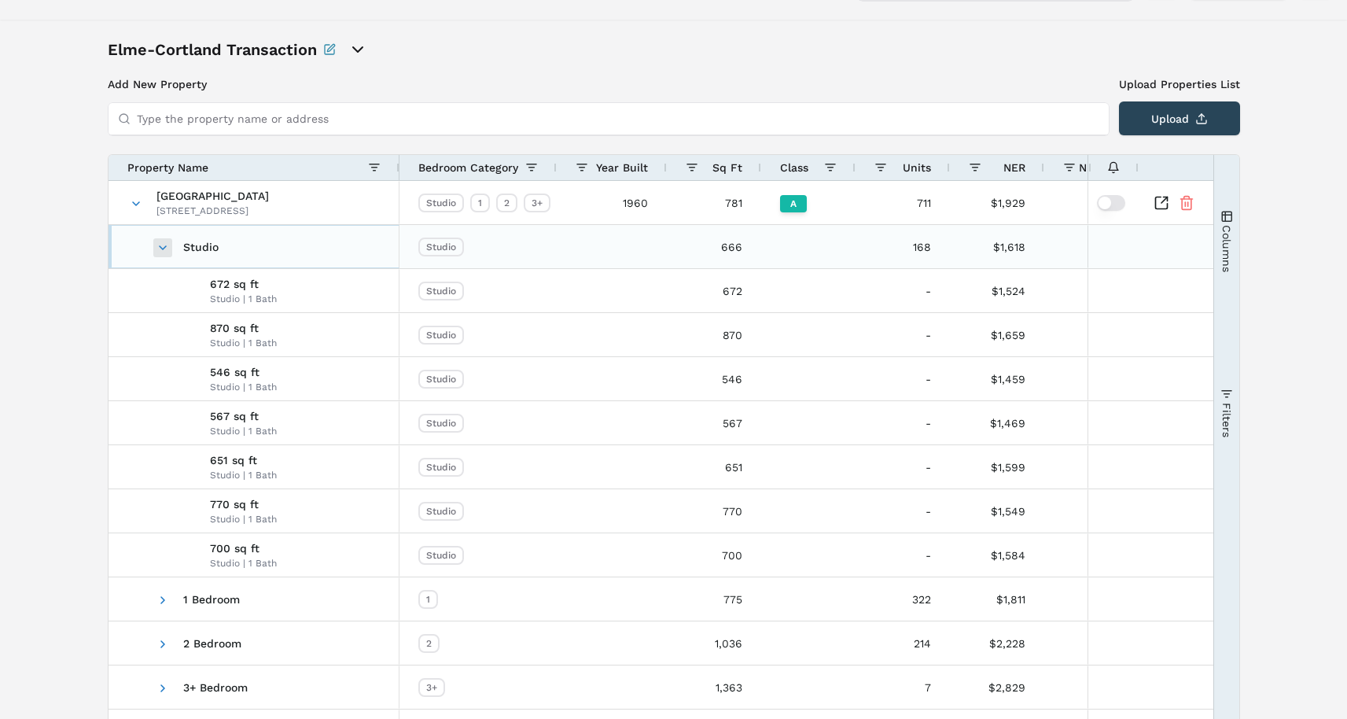
click at [167, 246] on span at bounding box center [163, 247] width 13 height 13
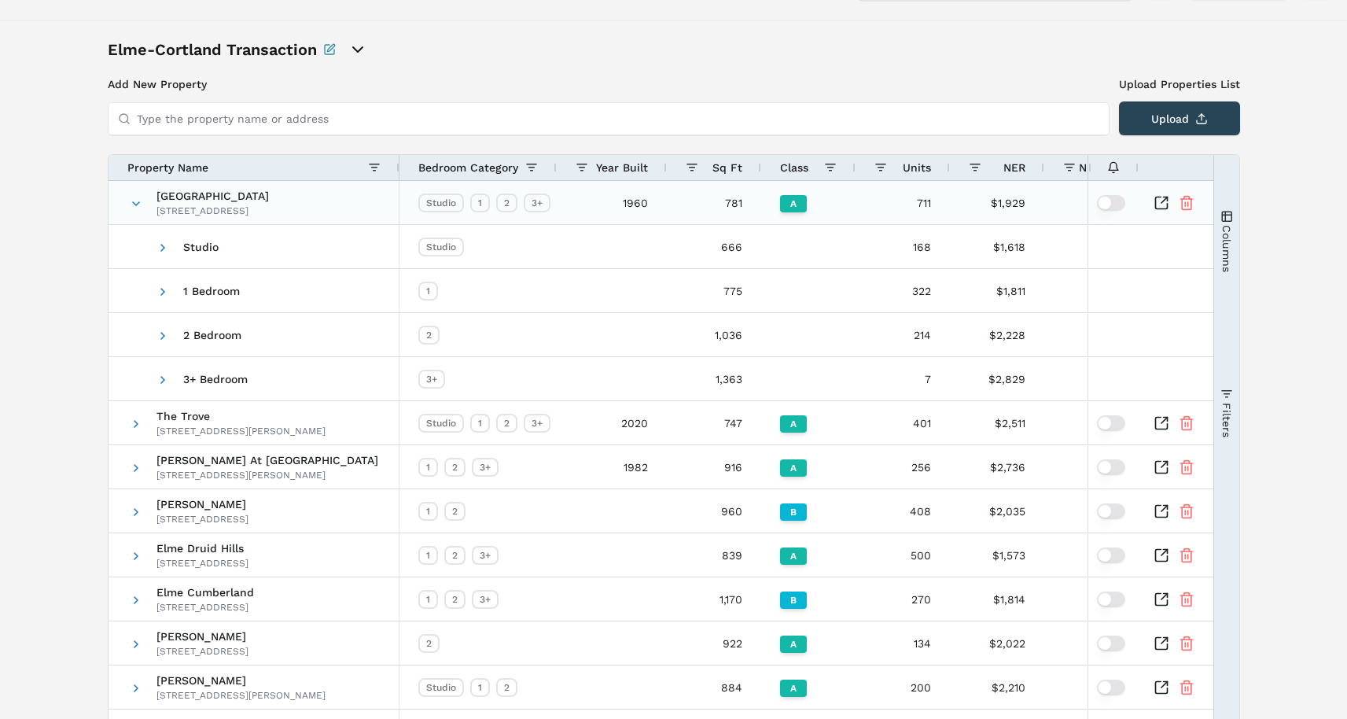
click at [130, 187] on span at bounding box center [136, 203] width 13 height 43
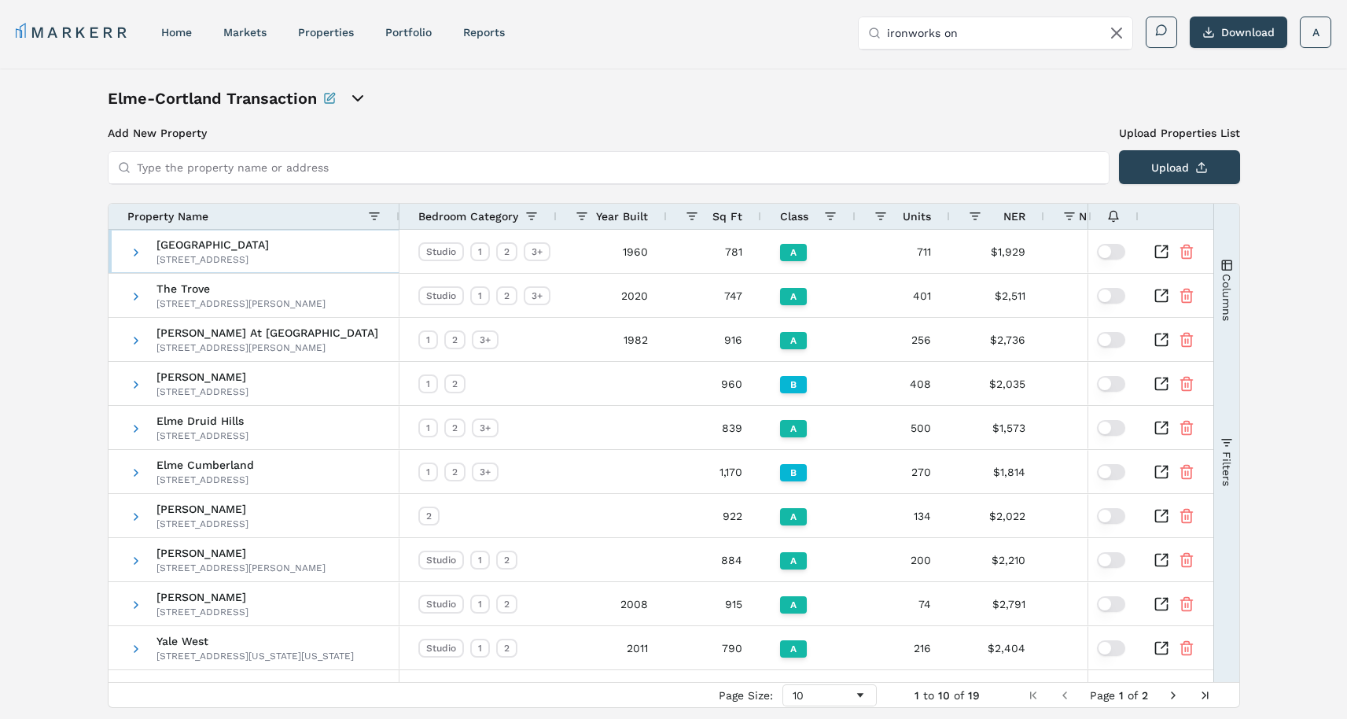
scroll to position [0, 0]
click at [330, 161] on input "Type the property name or address" at bounding box center [618, 168] width 963 height 31
click at [1149, 166] on button "Upload" at bounding box center [1179, 168] width 121 height 34
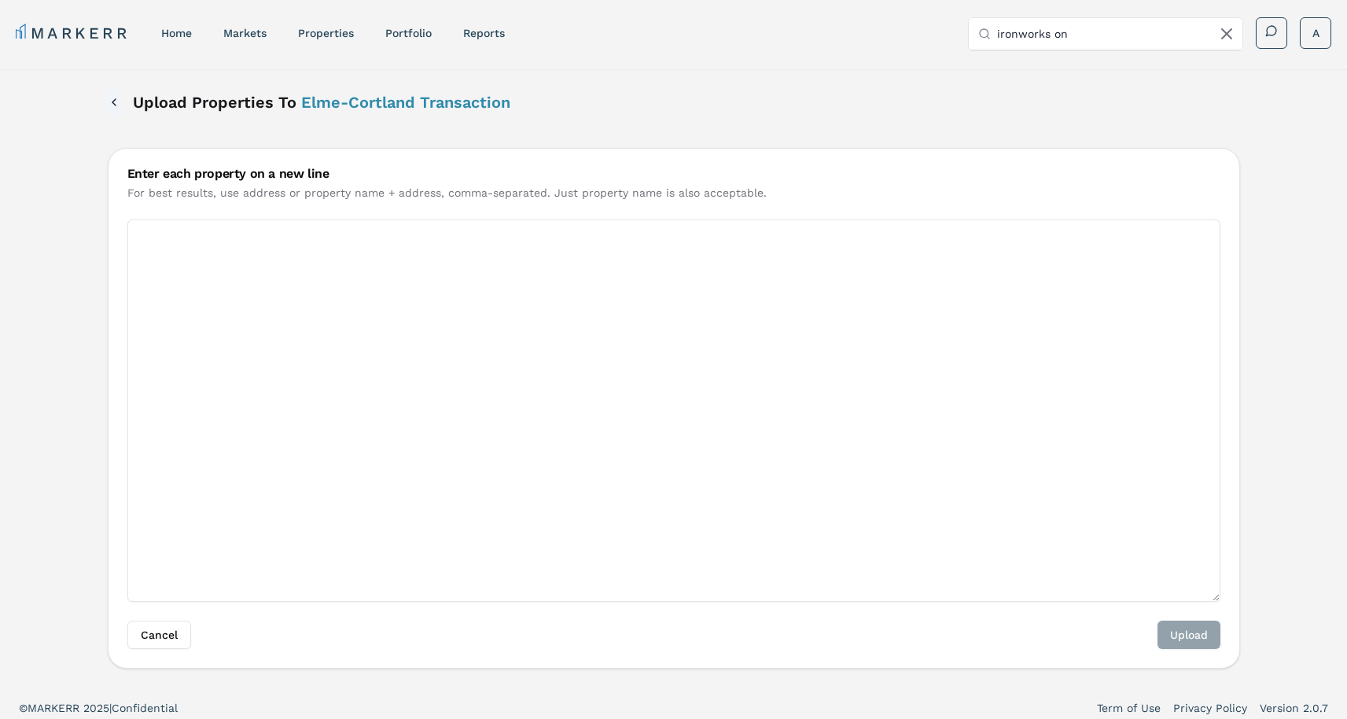
click at [109, 100] on button "Back" at bounding box center [114, 102] width 13 height 28
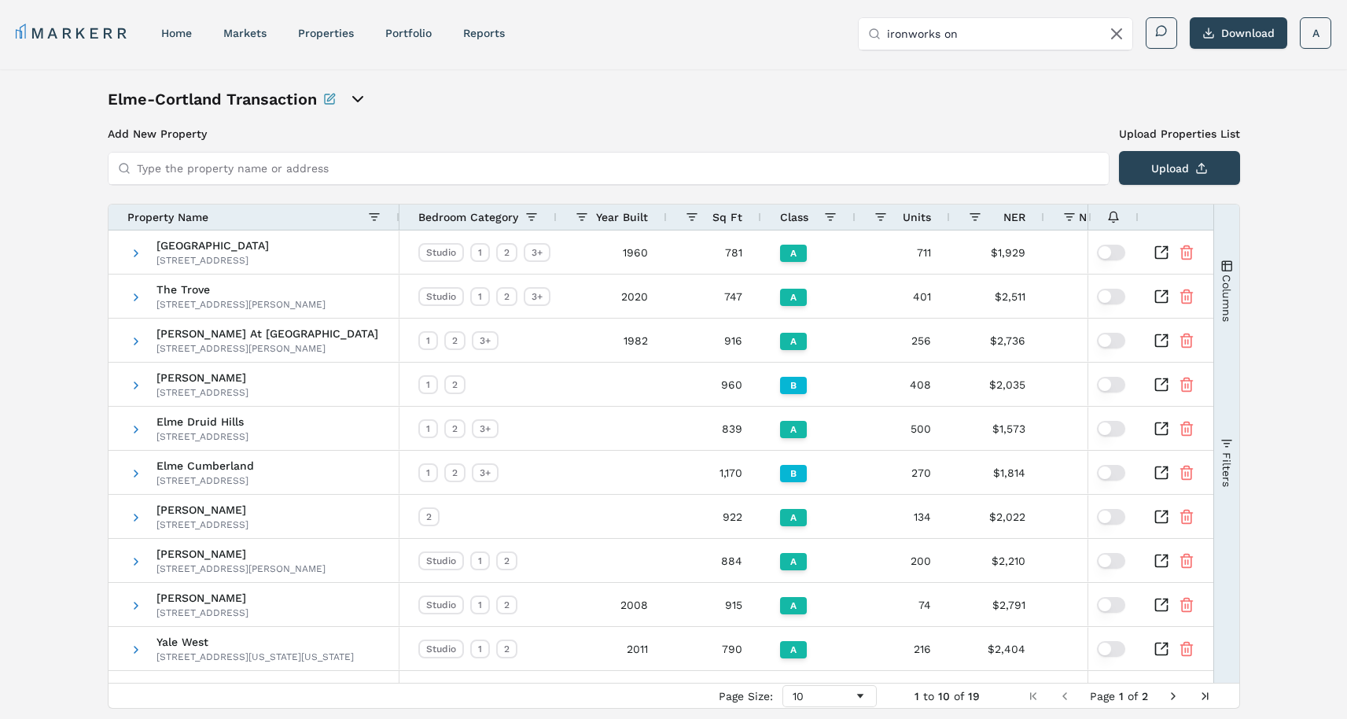
click at [238, 147] on div "Add New Property Upload Properties List Type the property name or address Upload" at bounding box center [674, 155] width 1133 height 59
click at [218, 178] on input "Type the property name or address" at bounding box center [618, 168] width 963 height 31
click at [114, 30] on link "MARKERR" at bounding box center [73, 33] width 114 height 22
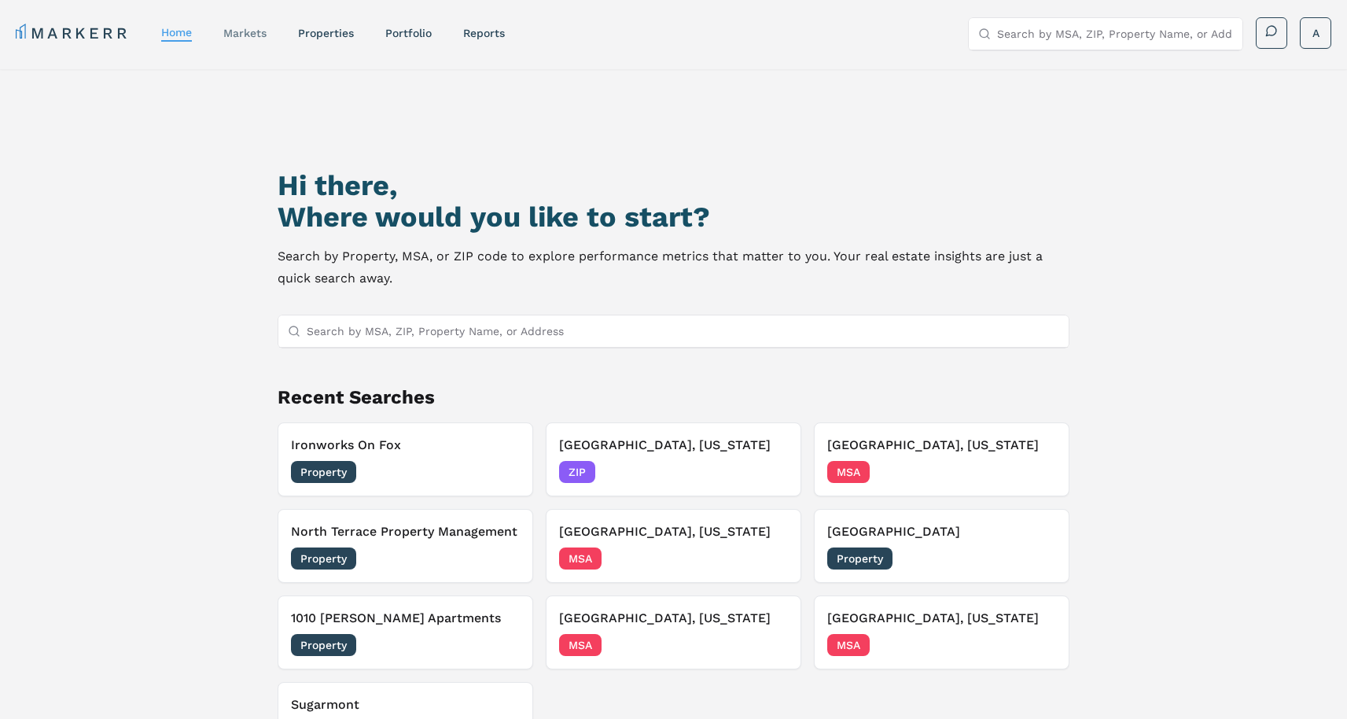
click at [261, 27] on link "markets" at bounding box center [244, 33] width 43 height 13
